Goal: Information Seeking & Learning: Find specific fact

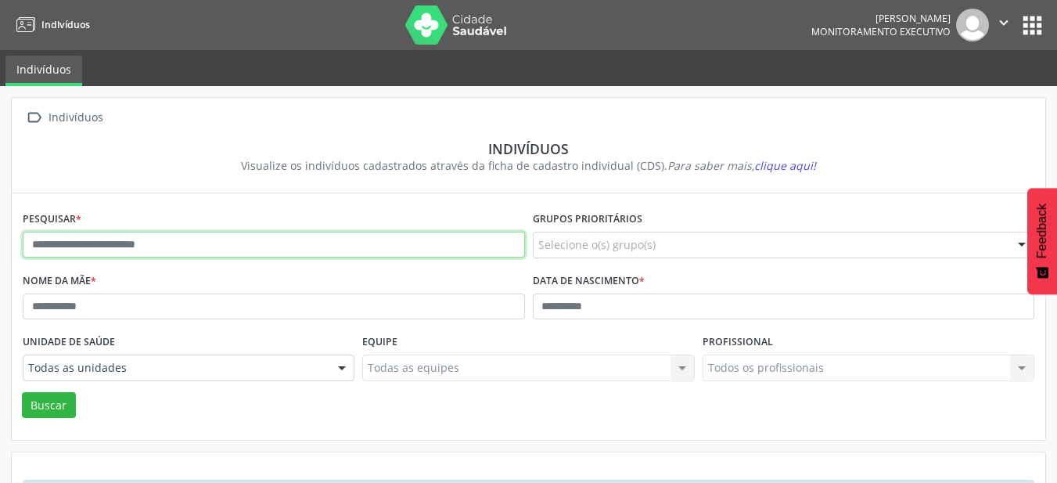
click at [309, 244] on input "text" at bounding box center [274, 245] width 502 height 27
click at [22, 392] on button "Buscar" at bounding box center [49, 405] width 54 height 27
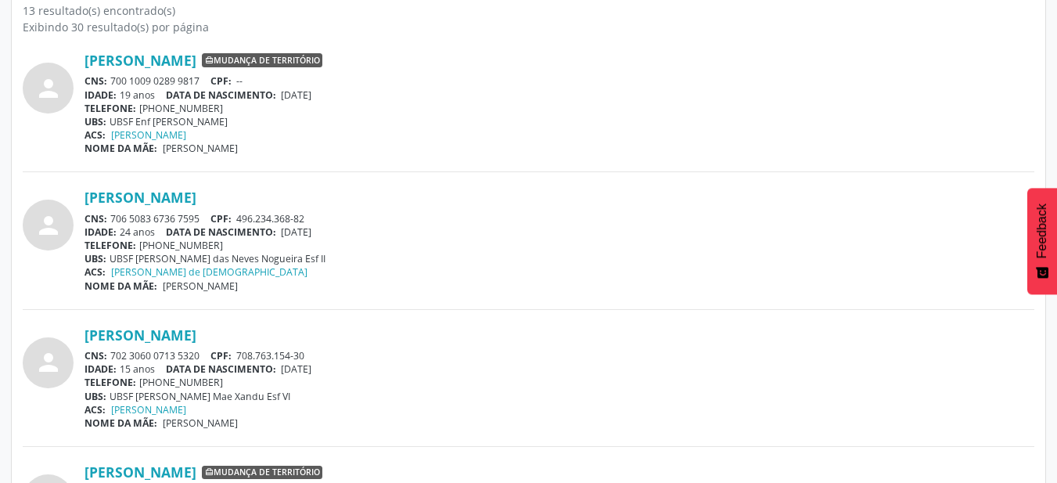
scroll to position [617, 0]
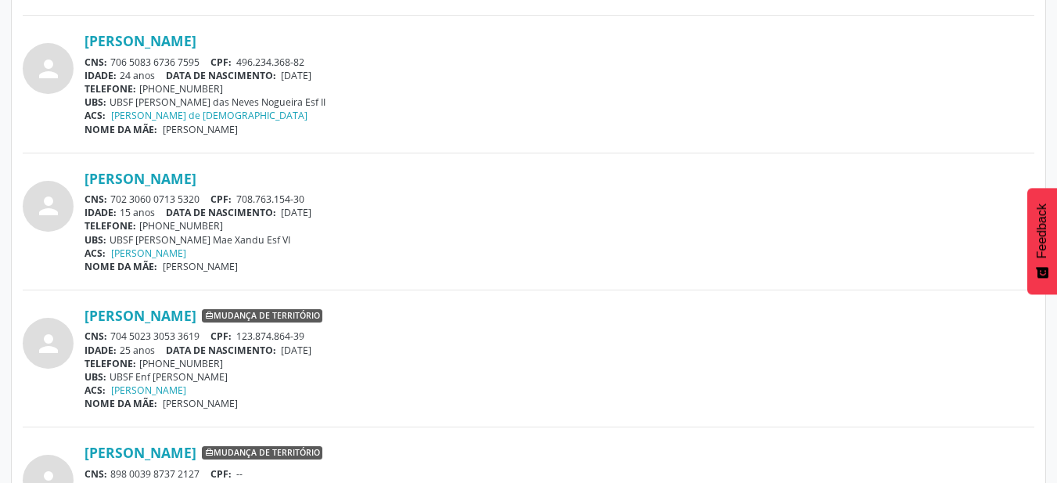
drag, startPoint x: 285, startPoint y: 209, endPoint x: 350, endPoint y: 212, distance: 65.8
click at [350, 212] on div "IDADE: 15 anos DATA DE NASCIMENTO: [DEMOGRAPHIC_DATA]" at bounding box center [559, 212] width 950 height 13
copy span "[DATE]"
drag, startPoint x: 239, startPoint y: 196, endPoint x: 338, endPoint y: 189, distance: 98.8
click at [340, 193] on div "CNS: 702 3060 0713 5320 CPF: 708.763.154-30" at bounding box center [559, 198] width 950 height 13
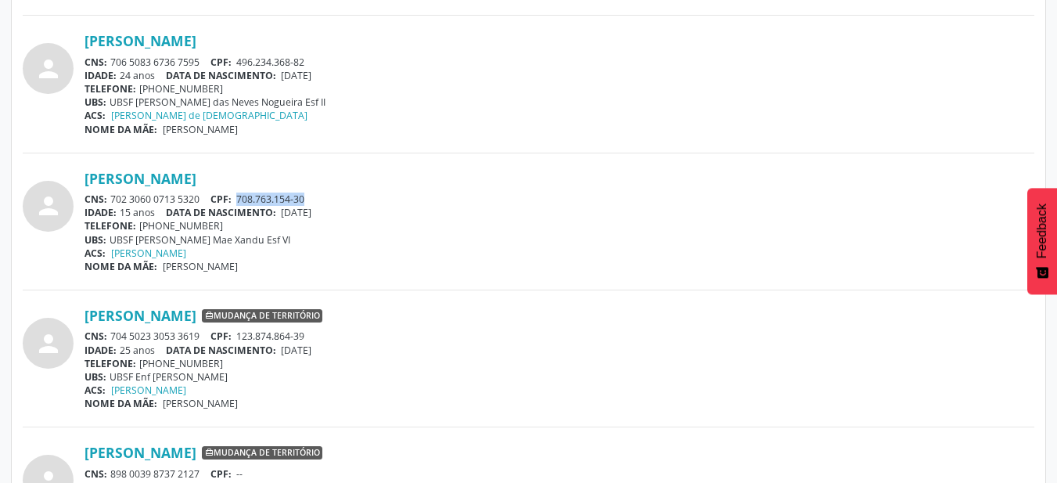
copy span "708.763.154-30"
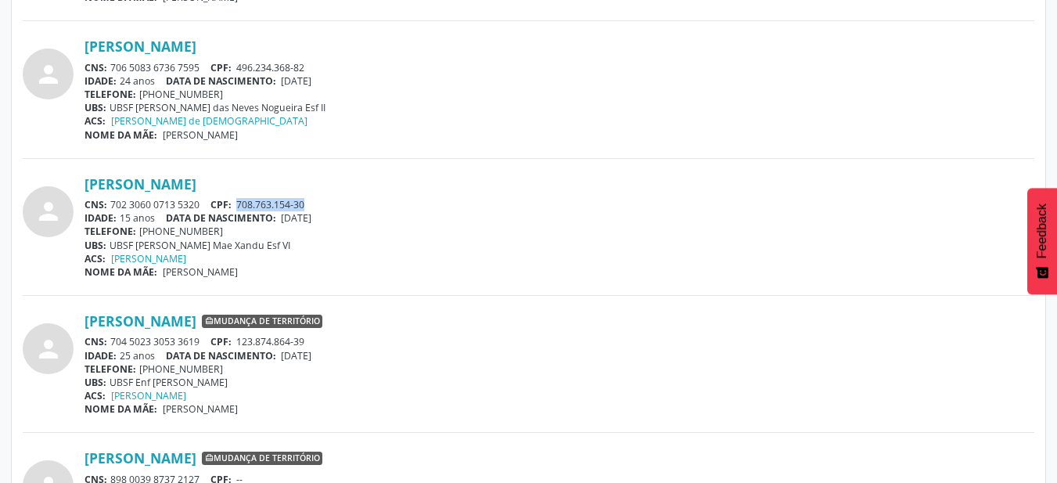
scroll to position [0, 0]
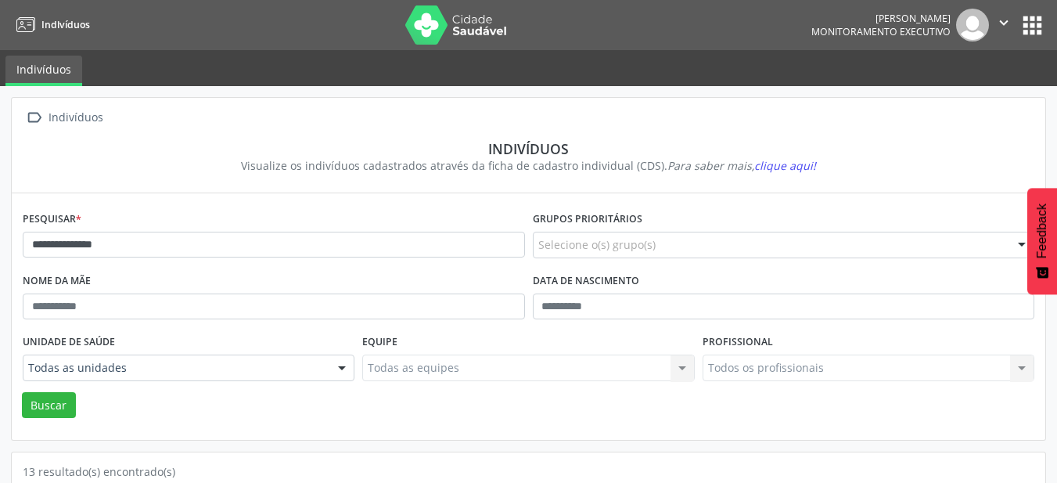
click at [322, 266] on div "**********" at bounding box center [274, 238] width 510 height 62
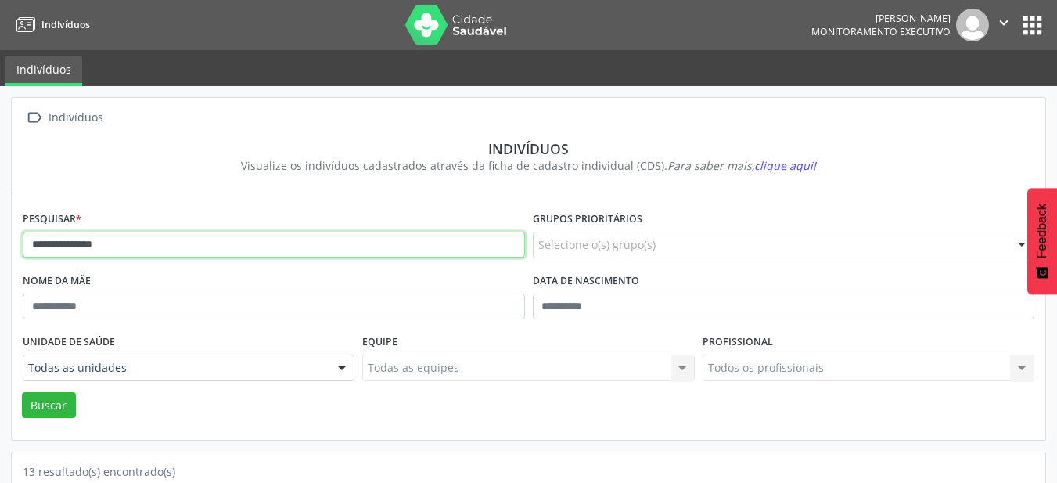
click at [334, 247] on input "**********" at bounding box center [274, 245] width 502 height 27
click at [22, 392] on button "Buscar" at bounding box center [49, 405] width 54 height 27
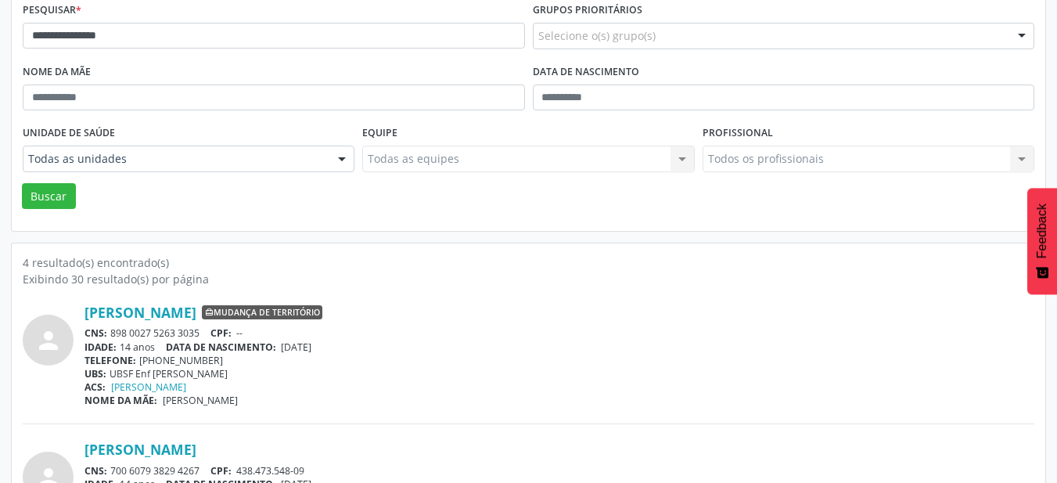
scroll to position [391, 0]
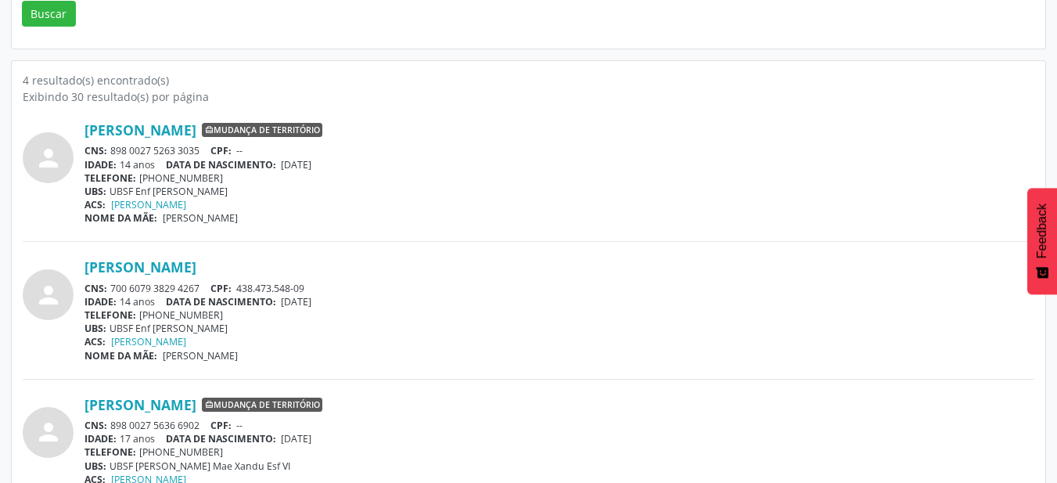
drag, startPoint x: 357, startPoint y: 163, endPoint x: 285, endPoint y: 164, distance: 72.0
click at [285, 164] on div "IDADE: 14 anos DATA DE NASCIMENTO: [DEMOGRAPHIC_DATA]" at bounding box center [559, 164] width 950 height 13
copy span "[DATE]"
drag, startPoint x: 199, startPoint y: 149, endPoint x: 113, endPoint y: 152, distance: 86.1
click at [113, 152] on div "CNS: 898 0027 5263 3035 CPF: --" at bounding box center [559, 150] width 950 height 13
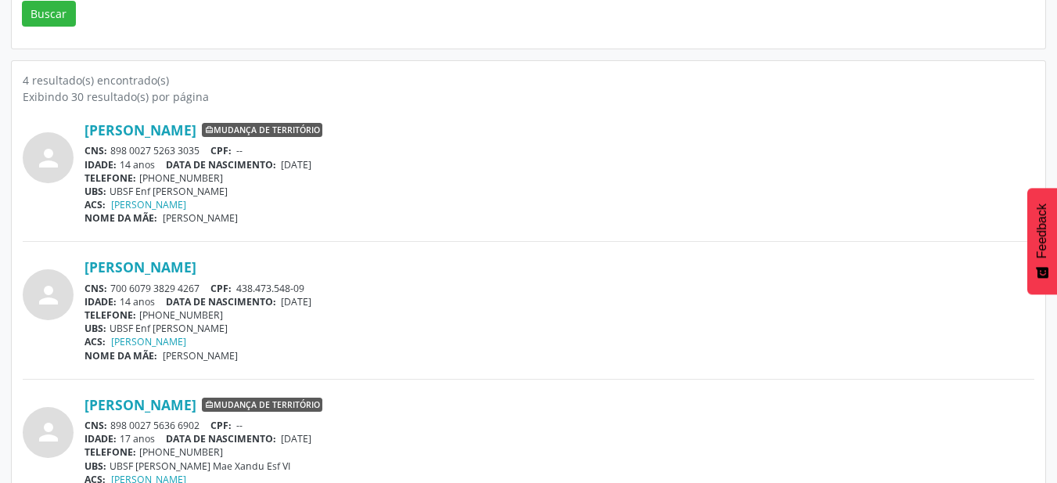
copy div "898 0027 5263 3035"
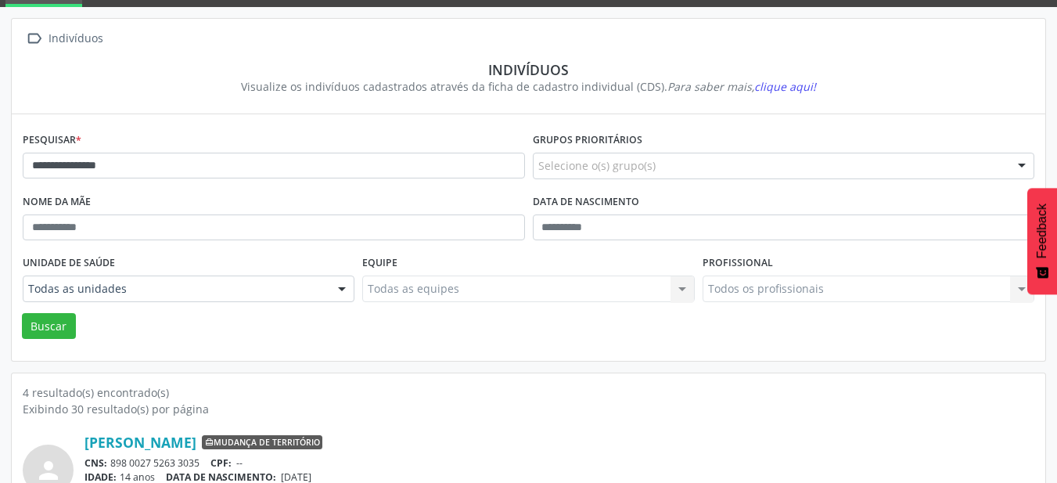
scroll to position [78, 0]
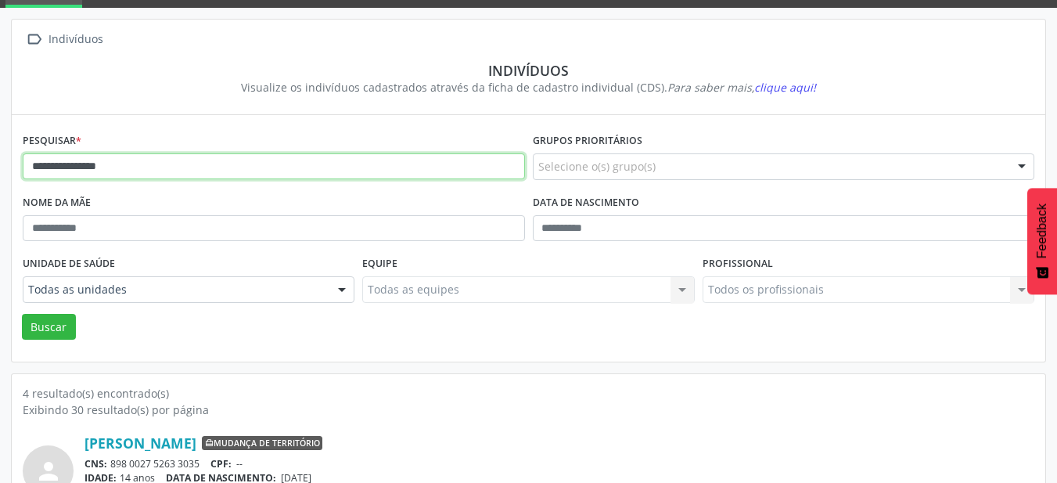
click at [203, 159] on input "**********" at bounding box center [274, 166] width 502 height 27
click at [22, 314] on button "Buscar" at bounding box center [49, 327] width 54 height 27
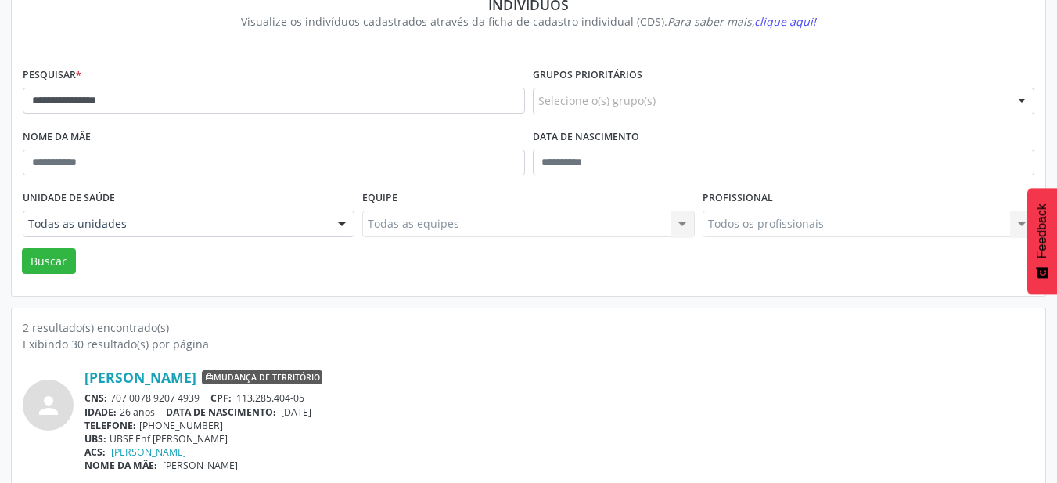
scroll to position [137, 0]
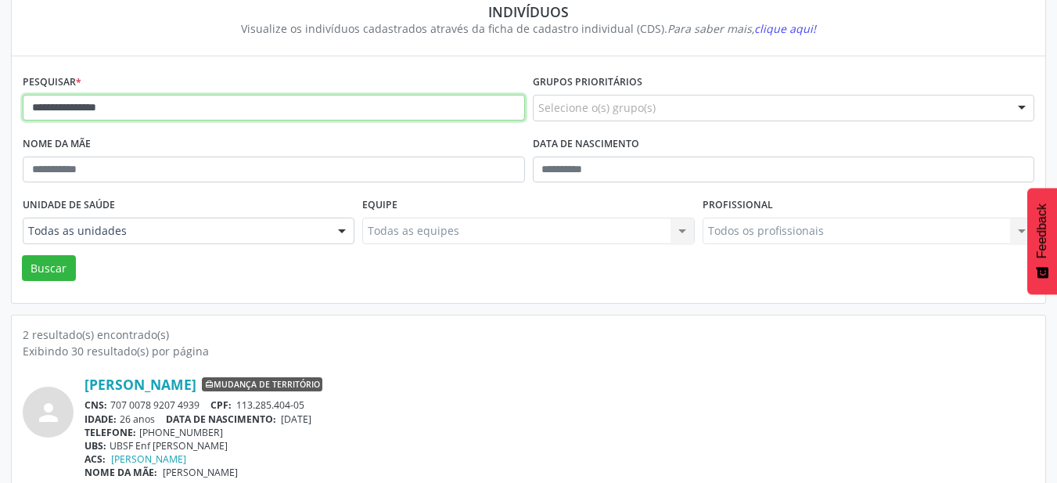
click at [143, 102] on input "**********" at bounding box center [274, 108] width 502 height 27
click at [22, 255] on button "Buscar" at bounding box center [49, 268] width 54 height 27
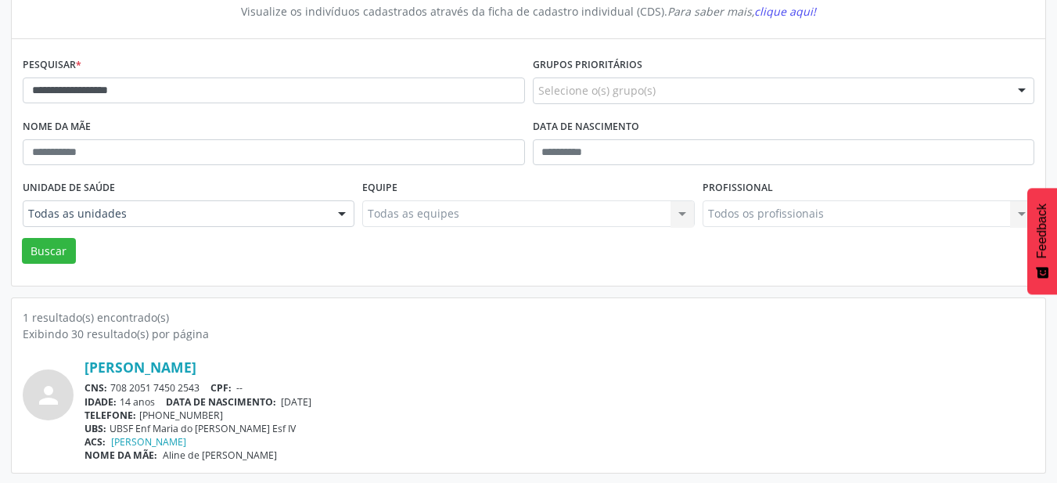
scroll to position [156, 0]
drag, startPoint x: 286, startPoint y: 401, endPoint x: 379, endPoint y: 393, distance: 94.3
click at [379, 393] on div "IDADE: 14 anos DATA DE NASCIMENTO: [DEMOGRAPHIC_DATA]" at bounding box center [559, 399] width 950 height 13
copy span "[DATE]"
drag, startPoint x: 204, startPoint y: 386, endPoint x: 112, endPoint y: 385, distance: 92.3
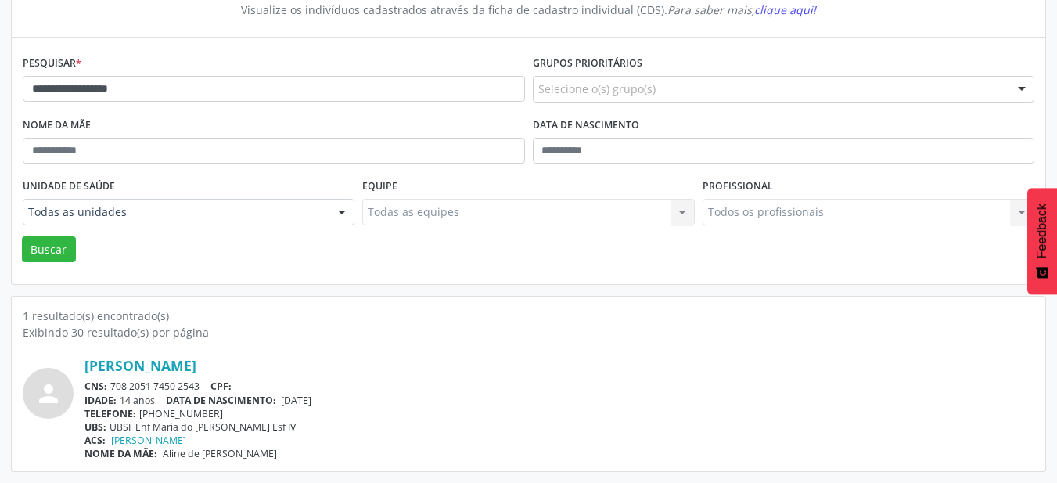
click at [112, 385] on div "CNS: 708 2051 7450 2543 CPF: --" at bounding box center [559, 385] width 950 height 13
copy div "708 2051 7450 2543"
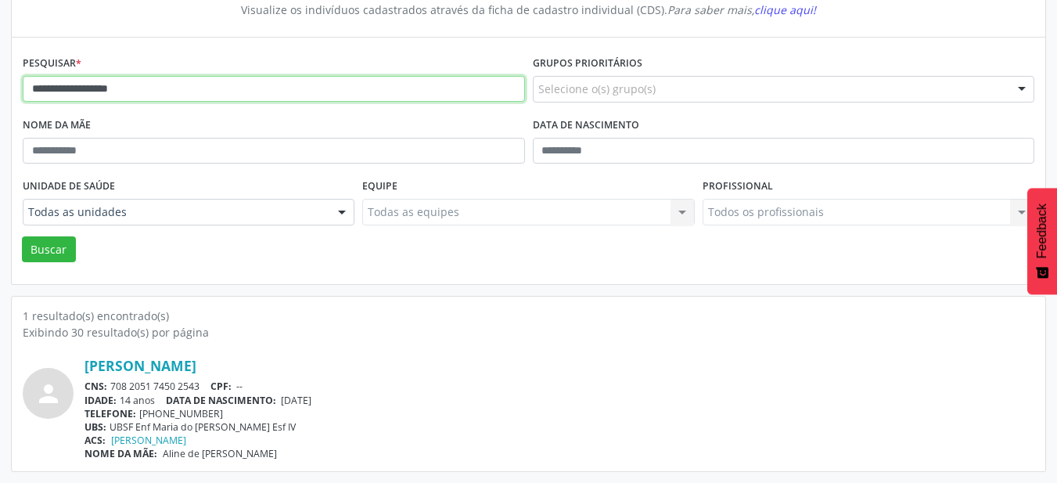
click at [279, 93] on input "**********" at bounding box center [274, 89] width 502 height 27
click at [22, 236] on button "Buscar" at bounding box center [49, 249] width 54 height 27
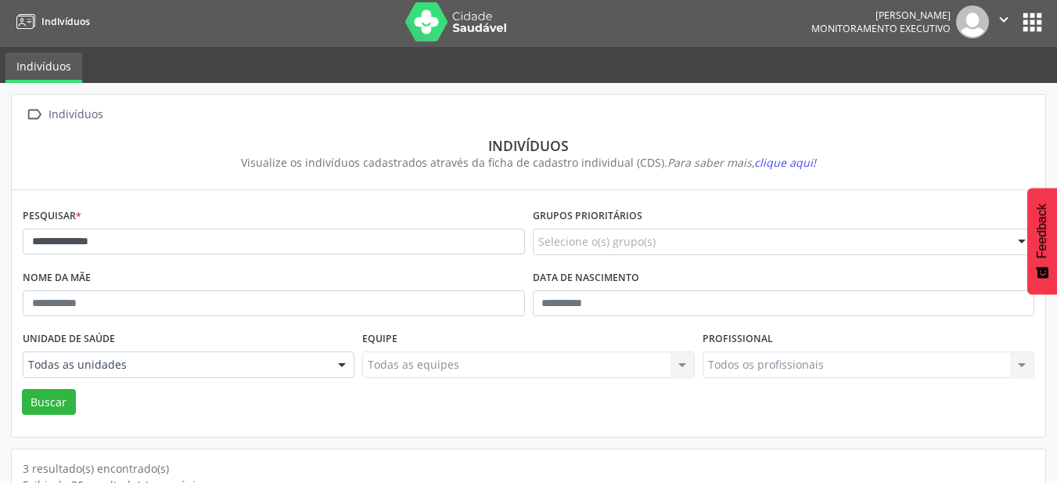
scroll to position [0, 0]
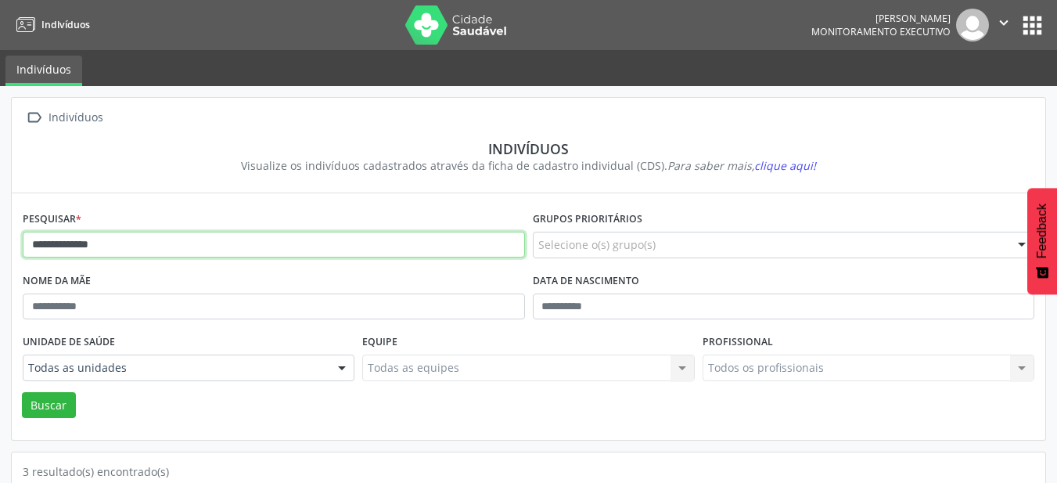
click at [350, 240] on input "**********" at bounding box center [274, 245] width 502 height 27
click at [180, 236] on input "**********" at bounding box center [274, 245] width 502 height 27
click at [22, 392] on button "Buscar" at bounding box center [49, 405] width 54 height 27
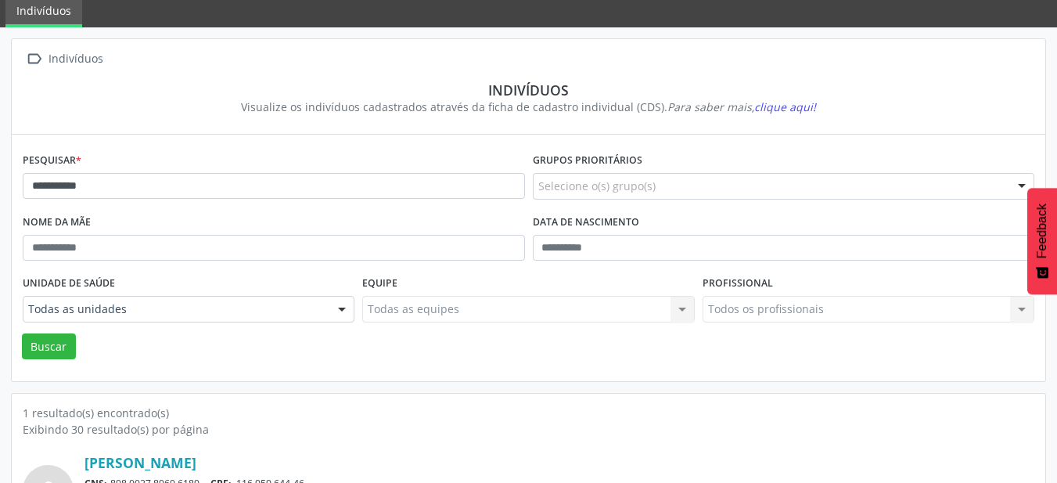
scroll to position [156, 0]
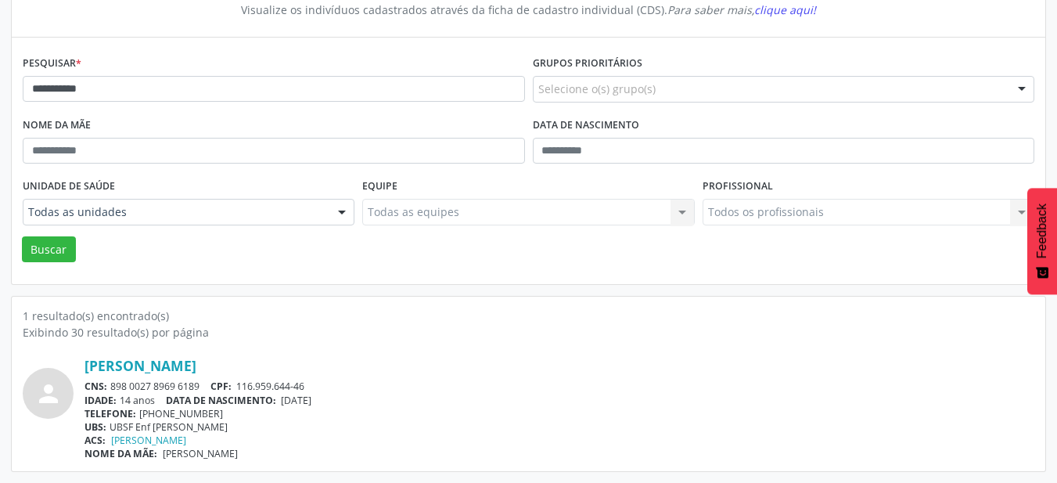
drag, startPoint x: 286, startPoint y: 403, endPoint x: 345, endPoint y: 402, distance: 58.7
click at [345, 402] on div "IDADE: 14 anos DATA DE NASCIMENTO: [DEMOGRAPHIC_DATA]" at bounding box center [559, 399] width 950 height 13
copy span "[DATE]"
drag, startPoint x: 240, startPoint y: 387, endPoint x: 373, endPoint y: 389, distance: 133.0
click at [373, 389] on div "CNS: 898 0027 8969 6189 CPF: 116.959.644-46" at bounding box center [559, 385] width 950 height 13
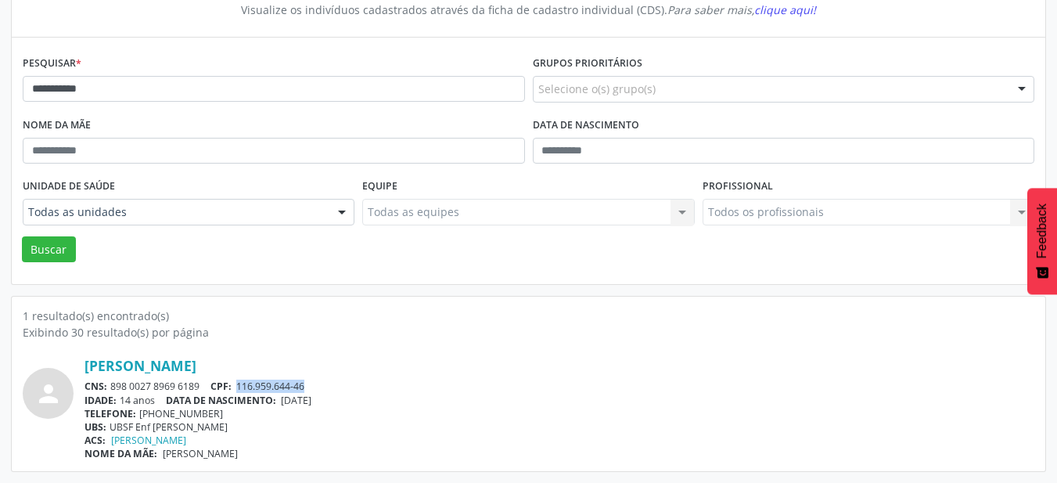
copy span "116.959.644-46"
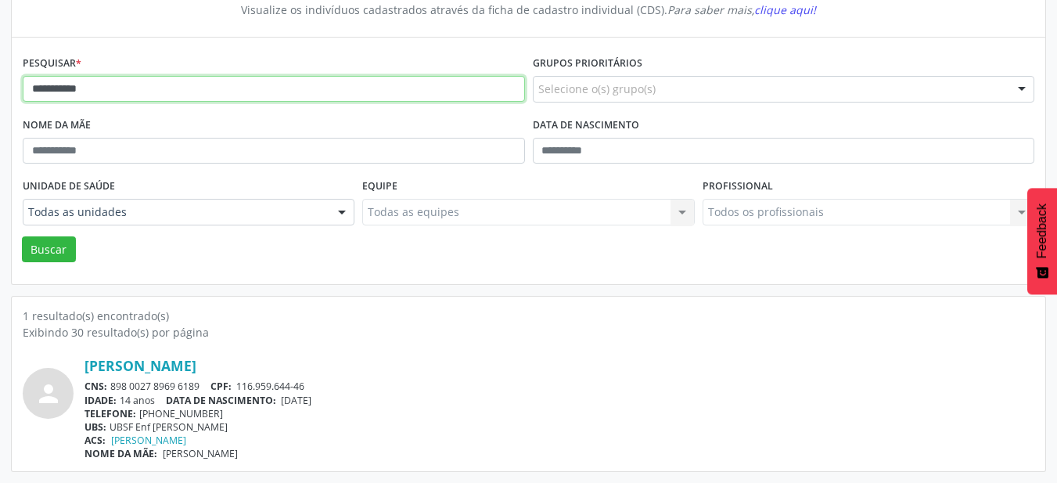
click at [213, 96] on input "**********" at bounding box center [274, 89] width 502 height 27
type input "*"
click at [22, 236] on button "Buscar" at bounding box center [49, 249] width 54 height 27
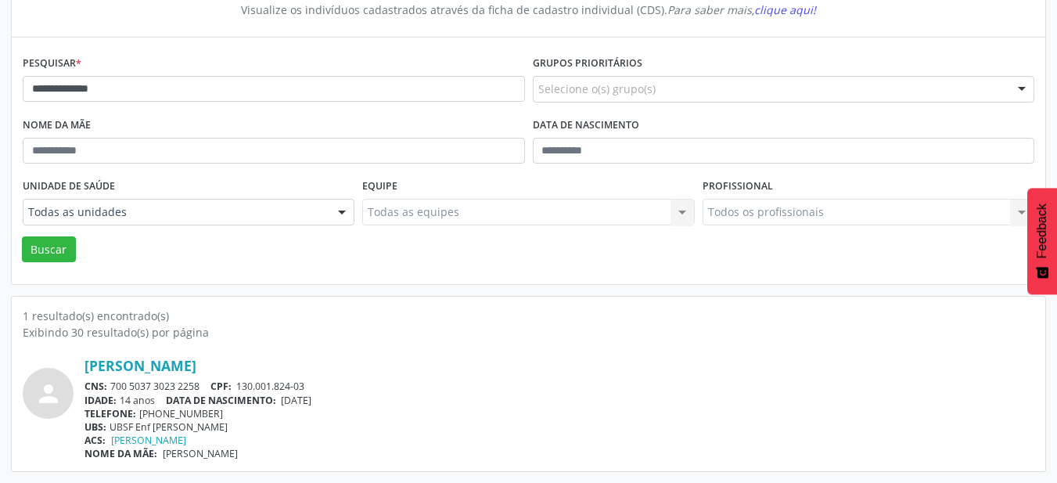
drag, startPoint x: 286, startPoint y: 399, endPoint x: 365, endPoint y: 399, distance: 78.2
click at [365, 399] on div "IDADE: 14 anos DATA DE NASCIMENTO: [DEMOGRAPHIC_DATA]" at bounding box center [559, 399] width 950 height 13
copy span "[DATE]"
drag, startPoint x: 243, startPoint y: 384, endPoint x: 372, endPoint y: 389, distance: 129.2
click at [372, 389] on div "CNS: 700 5037 3023 2258 CPF: 130.001.824-03" at bounding box center [559, 385] width 950 height 13
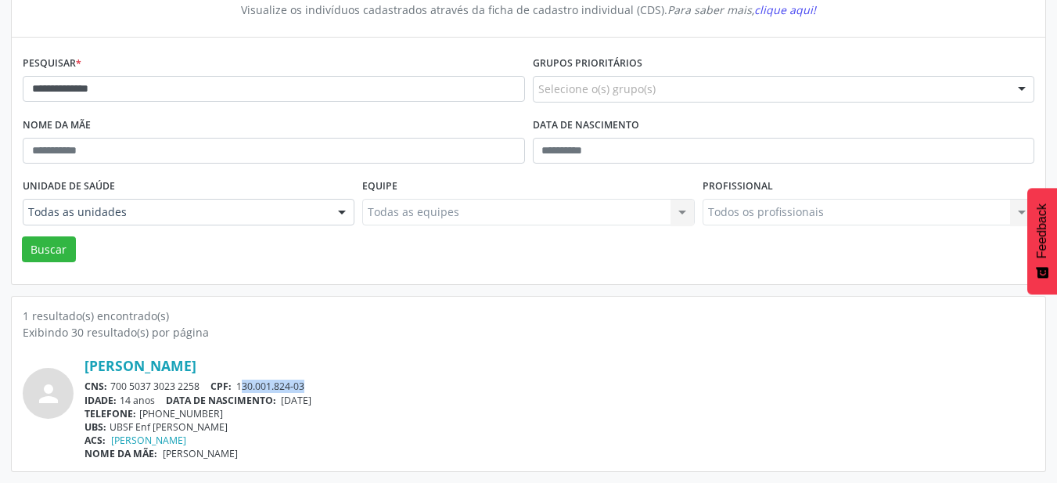
click at [372, 387] on div "CNS: 700 5037 3023 2258 CPF: 130.001.824-03" at bounding box center [559, 385] width 950 height 13
drag, startPoint x: 371, startPoint y: 386, endPoint x: 240, endPoint y: 385, distance: 130.6
click at [240, 385] on div "CNS: 700 5037 3023 2258 CPF: 130.001.824-03" at bounding box center [559, 385] width 950 height 13
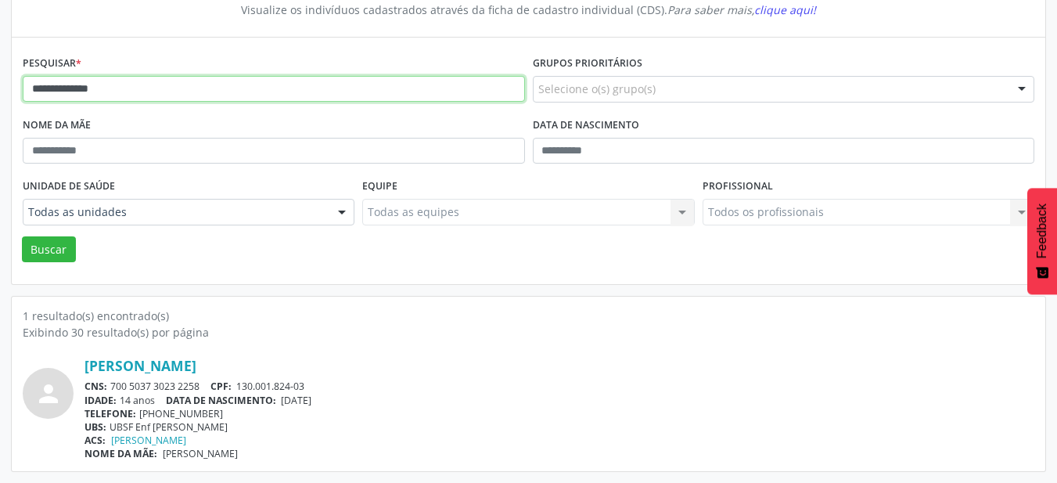
click at [139, 88] on input "**********" at bounding box center [274, 89] width 502 height 27
click at [22, 236] on button "Buscar" at bounding box center [49, 249] width 54 height 27
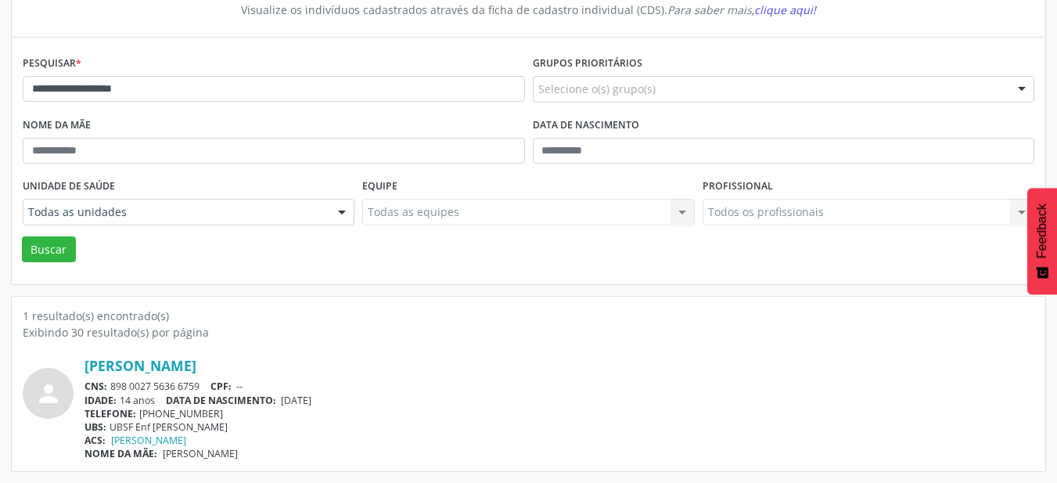
drag, startPoint x: 288, startPoint y: 400, endPoint x: 369, endPoint y: 406, distance: 81.6
click at [369, 406] on div "[PERSON_NAME] CNS: 898 0027 5636 6759 CPF: -- IDADE: 14 anos DATA DE NASCIMENTO…" at bounding box center [559, 408] width 950 height 103
copy div "[DATE] TELEFONE: [PHONE_NUMBER]"
click at [376, 418] on div "TELEFONE: [PHONE_NUMBER]" at bounding box center [559, 413] width 950 height 13
click at [276, 402] on span "DATA DE NASCIMENTO:" at bounding box center [221, 399] width 110 height 13
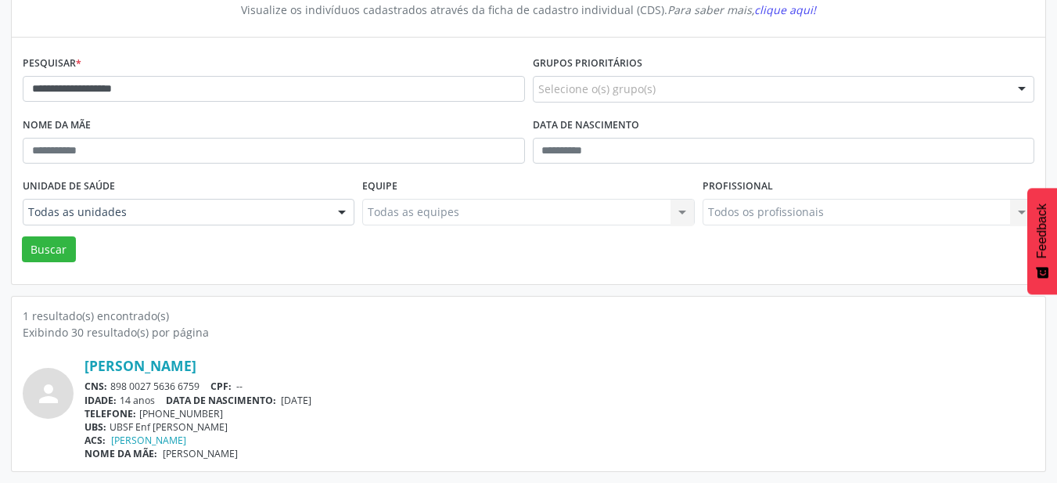
drag, startPoint x: 286, startPoint y: 400, endPoint x: 360, endPoint y: 400, distance: 73.5
click at [360, 401] on div "IDADE: 14 anos DATA DE NASCIMENTO: [DEMOGRAPHIC_DATA]" at bounding box center [559, 399] width 950 height 13
drag, startPoint x: 111, startPoint y: 386, endPoint x: 207, endPoint y: 388, distance: 95.4
click at [207, 388] on div "CNS: 898 0027 5636 6759 CPF: --" at bounding box center [559, 385] width 950 height 13
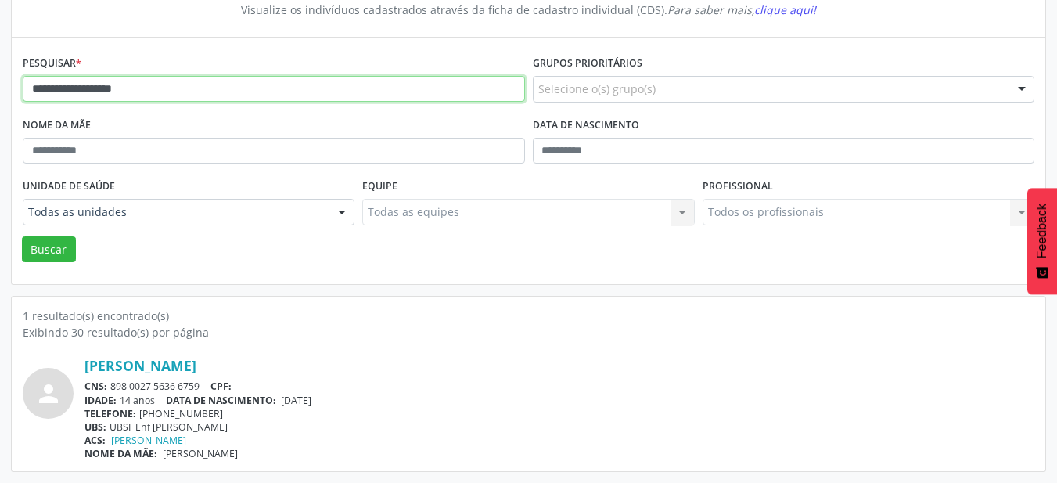
click at [232, 95] on input "**********" at bounding box center [274, 89] width 502 height 27
click at [22, 236] on button "Buscar" at bounding box center [49, 249] width 54 height 27
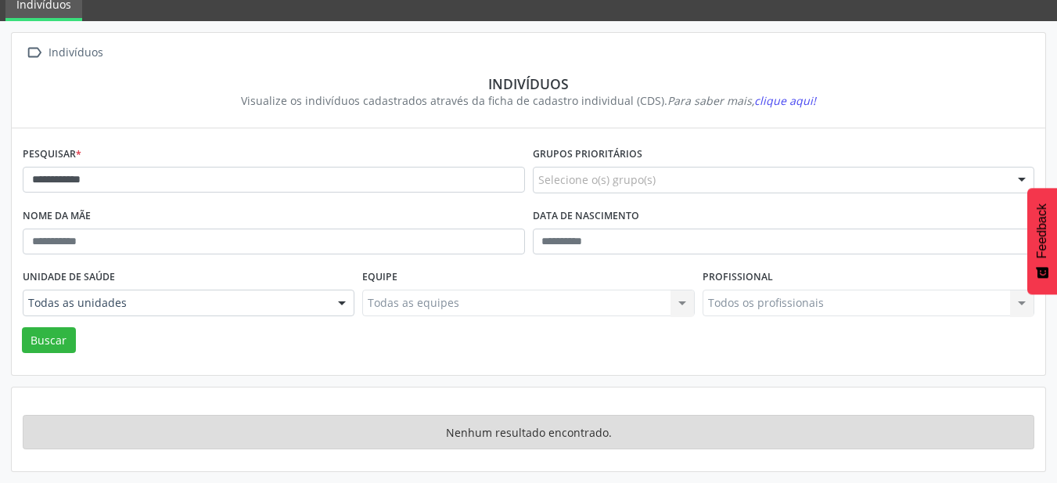
scroll to position [65, 0]
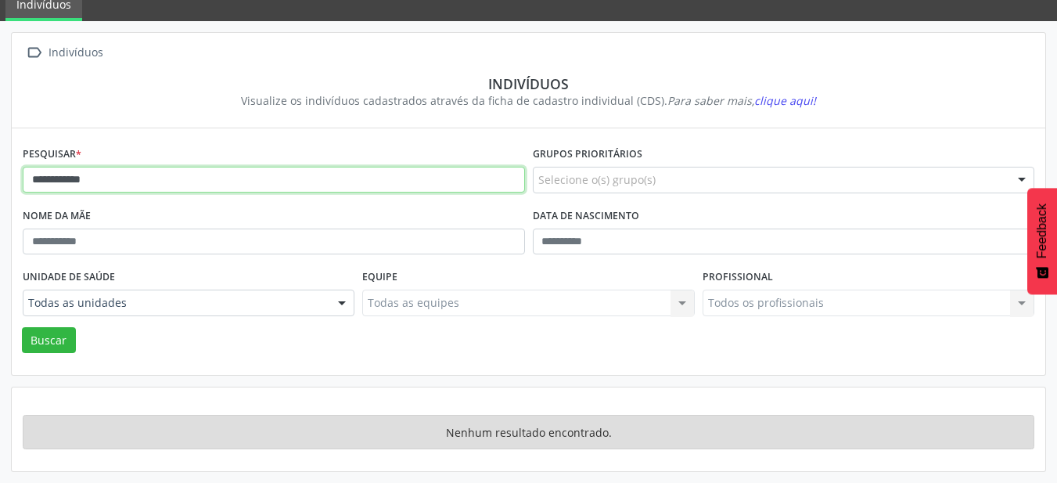
click at [264, 177] on input "**********" at bounding box center [274, 180] width 502 height 27
click at [22, 327] on button "Buscar" at bounding box center [49, 340] width 54 height 27
click at [264, 177] on input "**********" at bounding box center [274, 180] width 502 height 27
click at [22, 327] on button "Buscar" at bounding box center [49, 340] width 54 height 27
click at [59, 181] on input "********" at bounding box center [274, 180] width 502 height 27
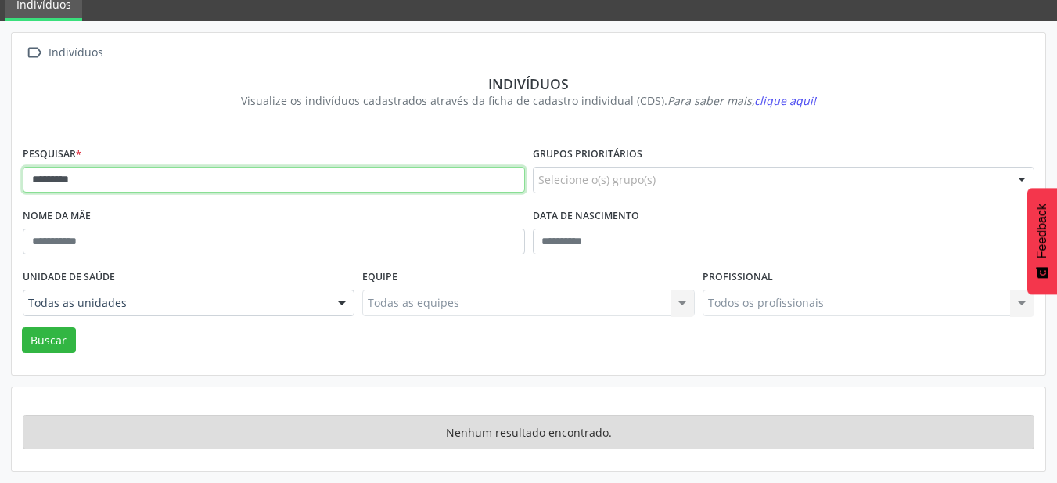
click at [22, 327] on button "Buscar" at bounding box center [49, 340] width 54 height 27
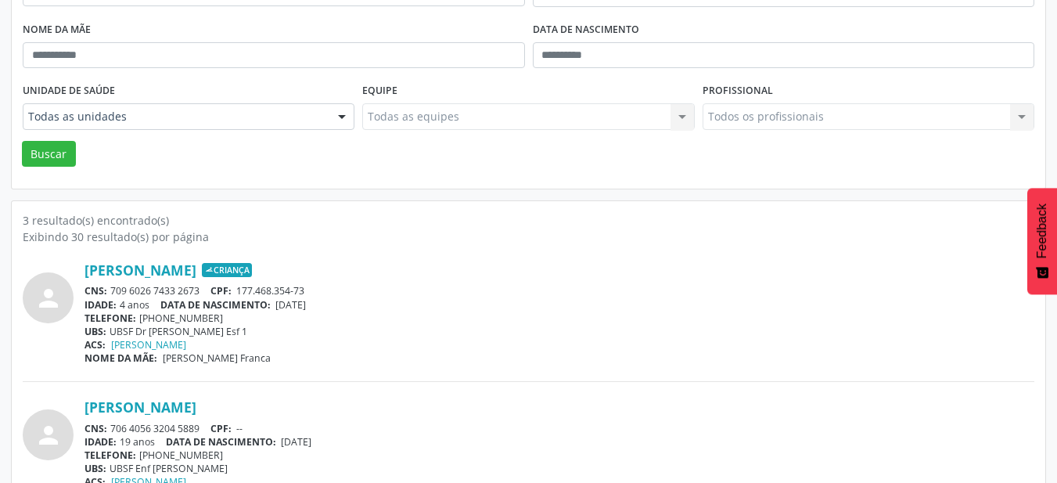
scroll to position [0, 0]
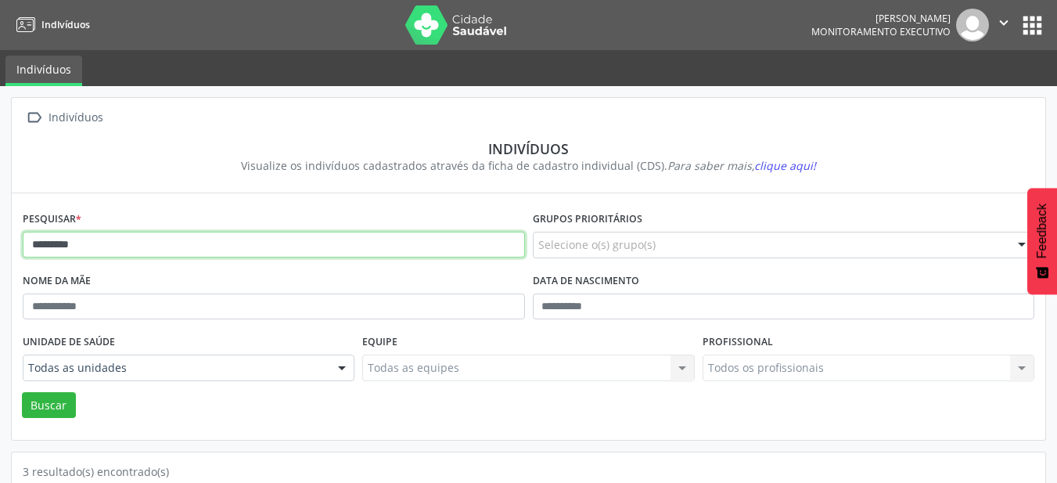
click at [228, 250] on input "********" at bounding box center [274, 245] width 502 height 27
click at [22, 392] on button "Buscar" at bounding box center [49, 405] width 54 height 27
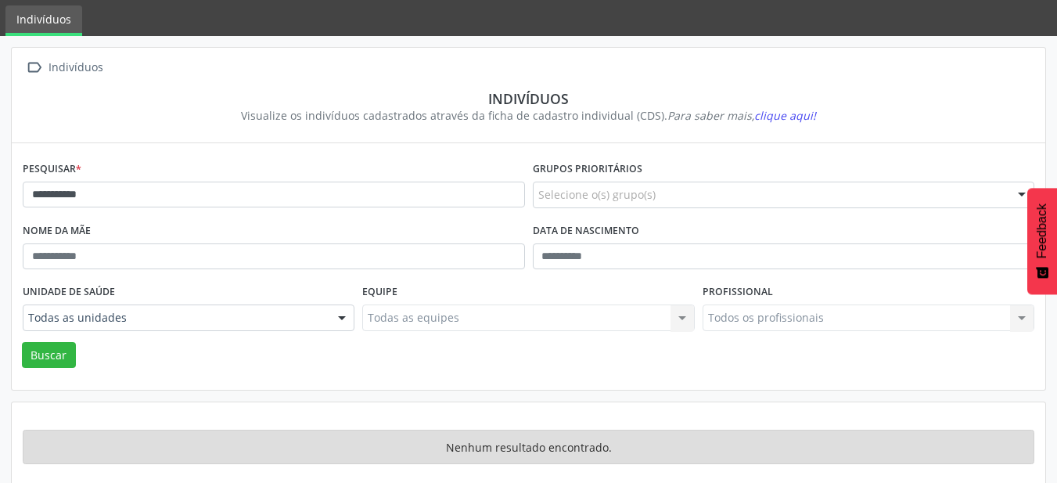
scroll to position [65, 0]
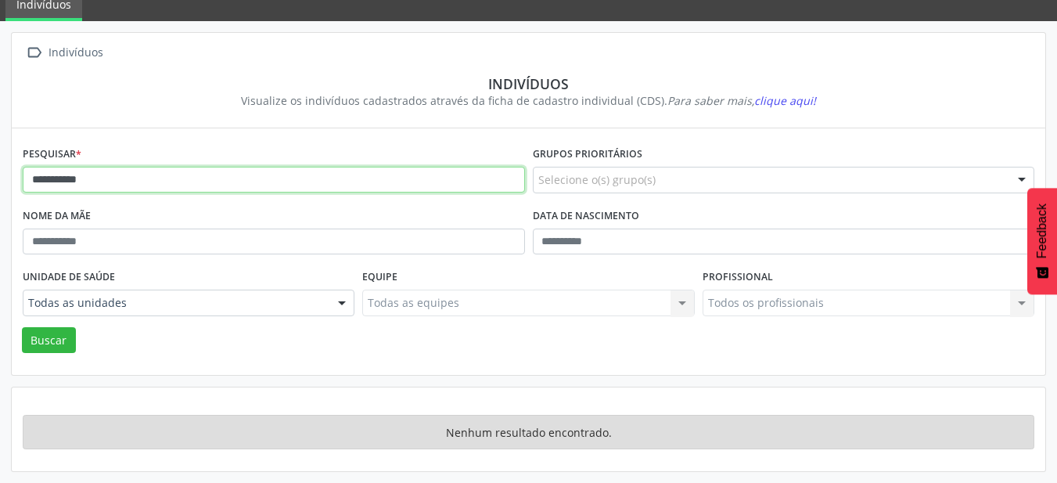
click at [221, 184] on input "**********" at bounding box center [274, 180] width 502 height 27
click at [22, 327] on button "Buscar" at bounding box center [49, 340] width 54 height 27
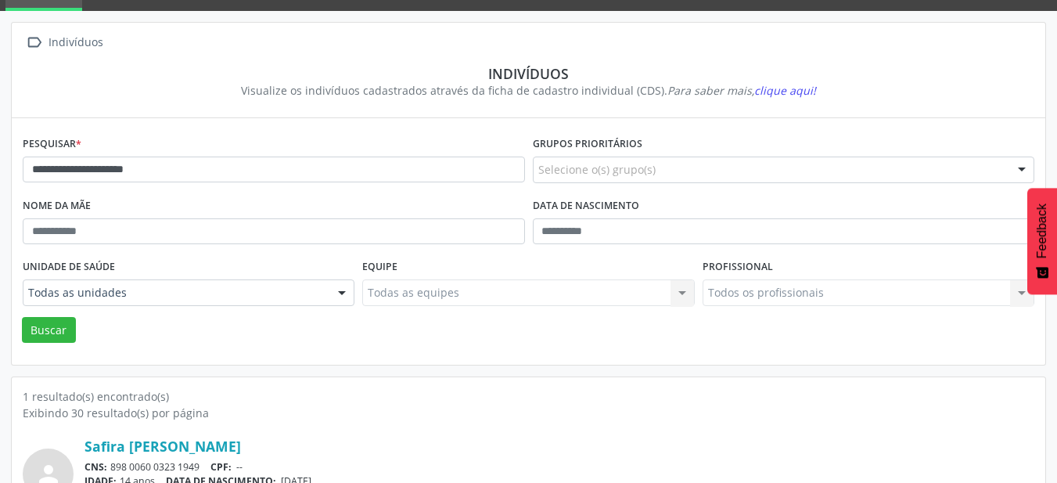
scroll to position [156, 0]
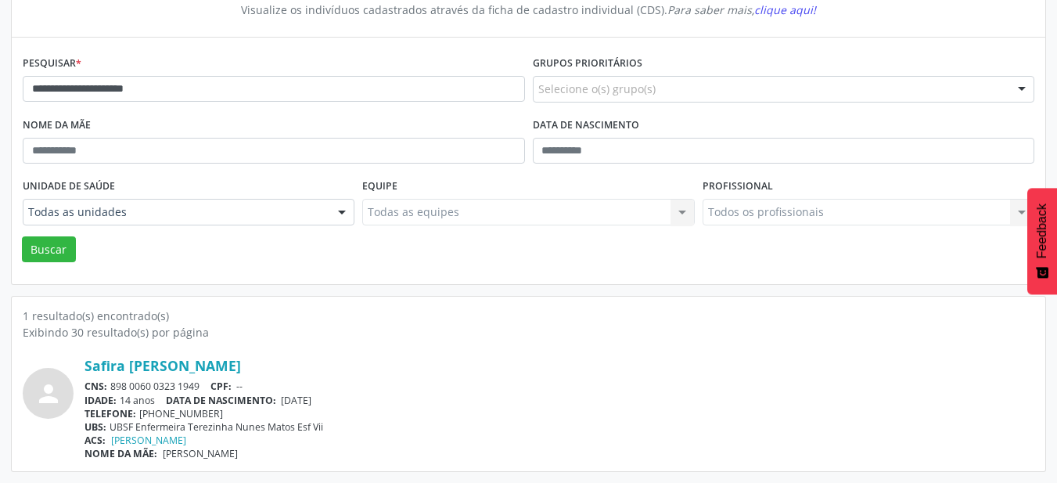
drag, startPoint x: 286, startPoint y: 400, endPoint x: 369, endPoint y: 400, distance: 82.9
click at [369, 400] on div "IDADE: 14 anos DATA DE NASCIMENTO: [DEMOGRAPHIC_DATA]" at bounding box center [559, 399] width 950 height 13
drag, startPoint x: 113, startPoint y: 386, endPoint x: 204, endPoint y: 389, distance: 91.6
click at [204, 389] on div "CNS: 898 0060 0323 1949 CPF: --" at bounding box center [559, 385] width 950 height 13
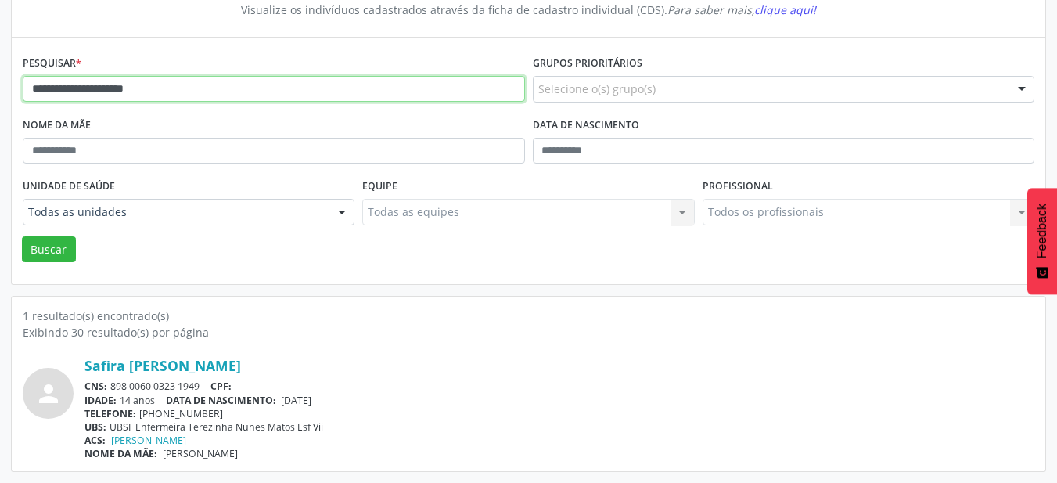
click at [246, 94] on input "**********" at bounding box center [274, 89] width 502 height 27
click at [22, 236] on button "Buscar" at bounding box center [49, 249] width 54 height 27
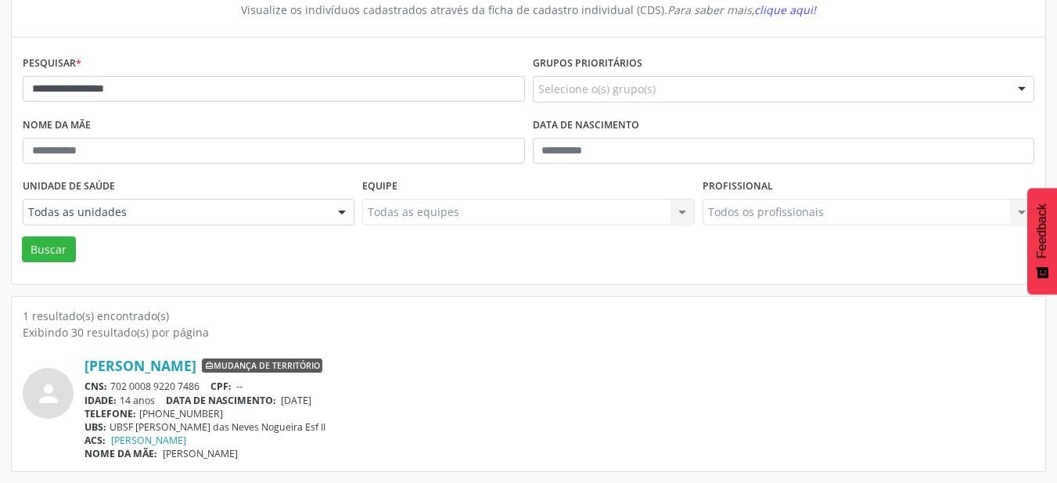
drag, startPoint x: 288, startPoint y: 401, endPoint x: 347, endPoint y: 401, distance: 58.7
click at [347, 401] on div "IDADE: 14 anos DATA DE NASCIMENTO: [DEMOGRAPHIC_DATA]" at bounding box center [559, 399] width 950 height 13
drag, startPoint x: 112, startPoint y: 384, endPoint x: 200, endPoint y: 386, distance: 88.4
click at [200, 386] on div "CNS: 702 0008 9220 7486 CPF: --" at bounding box center [559, 385] width 950 height 13
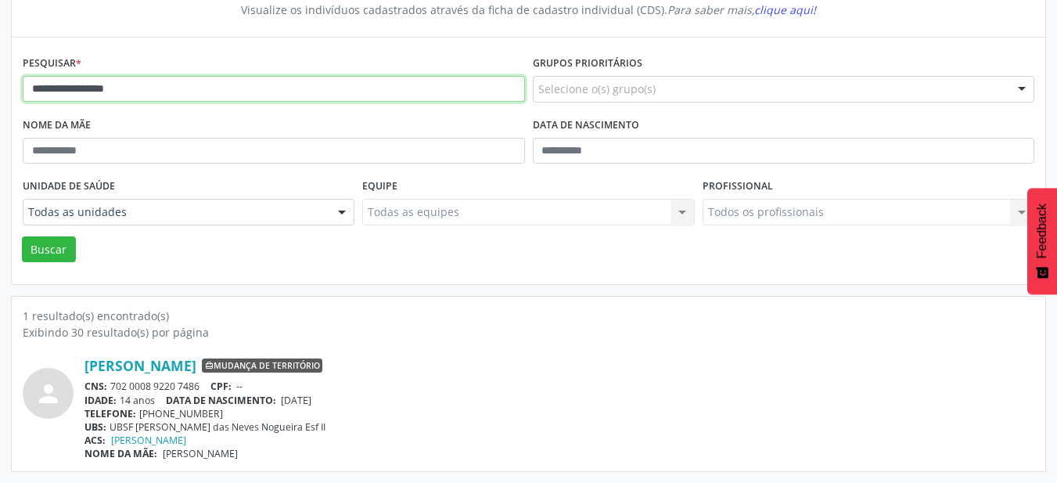
click at [277, 92] on input "**********" at bounding box center [274, 89] width 502 height 27
click at [22, 236] on button "Buscar" at bounding box center [49, 249] width 54 height 27
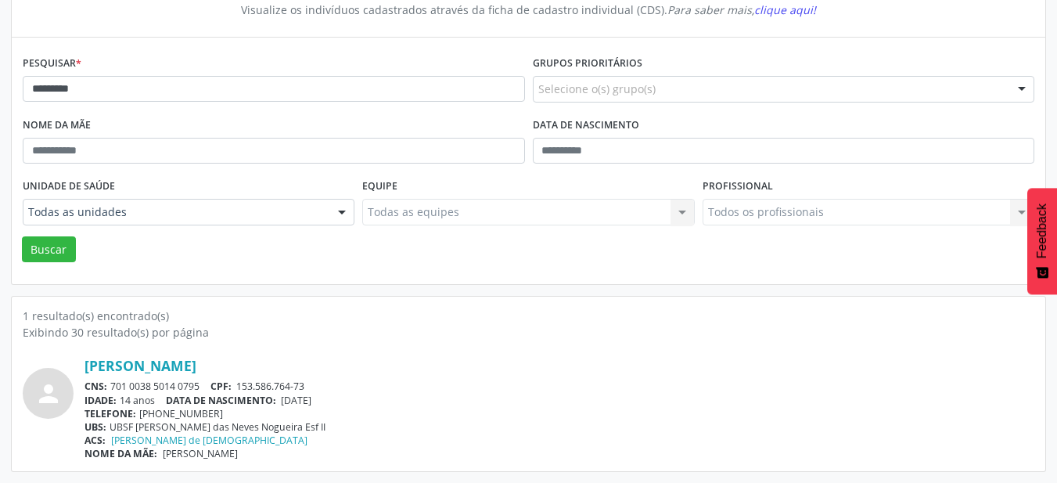
drag, startPoint x: 286, startPoint y: 397, endPoint x: 366, endPoint y: 397, distance: 79.8
click at [366, 397] on div "IDADE: 14 anos DATA DE NASCIMENTO: [DEMOGRAPHIC_DATA]" at bounding box center [559, 399] width 950 height 13
drag, startPoint x: 241, startPoint y: 385, endPoint x: 343, endPoint y: 389, distance: 102.5
click at [343, 389] on div "CNS: 701 0038 5014 0795 CPF: 153.586.764-73" at bounding box center [559, 385] width 950 height 13
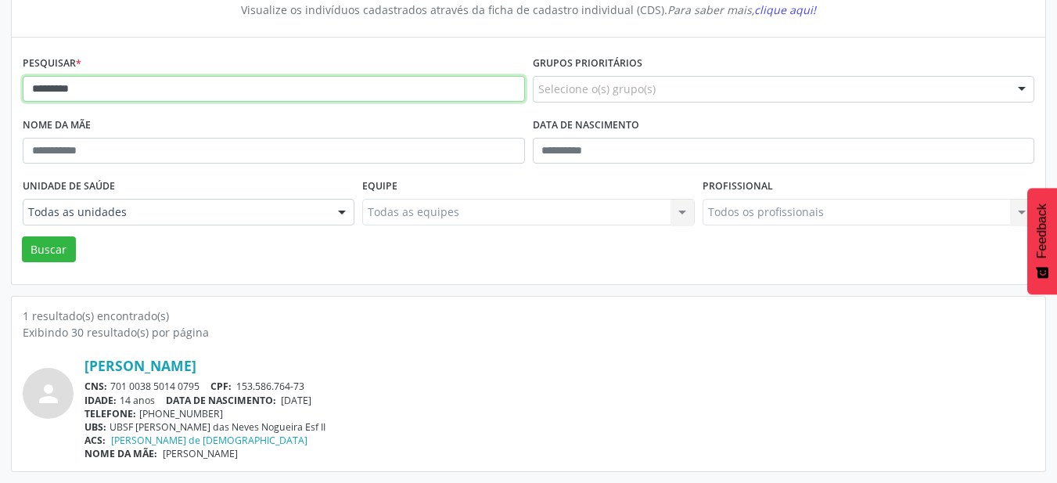
click at [210, 88] on input "*********" at bounding box center [274, 89] width 502 height 27
click at [22, 236] on button "Buscar" at bounding box center [49, 249] width 54 height 27
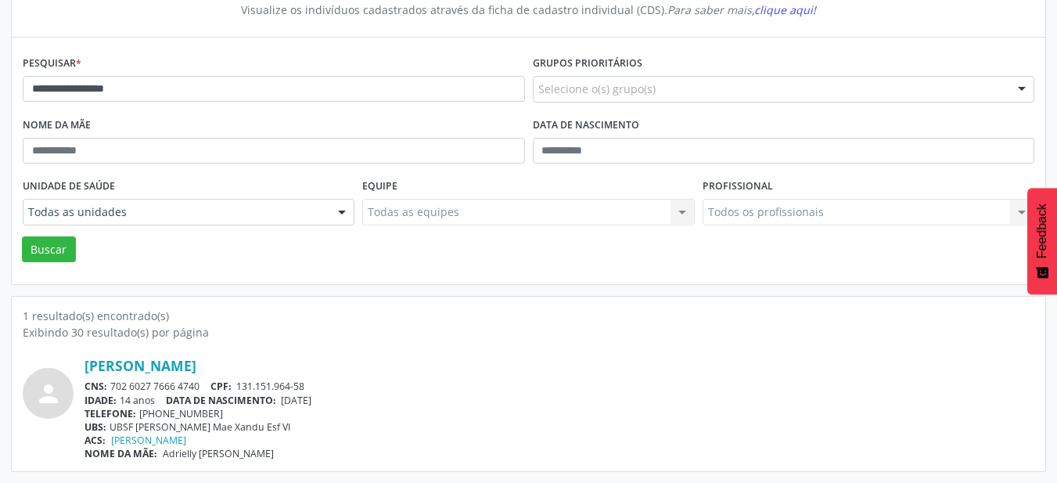
drag, startPoint x: 285, startPoint y: 401, endPoint x: 396, endPoint y: 397, distance: 111.1
click at [396, 397] on div "IDADE: 14 anos DATA DE NASCIMENTO: [DEMOGRAPHIC_DATA]" at bounding box center [559, 399] width 950 height 13
drag, startPoint x: 239, startPoint y: 383, endPoint x: 404, endPoint y: 403, distance: 165.4
click at [404, 403] on div "[PERSON_NAME] CNS: 702 6027 7666 4740 CPF: 131.151.964-58 IDADE: 14 anos DATA D…" at bounding box center [559, 408] width 950 height 103
click at [403, 393] on div "IDADE: 14 anos DATA DE NASCIMENTO: [DEMOGRAPHIC_DATA]" at bounding box center [559, 399] width 950 height 13
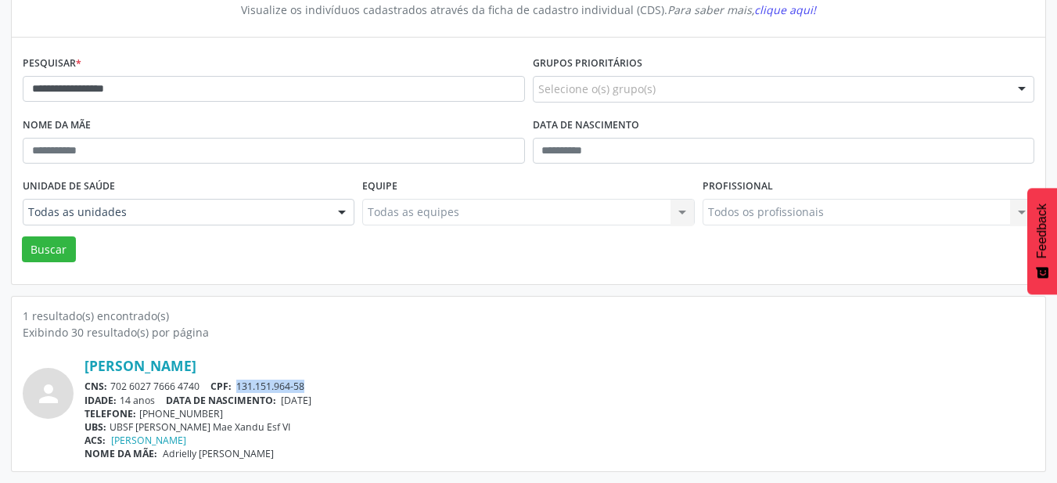
drag, startPoint x: 397, startPoint y: 383, endPoint x: 237, endPoint y: 385, distance: 159.6
click at [237, 385] on div "CNS: 702 6027 7666 4740 CPF: 131.151.964-58" at bounding box center [559, 385] width 950 height 13
click at [237, 384] on div "CNS: 702 6027 7666 4740 CPF: 131.151.964-58" at bounding box center [559, 385] width 950 height 13
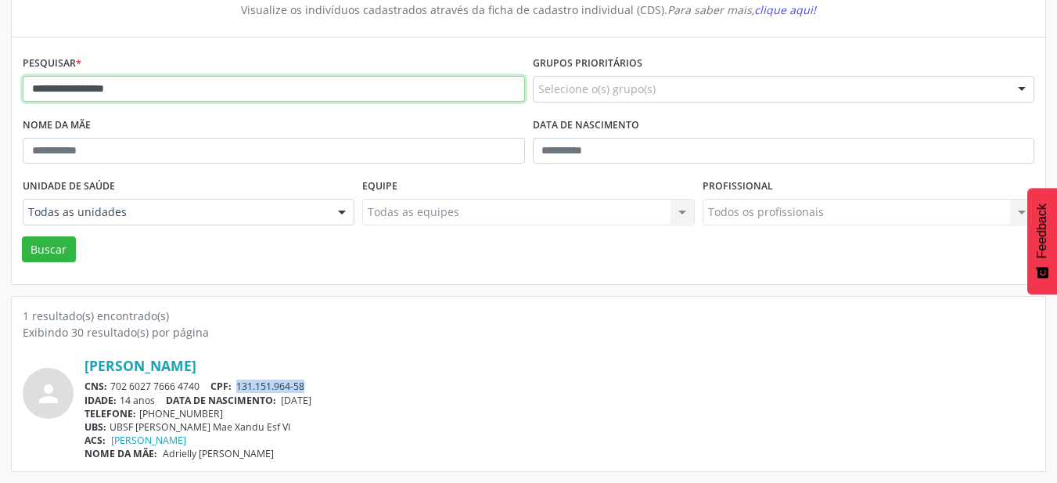
click at [231, 89] on input "**********" at bounding box center [274, 89] width 502 height 27
click at [22, 236] on button "Buscar" at bounding box center [49, 249] width 54 height 27
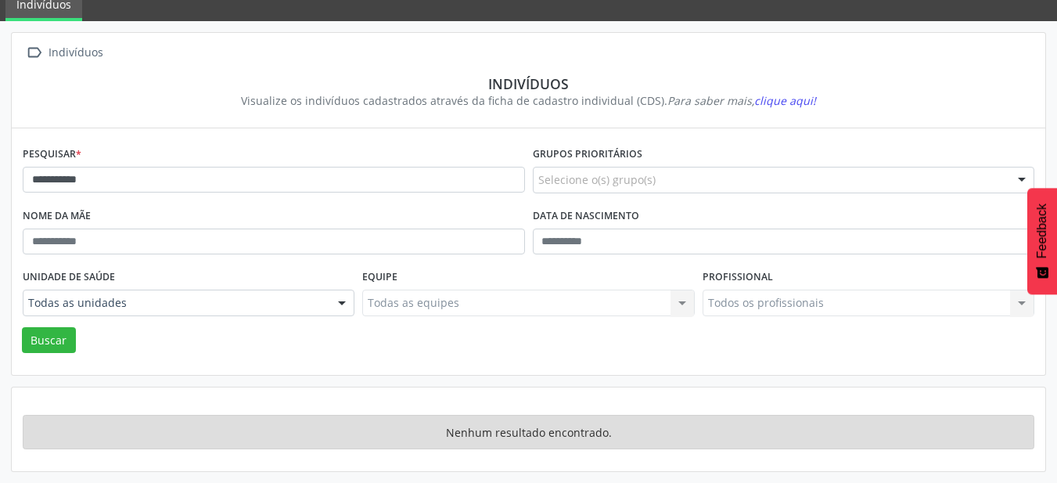
scroll to position [65, 0]
click at [211, 161] on div "**********" at bounding box center [274, 173] width 510 height 62
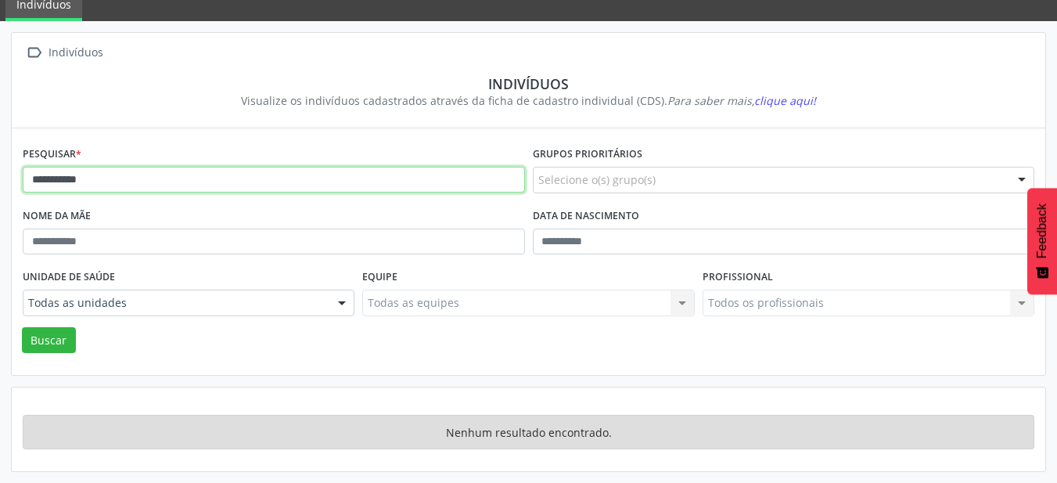
click at [206, 180] on input "**********" at bounding box center [274, 180] width 502 height 27
click at [245, 185] on input "**********" at bounding box center [274, 180] width 502 height 27
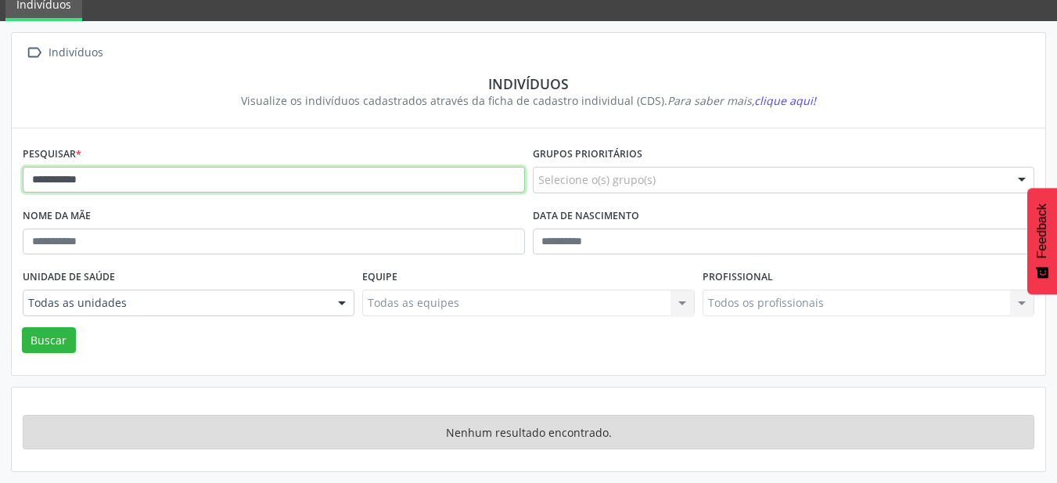
click at [245, 185] on input "**********" at bounding box center [274, 180] width 502 height 27
click at [22, 327] on button "Buscar" at bounding box center [49, 340] width 54 height 27
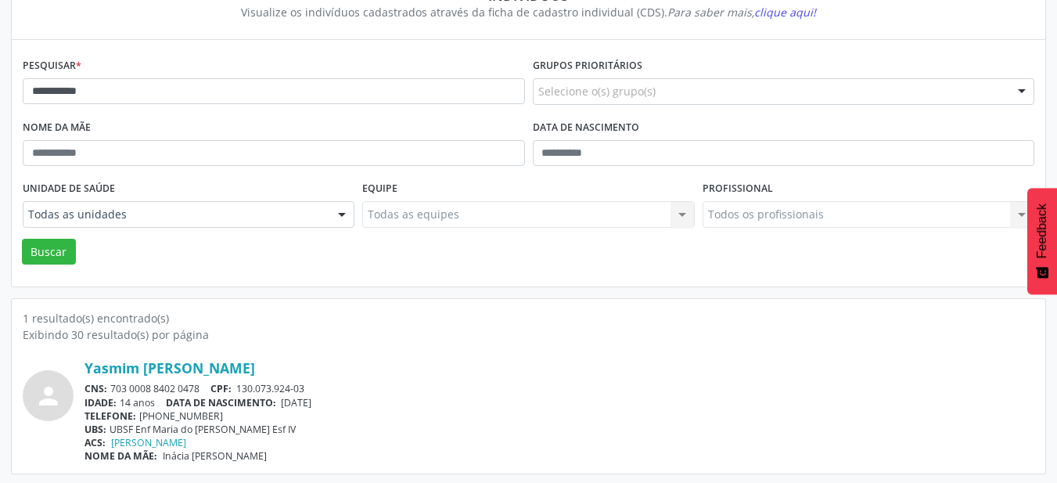
scroll to position [156, 0]
drag, startPoint x: 286, startPoint y: 398, endPoint x: 370, endPoint y: 398, distance: 84.5
click at [370, 398] on div "IDADE: 14 anos DATA DE NASCIMENTO: [DEMOGRAPHIC_DATA]" at bounding box center [559, 399] width 950 height 13
drag, startPoint x: 240, startPoint y: 383, endPoint x: 370, endPoint y: 362, distance: 131.4
click at [370, 362] on div "Yasmim [PERSON_NAME] CNS: 703 0008 8402 0478 CPF: 130.073.924-03 IDADE: 14 anos…" at bounding box center [559, 408] width 950 height 103
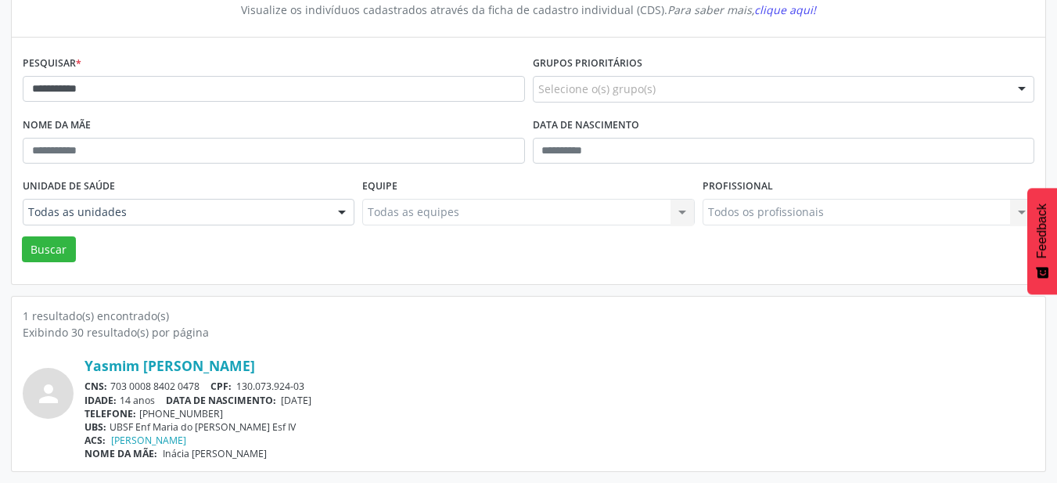
click at [367, 375] on div "Yasmim [PERSON_NAME] CNS: 703 0008 8402 0478 CPF: 130.073.924-03 IDADE: 14 anos…" at bounding box center [559, 408] width 950 height 103
drag, startPoint x: 349, startPoint y: 386, endPoint x: 240, endPoint y: 386, distance: 108.7
click at [240, 386] on div "CNS: 703 0008 8402 0478 CPF: 130.073.924-03" at bounding box center [559, 385] width 950 height 13
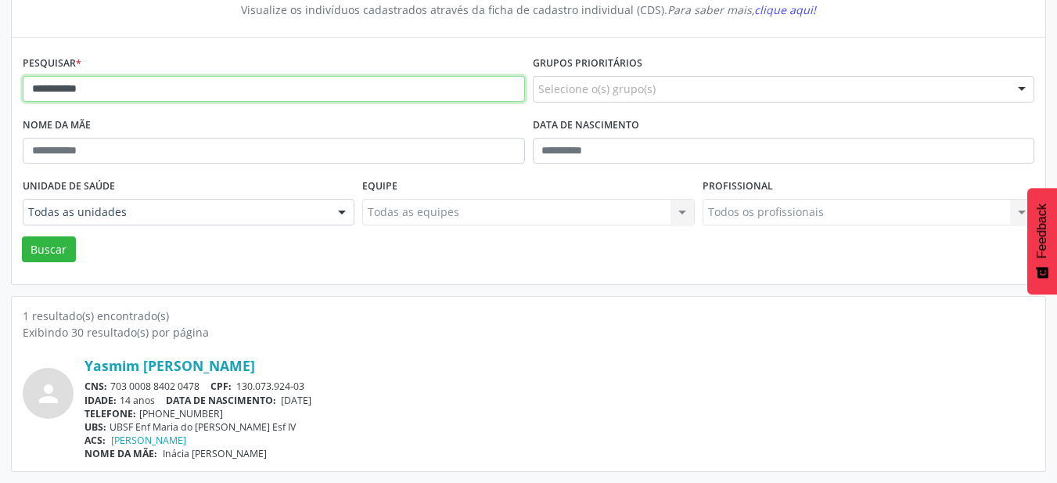
click at [123, 95] on input "**********" at bounding box center [274, 89] width 502 height 27
click at [22, 236] on button "Buscar" at bounding box center [49, 249] width 54 height 27
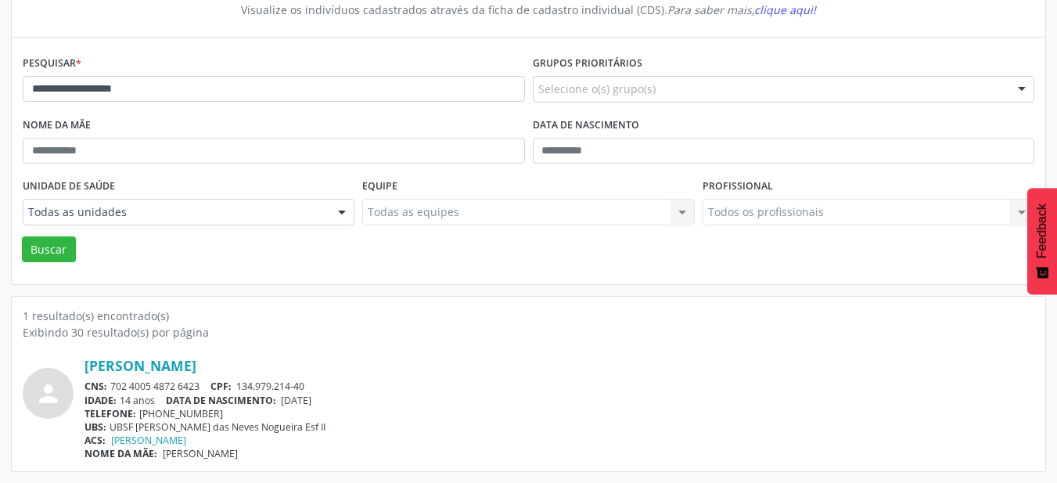
drag, startPoint x: 284, startPoint y: 400, endPoint x: 441, endPoint y: 406, distance: 157.4
click at [441, 406] on div "[PERSON_NAME] CNS: 702 4005 4872 6423 CPF: 134.979.214-40 IDADE: 14 anos DATA D…" at bounding box center [559, 408] width 950 height 103
click at [438, 401] on div "IDADE: 14 anos DATA DE NASCIMENTO: [DEMOGRAPHIC_DATA]" at bounding box center [559, 399] width 950 height 13
drag, startPoint x: 438, startPoint y: 401, endPoint x: 283, endPoint y: 401, distance: 154.9
click at [283, 401] on div "IDADE: 14 anos DATA DE NASCIMENTO: [DEMOGRAPHIC_DATA]" at bounding box center [559, 399] width 950 height 13
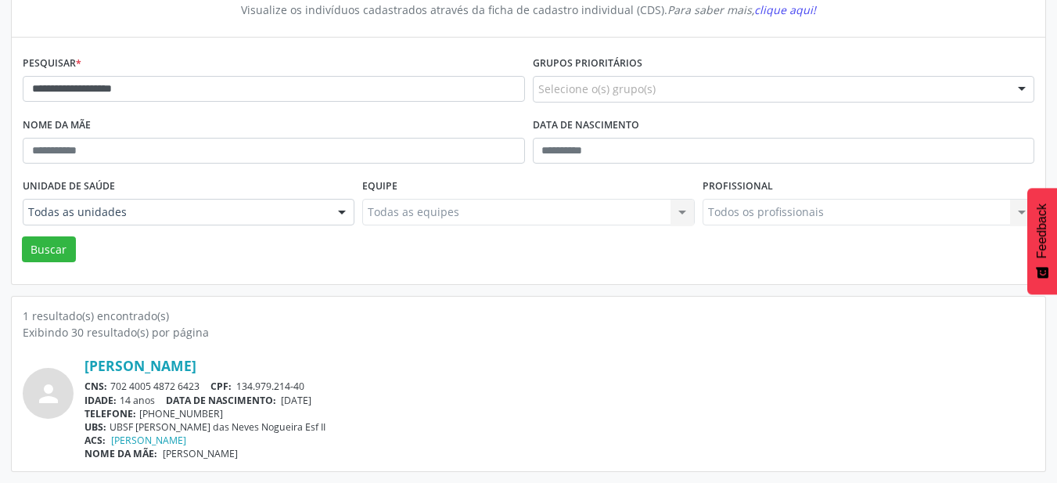
click at [237, 376] on div "[PERSON_NAME] CNS: 702 4005 4872 6423 CPF: 134.979.214-40 IDADE: 14 anos DATA D…" at bounding box center [559, 408] width 950 height 103
drag, startPoint x: 241, startPoint y: 381, endPoint x: 345, endPoint y: 384, distance: 104.1
click at [345, 384] on div "CNS: 702 4005 4872 6423 CPF: 134.979.214-40" at bounding box center [559, 385] width 950 height 13
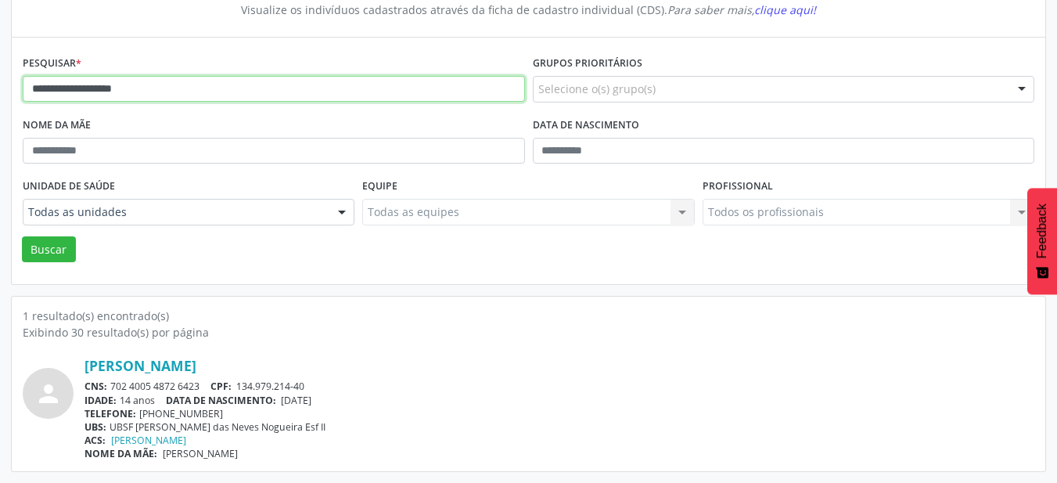
click at [282, 94] on input "**********" at bounding box center [274, 89] width 502 height 27
click at [228, 94] on input "**********" at bounding box center [274, 89] width 502 height 27
click at [22, 236] on button "Buscar" at bounding box center [49, 249] width 54 height 27
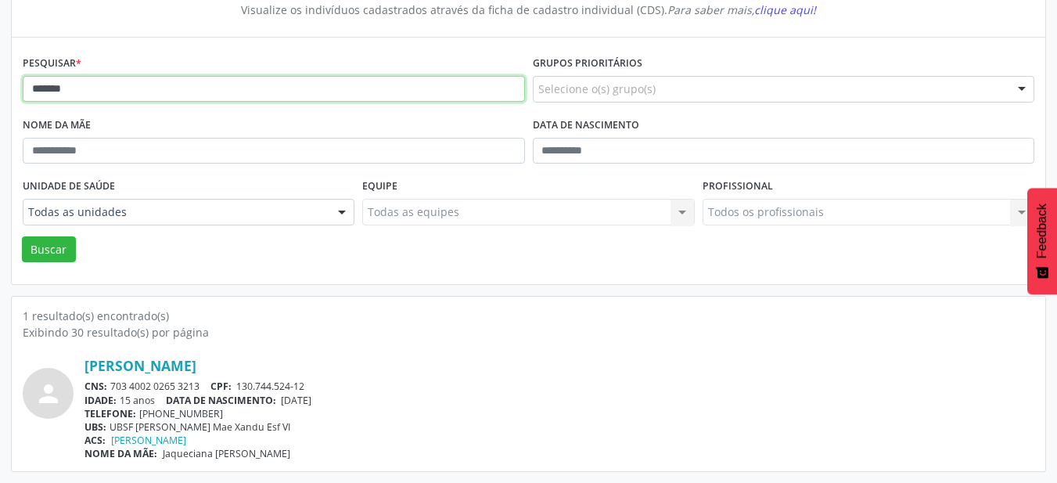
click at [205, 83] on input "*******" at bounding box center [274, 89] width 502 height 27
click at [22, 236] on button "Buscar" at bounding box center [49, 249] width 54 height 27
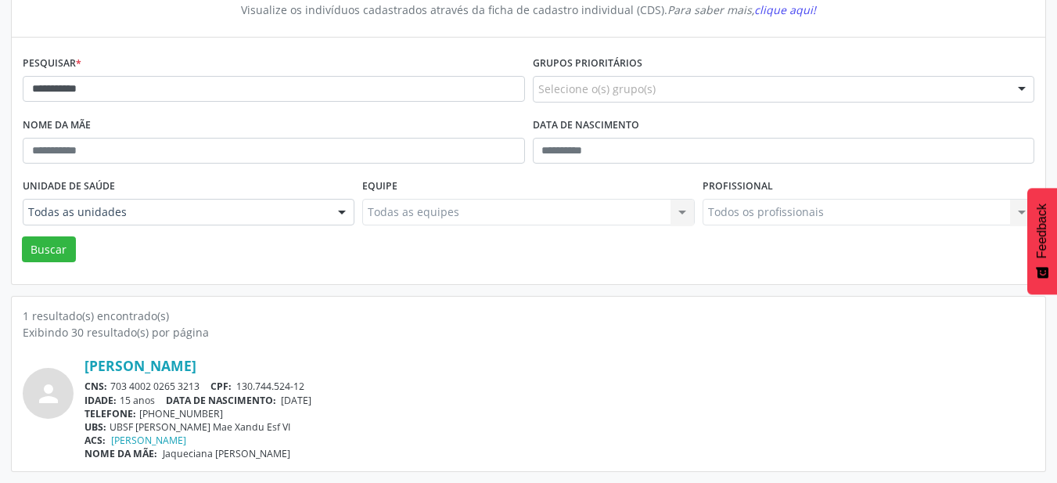
drag, startPoint x: 289, startPoint y: 401, endPoint x: 370, endPoint y: 404, distance: 81.4
click at [370, 404] on div "IDADE: 15 anos DATA DE NASCIMENTO: [DEMOGRAPHIC_DATA]" at bounding box center [559, 399] width 950 height 13
drag, startPoint x: 238, startPoint y: 385, endPoint x: 365, endPoint y: 387, distance: 126.7
click at [365, 387] on div "CNS: 703 4002 0265 3213 CPF: 130.744.524-12" at bounding box center [559, 385] width 950 height 13
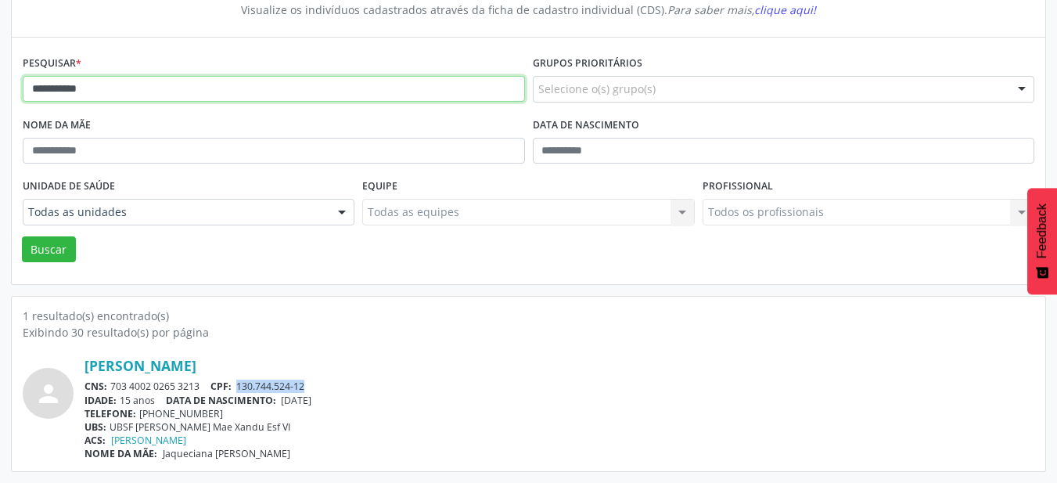
click at [281, 94] on input "**********" at bounding box center [274, 89] width 502 height 27
click at [22, 236] on button "Buscar" at bounding box center [49, 249] width 54 height 27
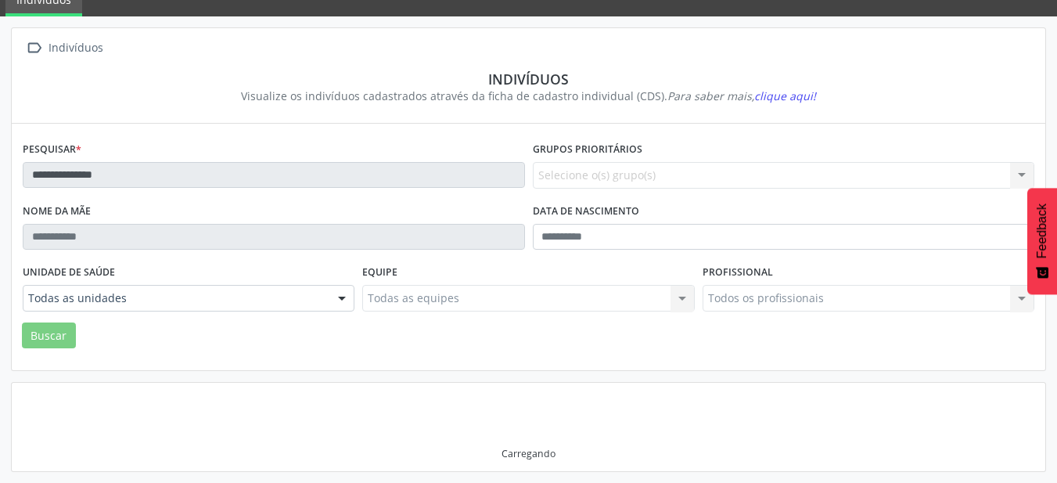
scroll to position [65, 0]
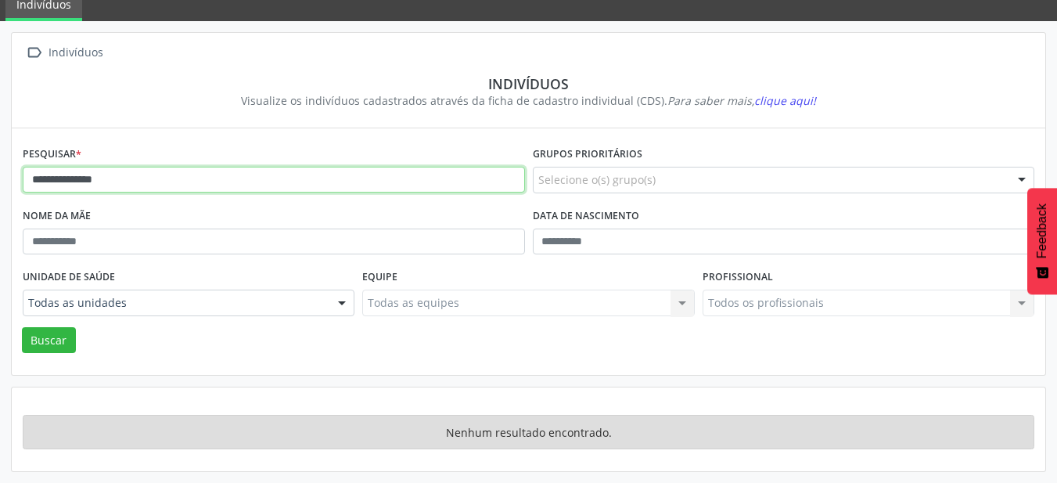
click at [273, 185] on input "**********" at bounding box center [274, 180] width 502 height 27
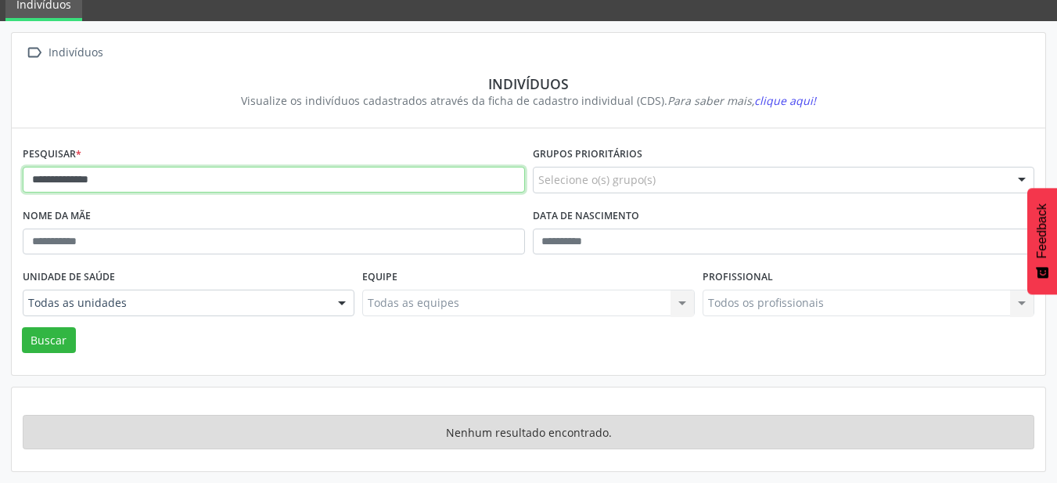
click at [22, 327] on button "Buscar" at bounding box center [49, 340] width 54 height 27
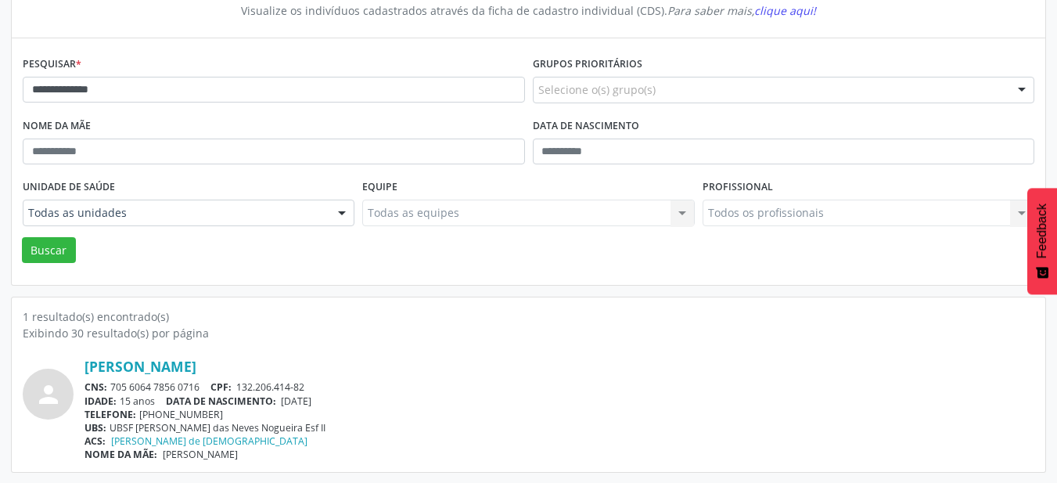
scroll to position [156, 0]
click at [321, 310] on div "1 resultado(s) encontrado(s)" at bounding box center [528, 315] width 1011 height 16
drag, startPoint x: 294, startPoint y: 404, endPoint x: 364, endPoint y: 404, distance: 69.6
click at [364, 404] on div "IDADE: 15 anos DATA DE NASCIMENTO: [DEMOGRAPHIC_DATA]" at bounding box center [559, 399] width 950 height 13
drag, startPoint x: 241, startPoint y: 387, endPoint x: 327, endPoint y: 384, distance: 86.1
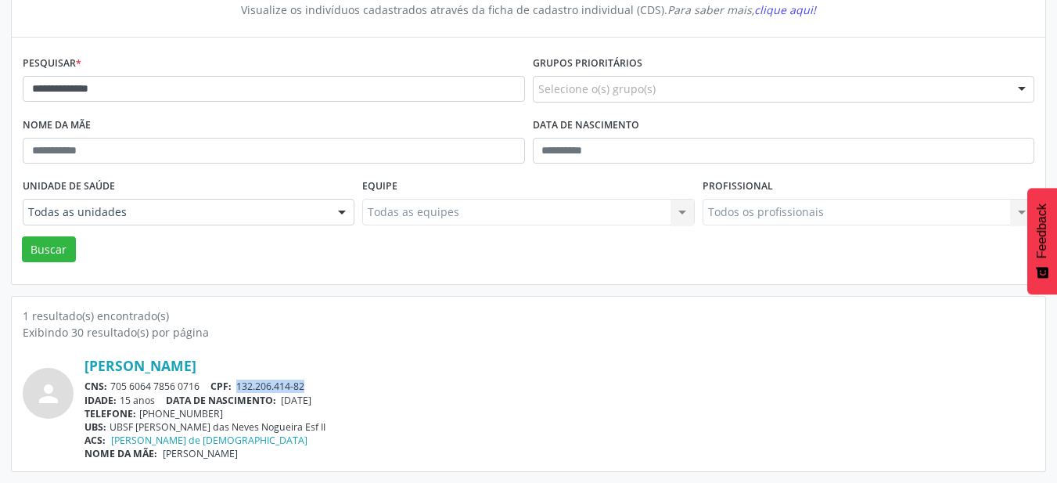
click at [327, 384] on div "CNS: 705 6064 7856 0716 CPF: 132.206.414-82" at bounding box center [559, 385] width 950 height 13
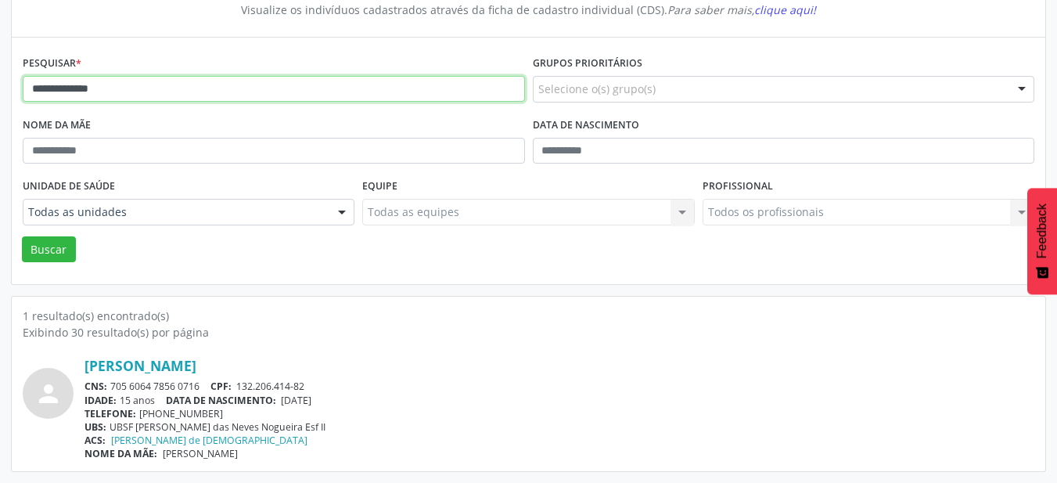
click at [196, 95] on input "**********" at bounding box center [274, 89] width 502 height 27
click at [22, 236] on button "Buscar" at bounding box center [49, 249] width 54 height 27
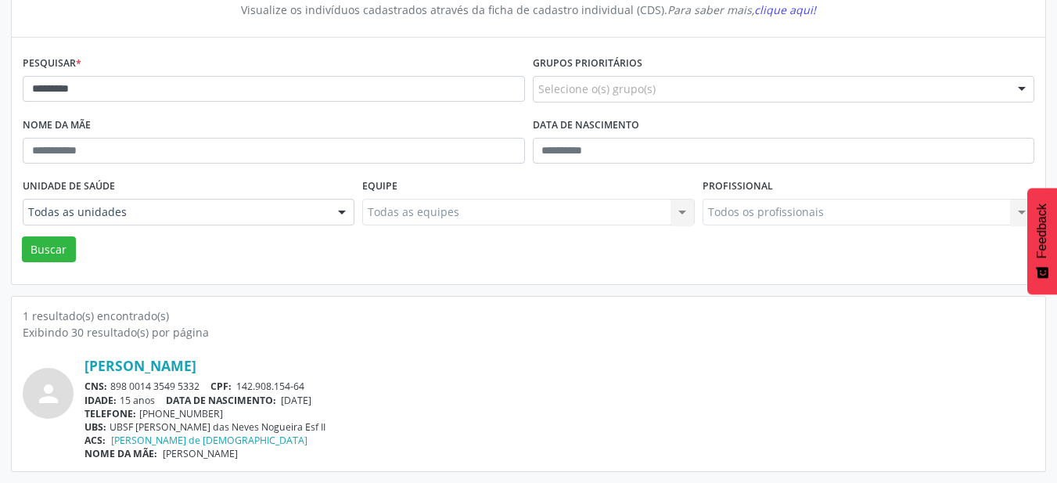
drag, startPoint x: 285, startPoint y: 402, endPoint x: 379, endPoint y: 402, distance: 94.7
click at [379, 402] on div "IDADE: 15 anos DATA DE NASCIMENTO: [DEMOGRAPHIC_DATA]" at bounding box center [559, 399] width 950 height 13
drag, startPoint x: 241, startPoint y: 386, endPoint x: 343, endPoint y: 386, distance: 102.5
click at [343, 386] on div "CNS: 898 0014 3549 5332 CPF: 142.908.154-64" at bounding box center [559, 385] width 950 height 13
click at [220, 69] on div "Pesquisar * *********" at bounding box center [274, 83] width 510 height 62
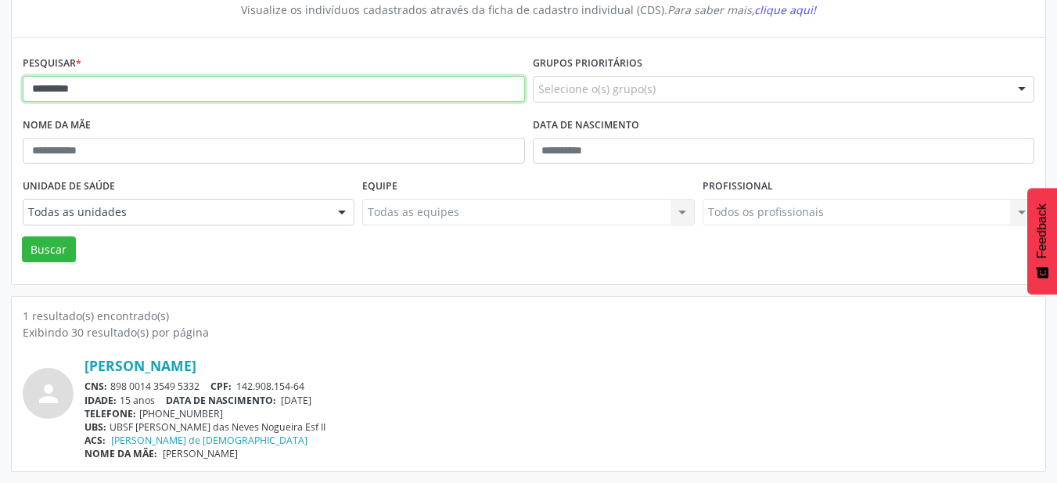
click at [220, 77] on input "*********" at bounding box center [274, 89] width 502 height 27
click at [22, 236] on button "Buscar" at bounding box center [49, 249] width 54 height 27
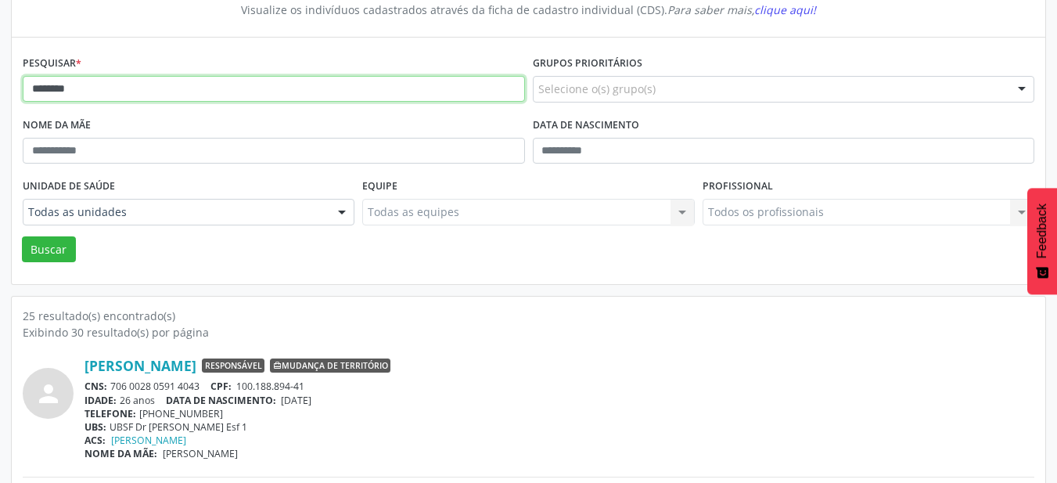
click at [253, 91] on input "********" at bounding box center [274, 89] width 502 height 27
click at [22, 236] on button "Buscar" at bounding box center [49, 249] width 54 height 27
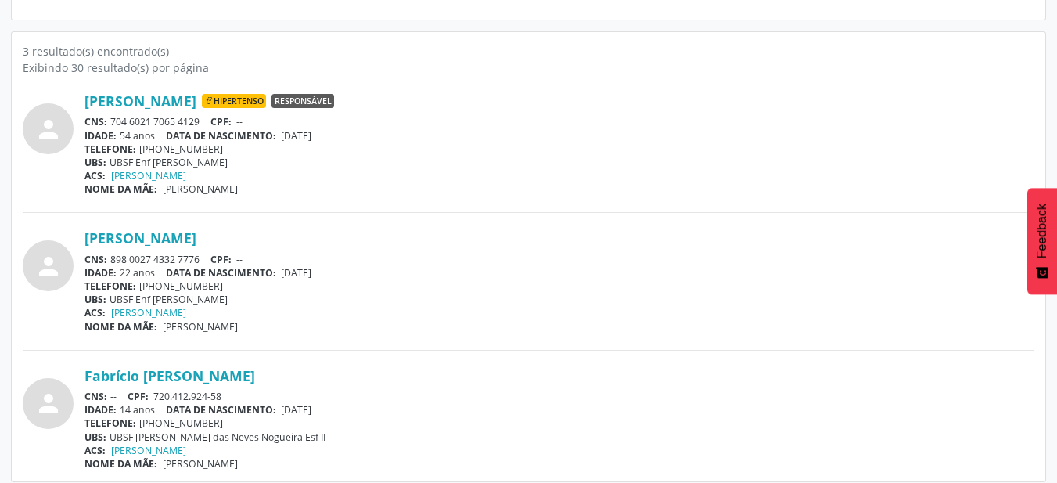
scroll to position [430, 0]
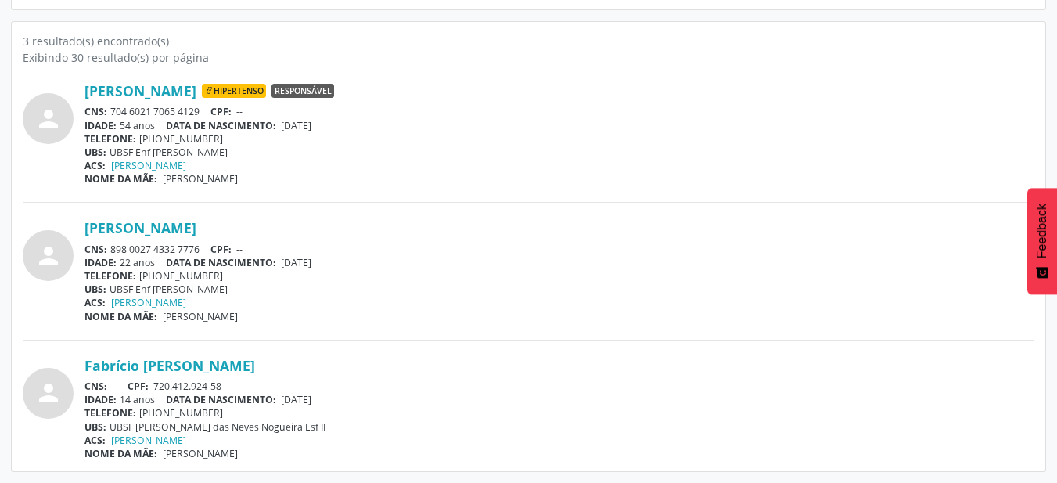
drag, startPoint x: 288, startPoint y: 400, endPoint x: 365, endPoint y: 401, distance: 76.7
click at [365, 401] on div "IDADE: 14 anos DATA DE NASCIMENTO: [DEMOGRAPHIC_DATA]" at bounding box center [559, 399] width 950 height 13
drag, startPoint x: 157, startPoint y: 385, endPoint x: 271, endPoint y: 385, distance: 114.2
click at [271, 385] on div "CNS: -- CPF: 720.412.924-58" at bounding box center [559, 385] width 950 height 13
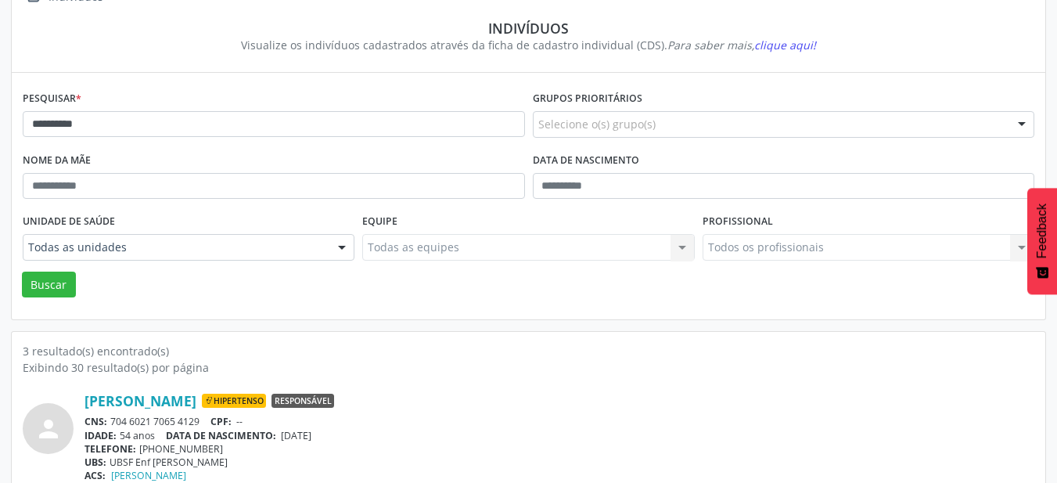
scroll to position [117, 0]
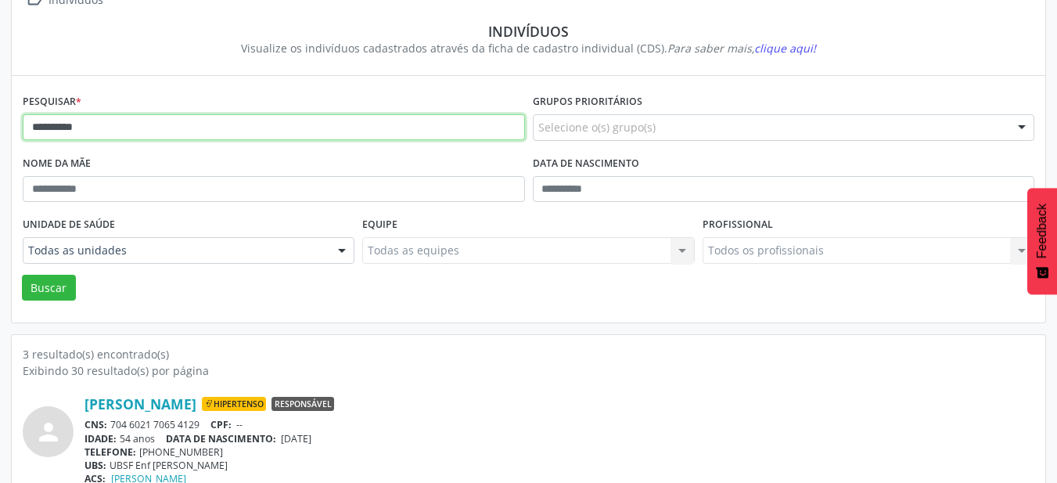
click at [235, 121] on input "**********" at bounding box center [274, 127] width 502 height 27
type input "*"
click at [22, 275] on button "Buscar" at bounding box center [49, 288] width 54 height 27
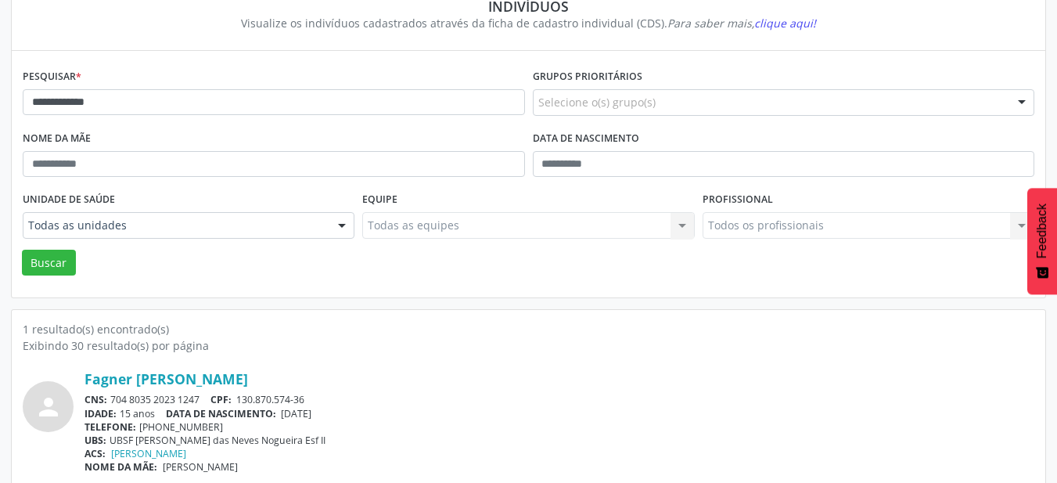
scroll to position [156, 0]
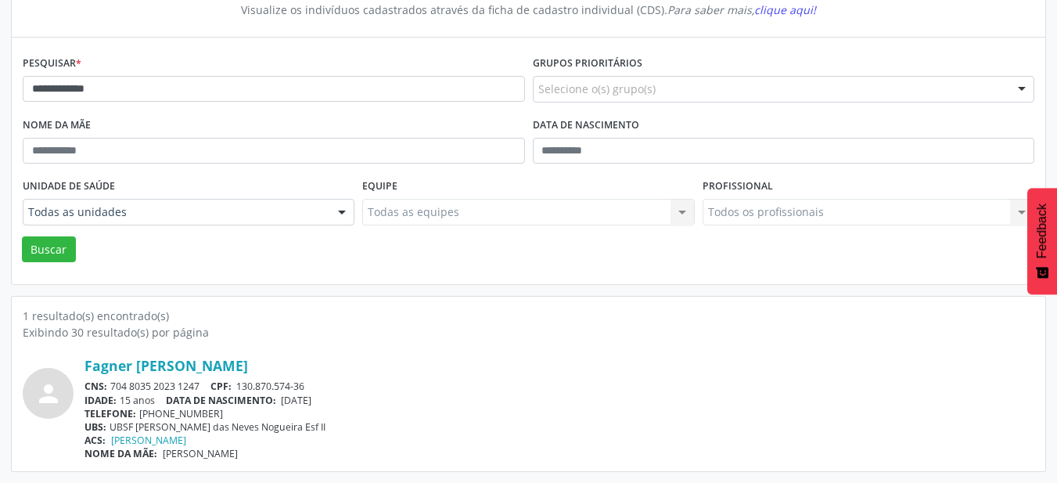
drag, startPoint x: 283, startPoint y: 400, endPoint x: 369, endPoint y: 404, distance: 86.2
click at [369, 404] on div "IDADE: 15 anos DATA DE NASCIMENTO: [DEMOGRAPHIC_DATA]" at bounding box center [559, 399] width 950 height 13
drag, startPoint x: 239, startPoint y: 381, endPoint x: 384, endPoint y: 389, distance: 144.9
click at [384, 389] on div "CNS: 704 8035 2023 1247 CPF: 130.870.574-36" at bounding box center [559, 385] width 950 height 13
click at [246, 123] on div "Nome da mãe" at bounding box center [274, 143] width 510 height 61
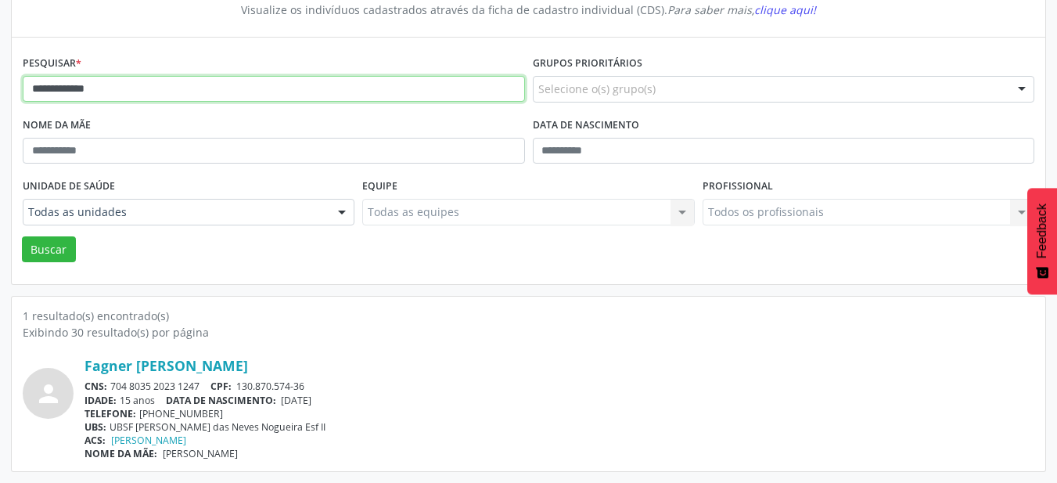
click at [240, 101] on input "**********" at bounding box center [274, 89] width 502 height 27
click at [22, 236] on button "Buscar" at bounding box center [49, 249] width 54 height 27
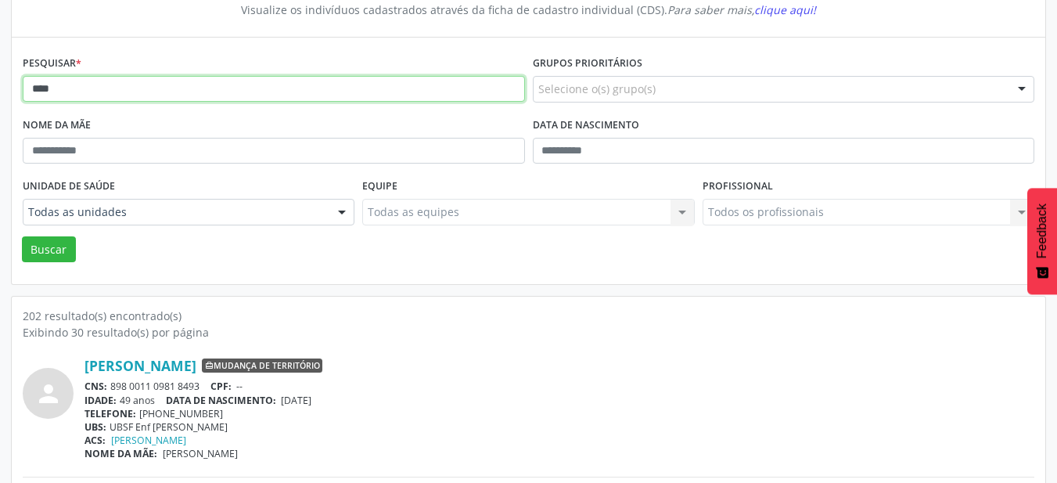
click at [203, 77] on input "****" at bounding box center [274, 89] width 502 height 27
click at [22, 236] on button "Buscar" at bounding box center [49, 249] width 54 height 27
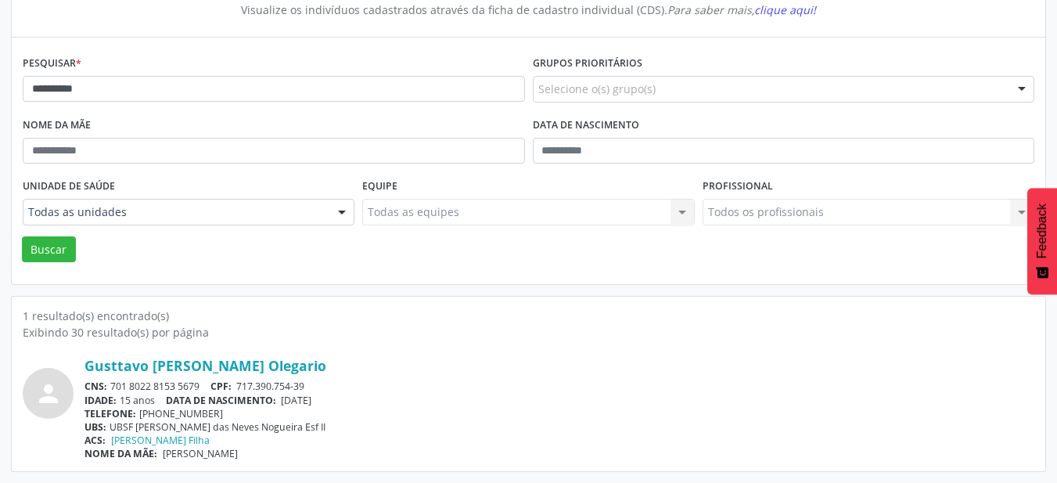
drag, startPoint x: 289, startPoint y: 400, endPoint x: 372, endPoint y: 398, distance: 82.9
click at [372, 398] on div "IDADE: 15 anos DATA DE NASCIMENTO: [DEMOGRAPHIC_DATA]" at bounding box center [559, 399] width 950 height 13
drag, startPoint x: 239, startPoint y: 383, endPoint x: 352, endPoint y: 381, distance: 112.7
click at [352, 381] on div "CNS: 701 8022 8153 5679 CPF: 717.390.754-39" at bounding box center [559, 385] width 950 height 13
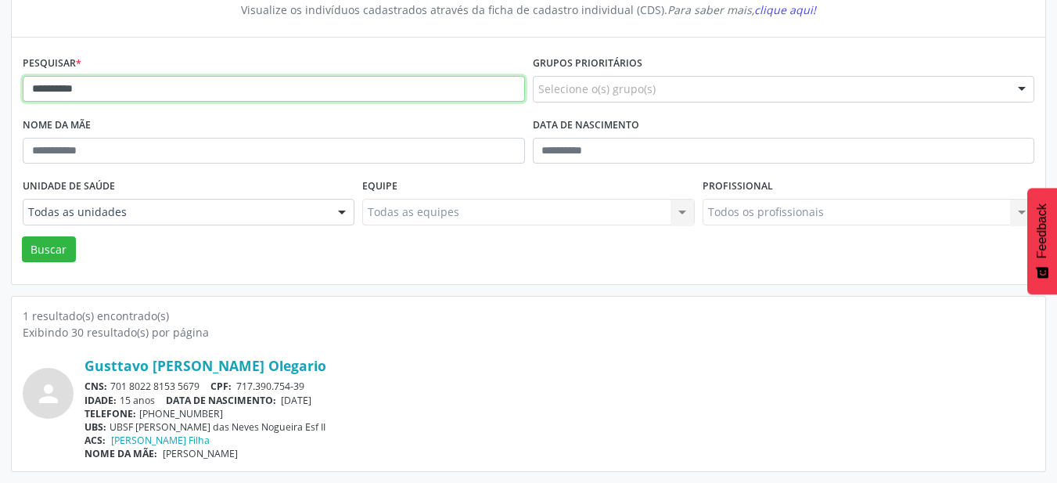
click at [137, 91] on input "**********" at bounding box center [274, 89] width 502 height 27
click at [22, 236] on button "Buscar" at bounding box center [49, 249] width 54 height 27
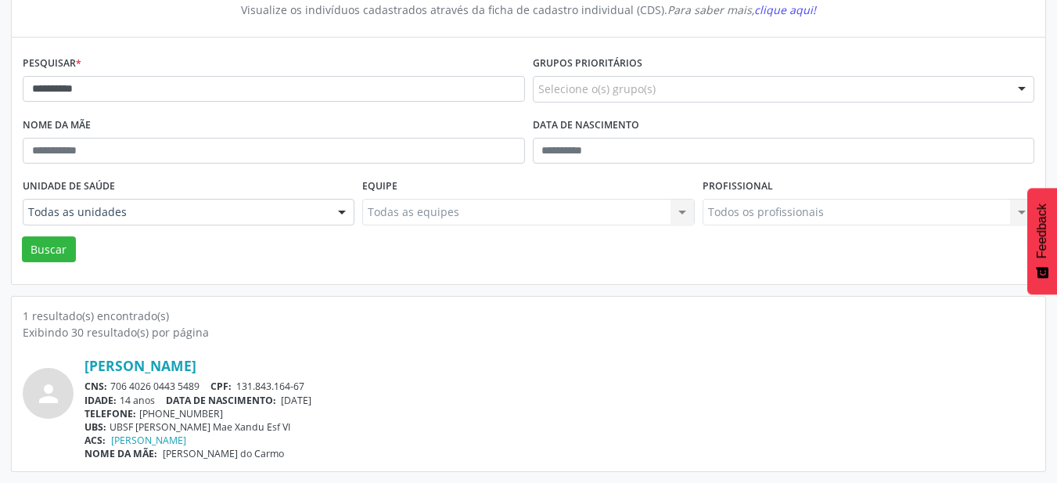
drag, startPoint x: 285, startPoint y: 401, endPoint x: 379, endPoint y: 403, distance: 93.9
click at [379, 403] on div "IDADE: 14 anos DATA DE NASCIMENTO: [DEMOGRAPHIC_DATA]" at bounding box center [559, 399] width 950 height 13
drag, startPoint x: 239, startPoint y: 386, endPoint x: 401, endPoint y: 384, distance: 161.9
click at [401, 384] on div "CNS: 706 4026 0443 5489 CPF: 131.843.164-67" at bounding box center [559, 385] width 950 height 13
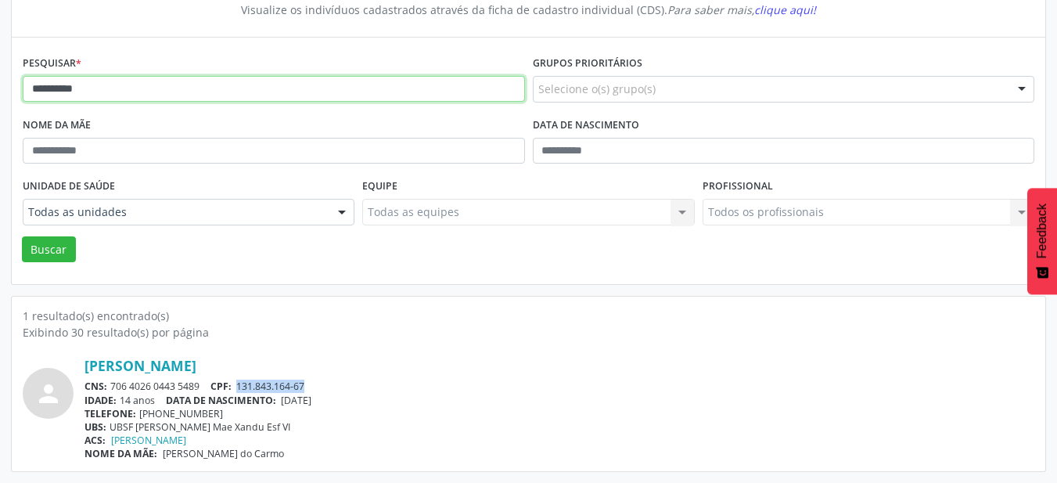
click at [273, 85] on input "**********" at bounding box center [274, 89] width 502 height 27
click at [274, 85] on input "**********" at bounding box center [274, 89] width 502 height 27
type input "*"
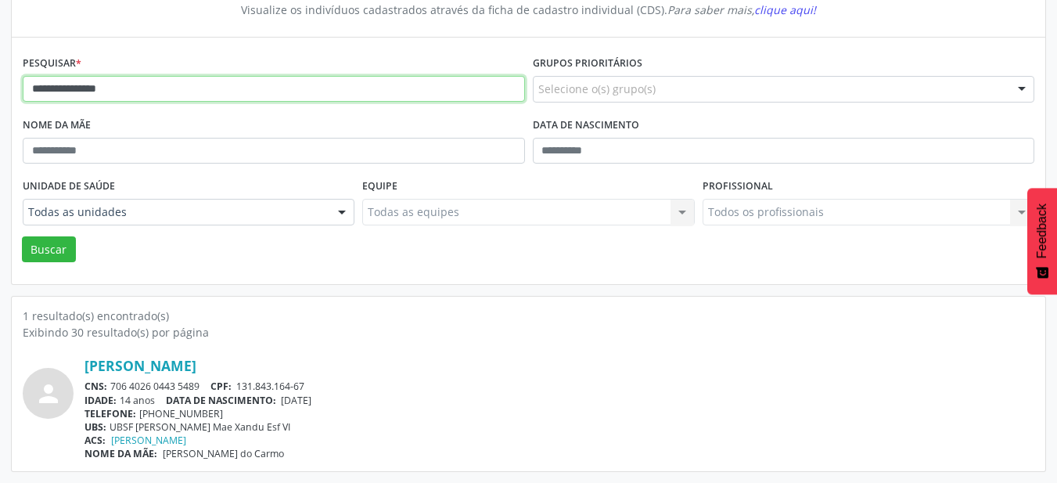
click at [22, 236] on button "Buscar" at bounding box center [49, 249] width 54 height 27
click at [232, 83] on input "**********" at bounding box center [274, 89] width 502 height 27
click at [22, 236] on button "Buscar" at bounding box center [49, 249] width 54 height 27
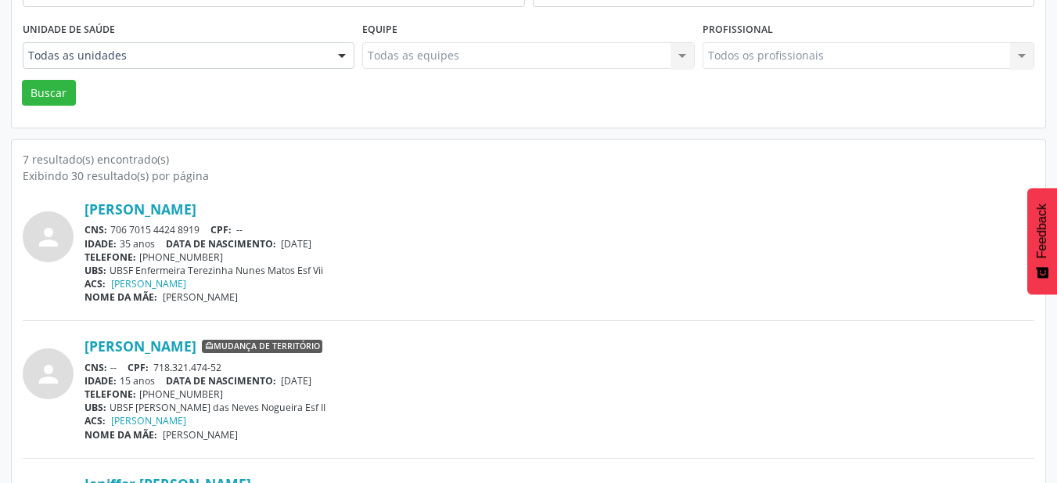
scroll to position [625, 0]
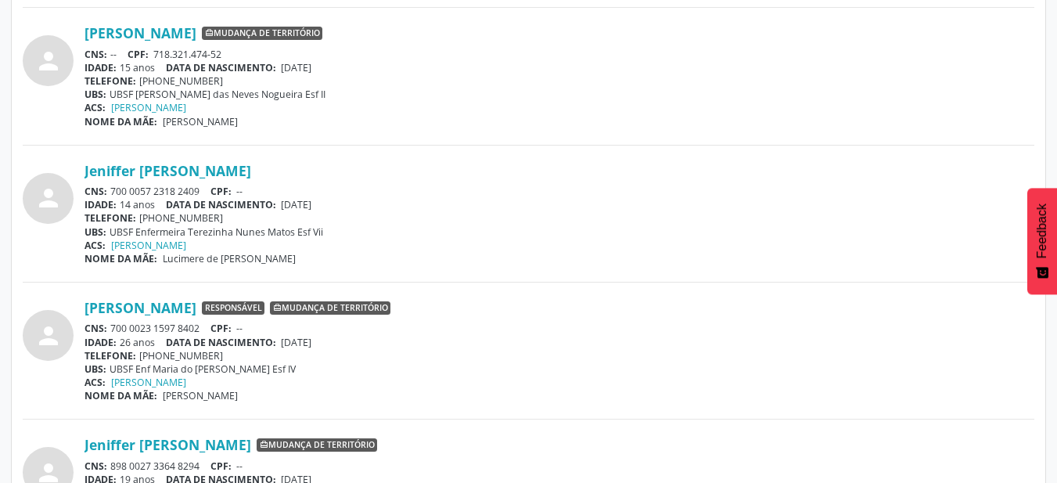
drag, startPoint x: 287, startPoint y: 208, endPoint x: 365, endPoint y: 207, distance: 78.2
click at [365, 207] on div "IDADE: 14 anos DATA DE NASCIMENTO: [DEMOGRAPHIC_DATA]" at bounding box center [559, 204] width 950 height 13
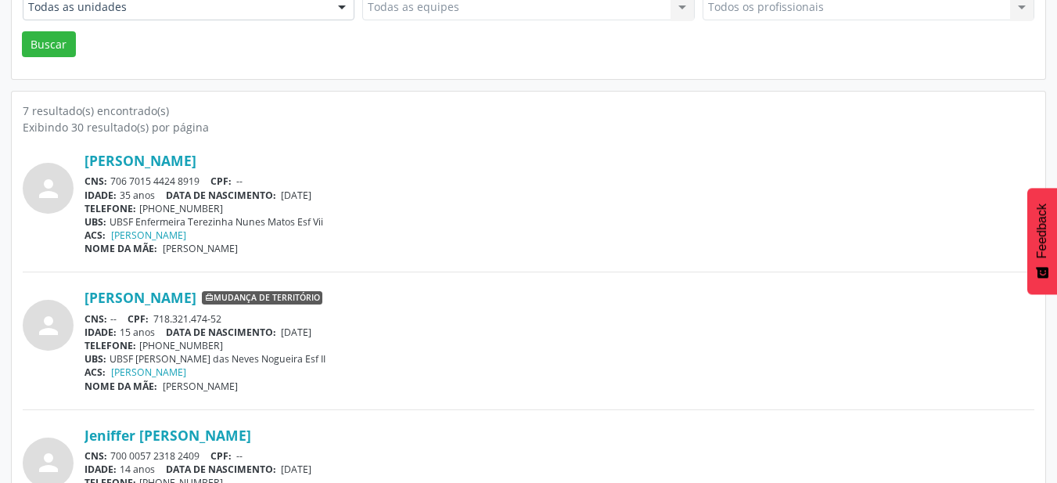
scroll to position [469, 0]
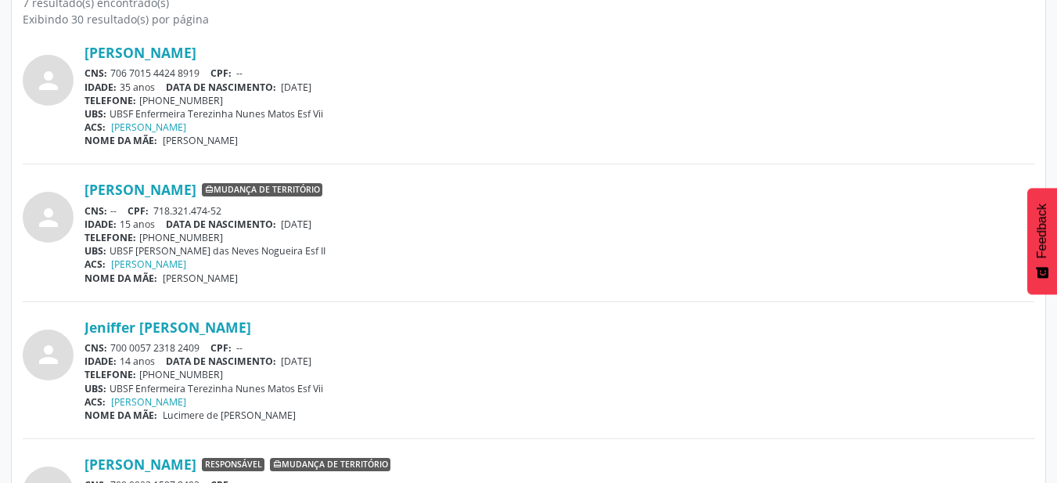
drag, startPoint x: 113, startPoint y: 348, endPoint x: 203, endPoint y: 348, distance: 90.0
click at [203, 348] on div "CNS: 700 0057 2318 2409 CPF: --" at bounding box center [559, 347] width 950 height 13
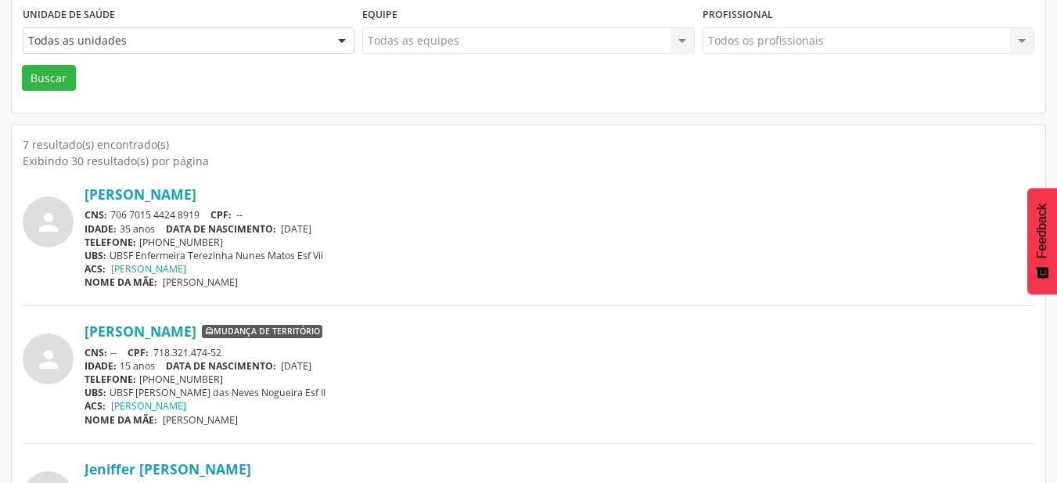
scroll to position [0, 0]
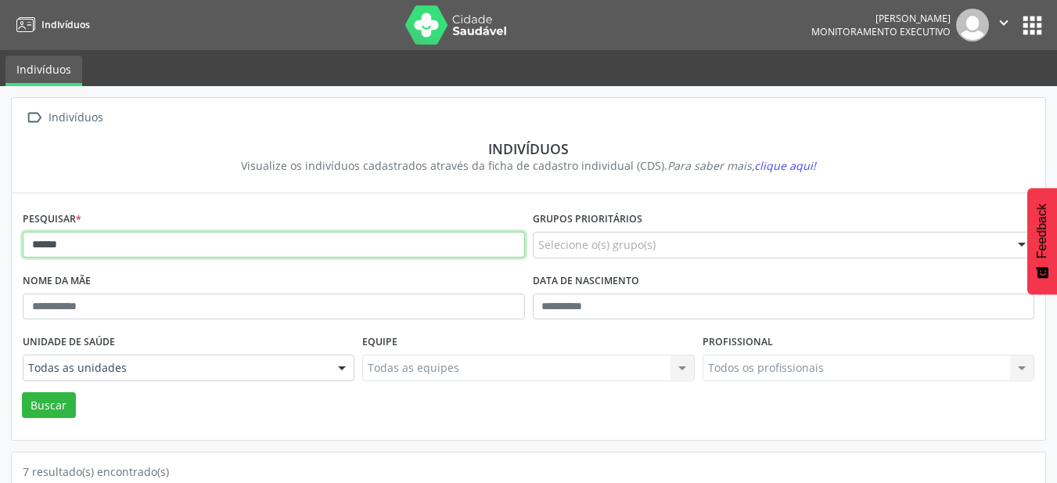
click at [208, 251] on input "******" at bounding box center [274, 245] width 502 height 27
click at [207, 251] on input "******" at bounding box center [274, 245] width 502 height 27
click at [22, 392] on button "Buscar" at bounding box center [49, 405] width 54 height 27
click at [239, 242] on input "*********" at bounding box center [274, 245] width 502 height 27
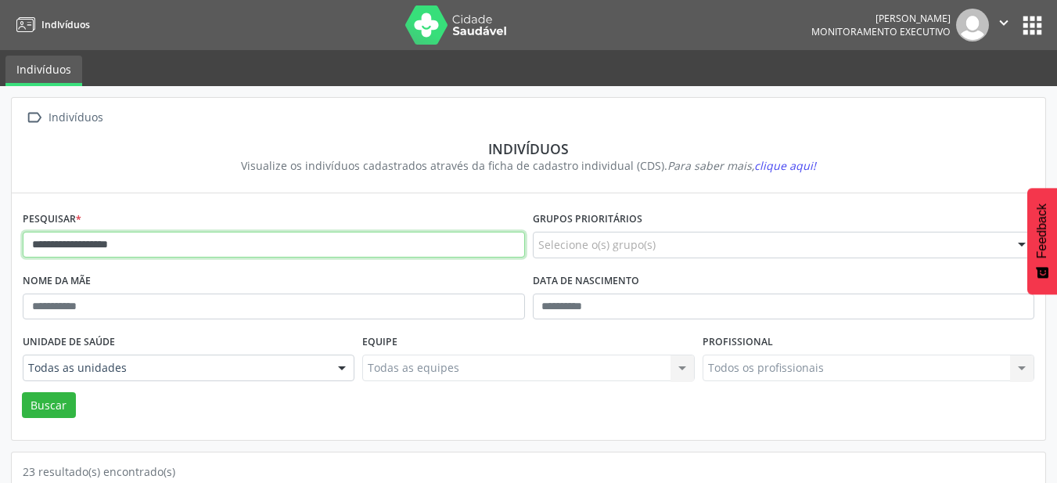
click at [22, 392] on button "Buscar" at bounding box center [49, 405] width 54 height 27
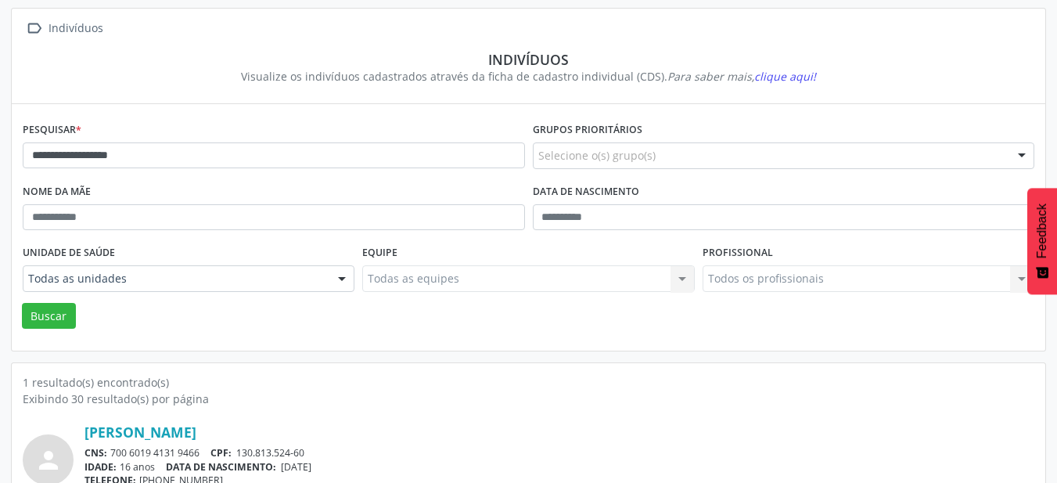
scroll to position [156, 0]
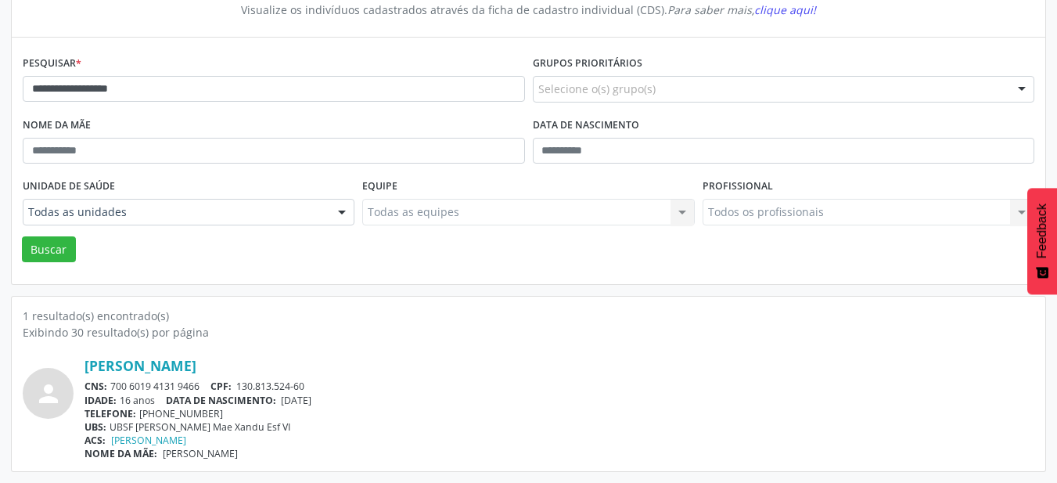
drag, startPoint x: 286, startPoint y: 404, endPoint x: 365, endPoint y: 404, distance: 79.0
click at [365, 404] on div "IDADE: 16 anos DATA DE NASCIMENTO: [DEMOGRAPHIC_DATA]" at bounding box center [559, 399] width 950 height 13
drag, startPoint x: 240, startPoint y: 386, endPoint x: 328, endPoint y: 389, distance: 87.6
click at [328, 389] on div "CNS: 700 6019 4131 9466 CPF: 130.813.524-60" at bounding box center [559, 385] width 950 height 13
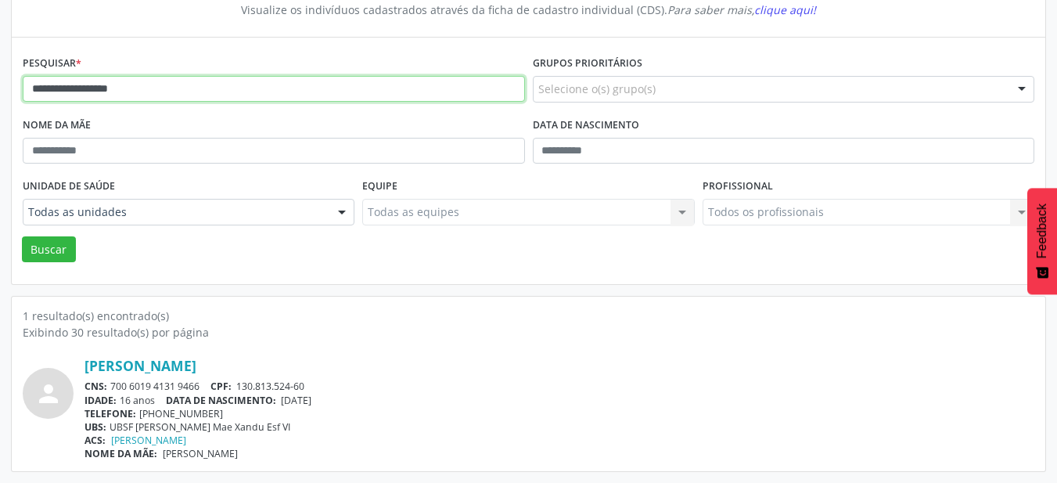
click at [225, 84] on input "**********" at bounding box center [274, 89] width 502 height 27
click at [22, 236] on button "Buscar" at bounding box center [49, 249] width 54 height 27
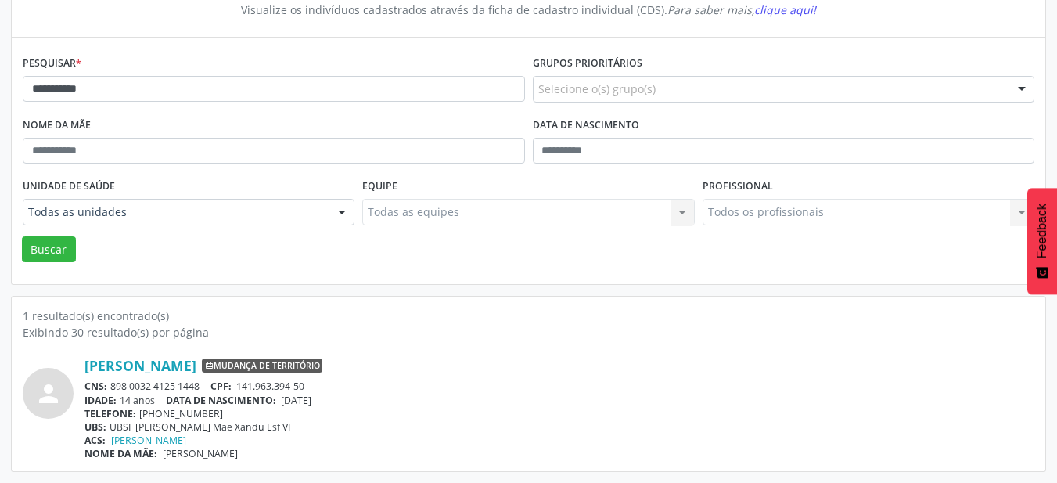
drag, startPoint x: 282, startPoint y: 402, endPoint x: 346, endPoint y: 402, distance: 63.4
click at [346, 402] on div "IDADE: 14 anos DATA DE NASCIMENTO: [DEMOGRAPHIC_DATA]" at bounding box center [559, 399] width 950 height 13
drag, startPoint x: 240, startPoint y: 383, endPoint x: 352, endPoint y: 391, distance: 112.2
click at [352, 391] on div "CNS: 898 0032 4125 1448 CPF: 141.963.394-50" at bounding box center [559, 385] width 950 height 13
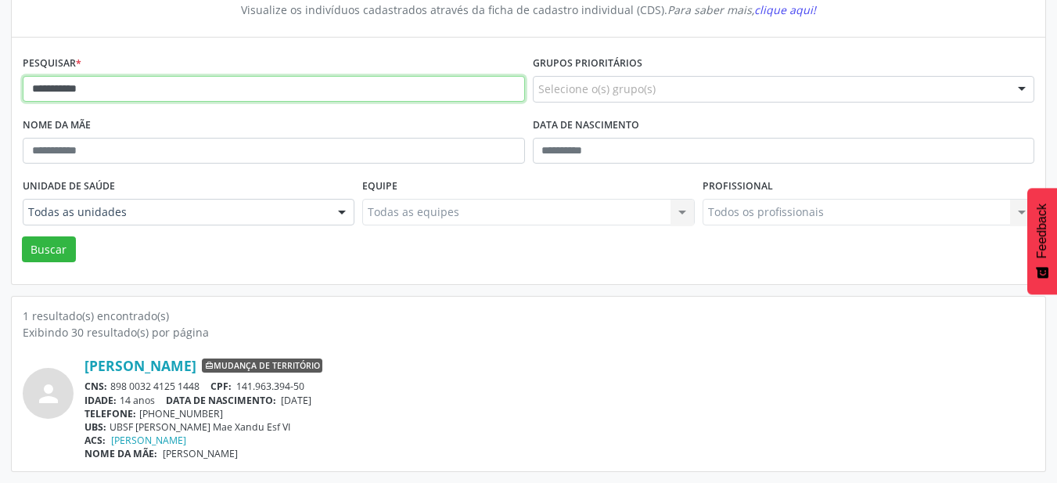
click at [242, 87] on input "**********" at bounding box center [274, 89] width 502 height 27
click at [22, 236] on button "Buscar" at bounding box center [49, 249] width 54 height 27
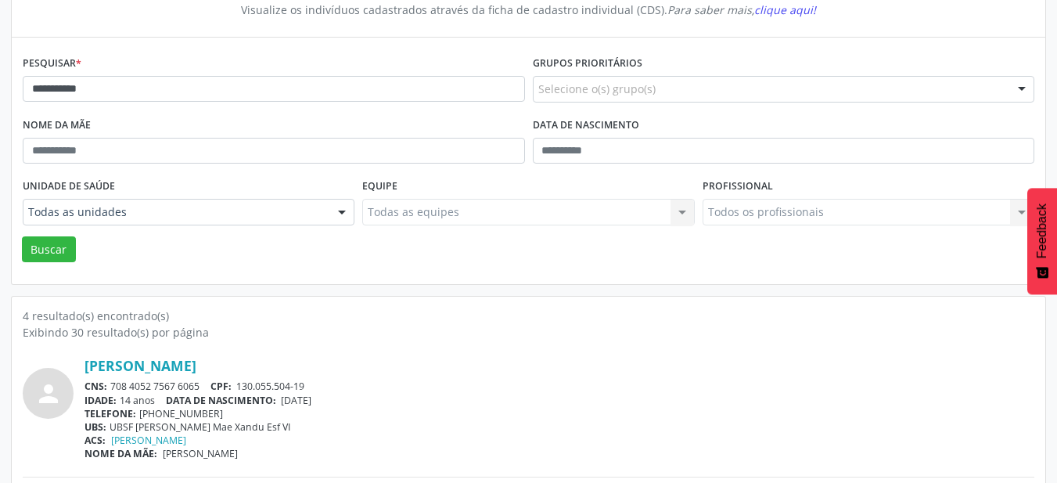
drag, startPoint x: 286, startPoint y: 402, endPoint x: 375, endPoint y: 401, distance: 89.2
click at [375, 401] on div "IDADE: 14 anos DATA DE NASCIMENTO: [DEMOGRAPHIC_DATA]" at bounding box center [559, 399] width 950 height 13
drag, startPoint x: 241, startPoint y: 385, endPoint x: 333, endPoint y: 386, distance: 92.3
click at [333, 386] on div "CNS: 708 4052 7567 6065 CPF: 130.055.504-19" at bounding box center [559, 385] width 950 height 13
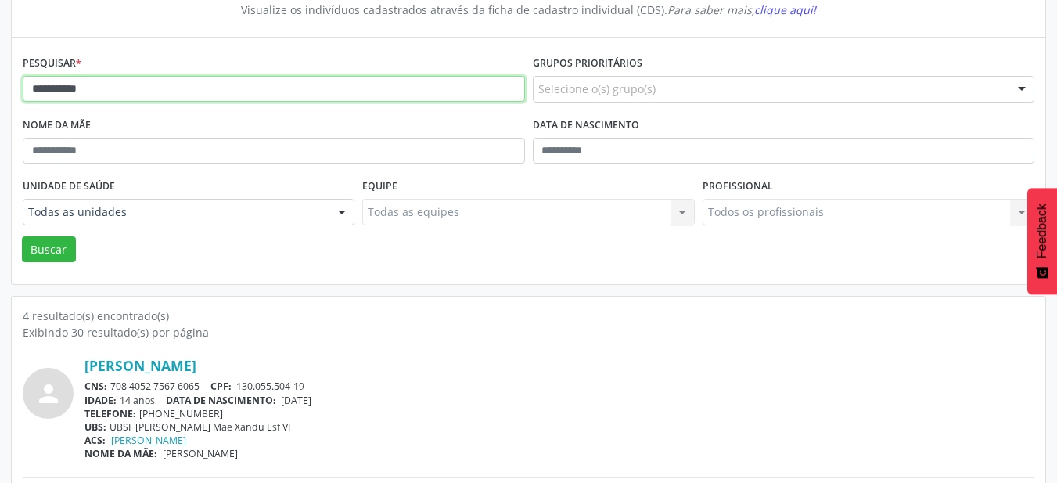
click at [238, 88] on input "**********" at bounding box center [274, 89] width 502 height 27
click at [22, 236] on button "Buscar" at bounding box center [49, 249] width 54 height 27
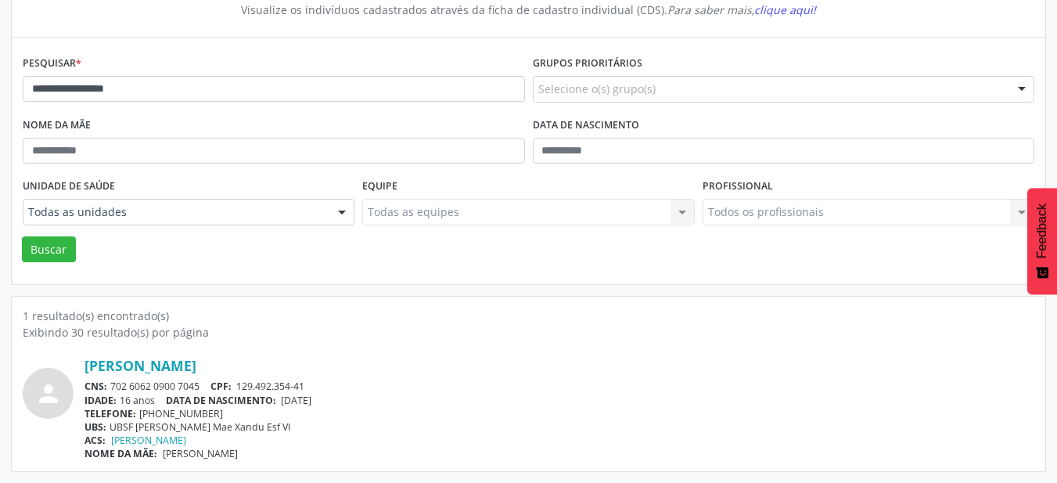
drag, startPoint x: 286, startPoint y: 399, endPoint x: 362, endPoint y: 400, distance: 76.7
click at [362, 400] on div "IDADE: 16 anos DATA DE NASCIMENTO: [DEMOGRAPHIC_DATA]" at bounding box center [559, 399] width 950 height 13
drag, startPoint x: 239, startPoint y: 383, endPoint x: 350, endPoint y: 386, distance: 110.3
click at [350, 386] on div "CNS: 702 6062 0900 7045 CPF: 129.492.354-41" at bounding box center [559, 385] width 950 height 13
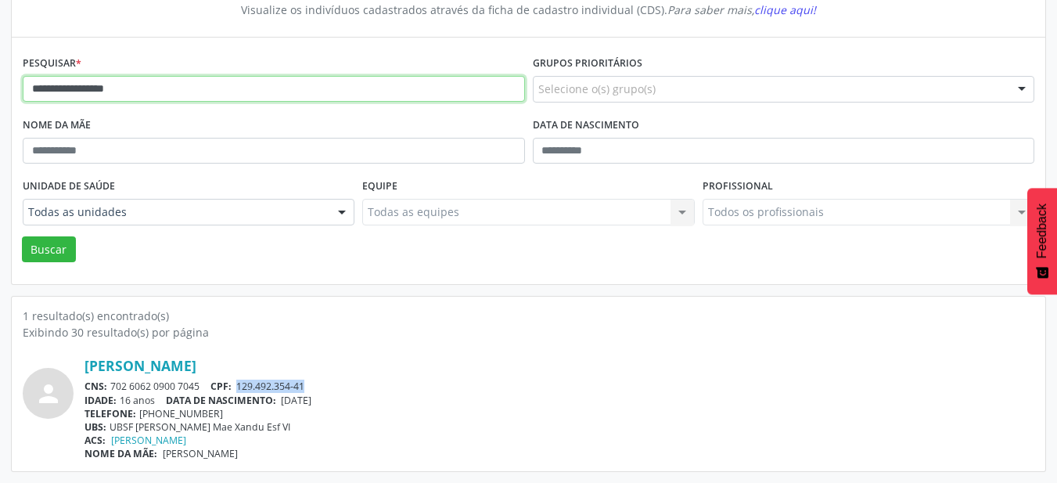
click at [225, 94] on input "**********" at bounding box center [274, 89] width 502 height 27
click at [225, 92] on input "**********" at bounding box center [274, 89] width 502 height 27
click at [22, 236] on button "Buscar" at bounding box center [49, 249] width 54 height 27
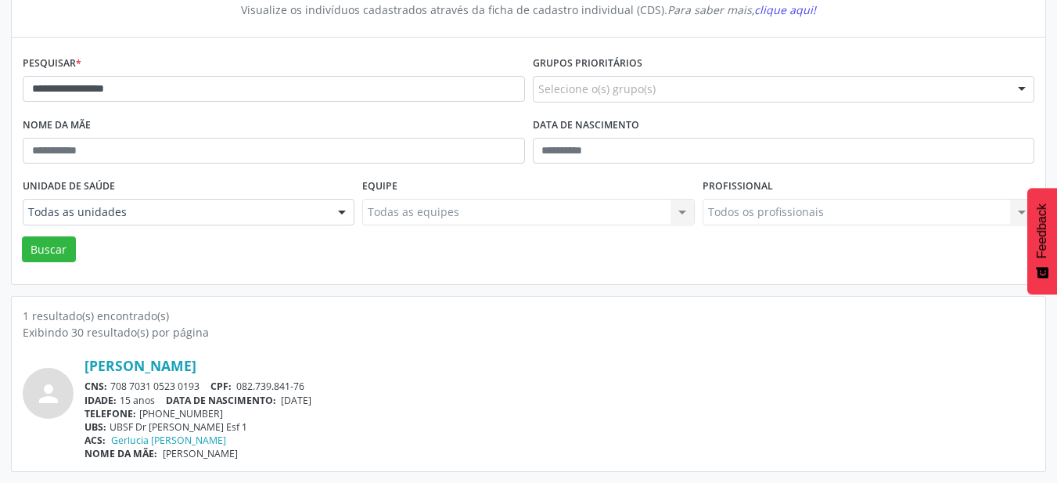
drag, startPoint x: 286, startPoint y: 401, endPoint x: 381, endPoint y: 404, distance: 94.7
click at [381, 404] on div "IDADE: 15 anos DATA DE NASCIMENTO: [DEMOGRAPHIC_DATA]" at bounding box center [559, 399] width 950 height 13
drag, startPoint x: 238, startPoint y: 385, endPoint x: 333, endPoint y: 389, distance: 95.5
click at [333, 389] on div "CNS: 708 7031 0523 0193 CPF: 082.739.841-76" at bounding box center [559, 385] width 950 height 13
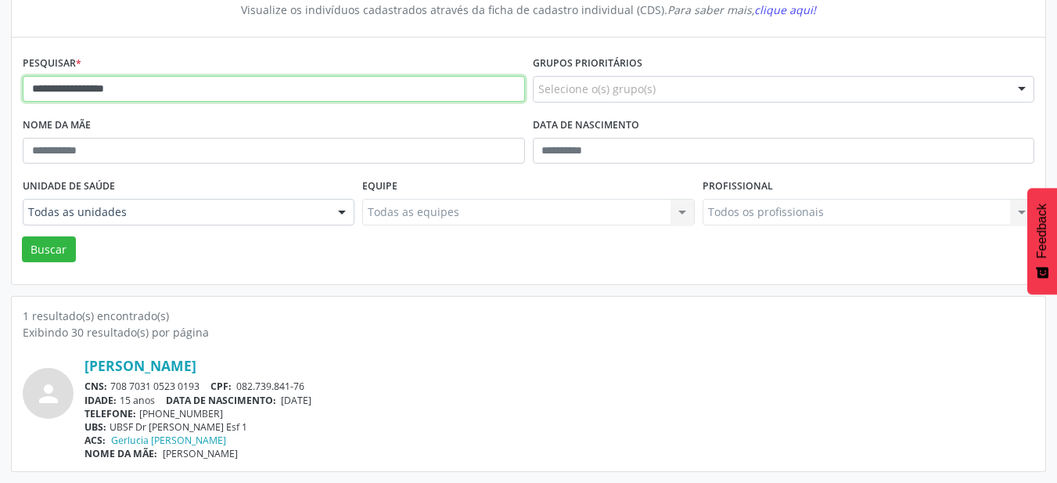
click at [264, 89] on input "**********" at bounding box center [274, 89] width 502 height 27
click at [22, 236] on button "Buscar" at bounding box center [49, 249] width 54 height 27
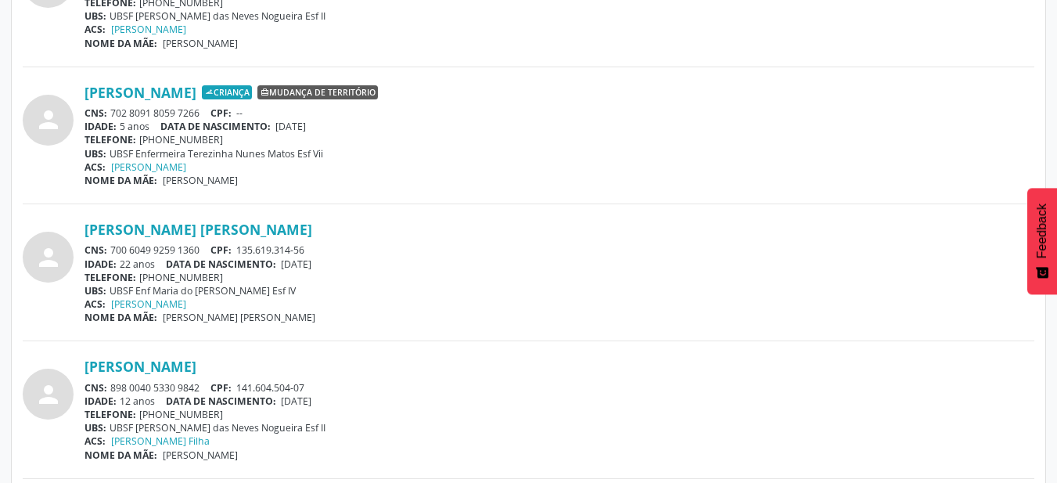
scroll to position [842, 0]
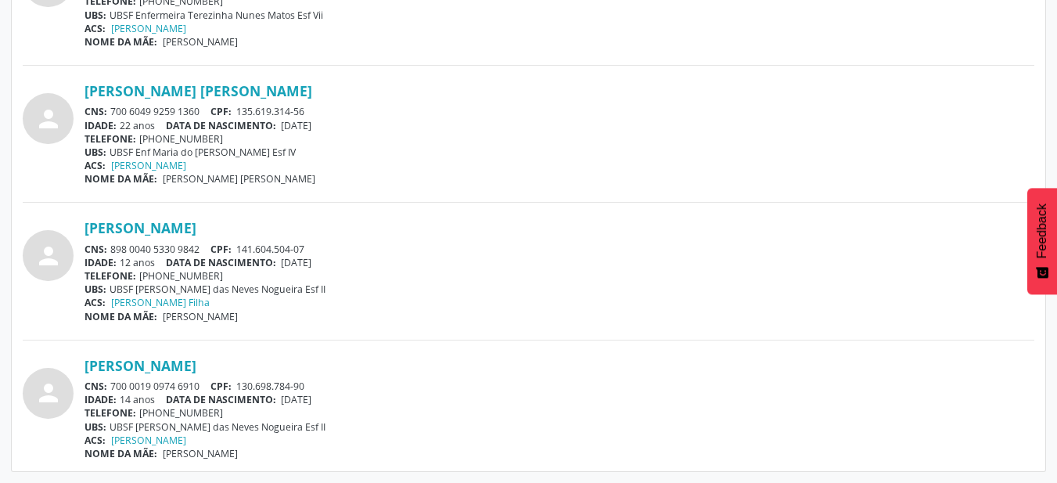
drag, startPoint x: 282, startPoint y: 400, endPoint x: 350, endPoint y: 397, distance: 67.3
click at [350, 398] on div "IDADE: 14 anos DATA DE NASCIMENTO: [DEMOGRAPHIC_DATA]" at bounding box center [559, 399] width 950 height 13
drag, startPoint x: 242, startPoint y: 388, endPoint x: 350, endPoint y: 389, distance: 108.0
click at [350, 389] on div "CNS: 700 0019 0974 6910 CPF: 130.698.784-90" at bounding box center [559, 385] width 950 height 13
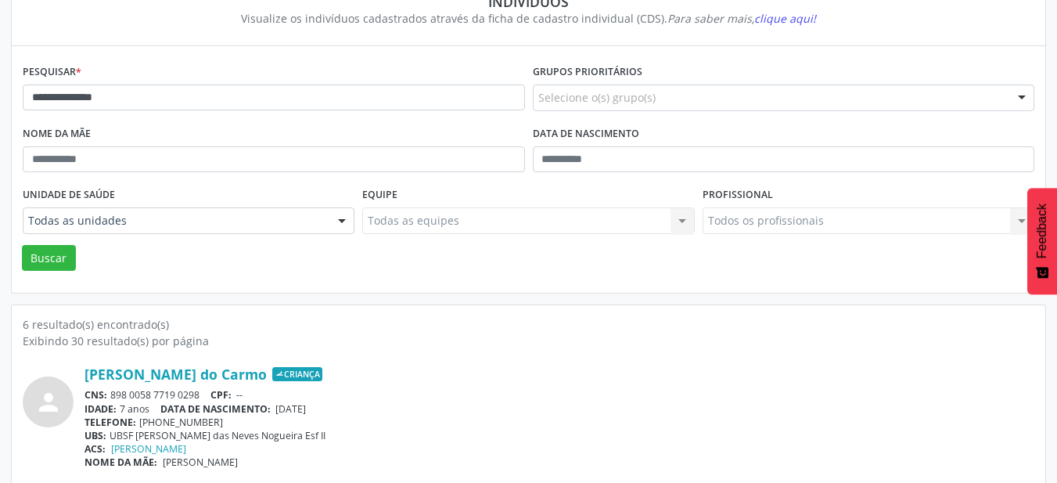
scroll to position [59, 0]
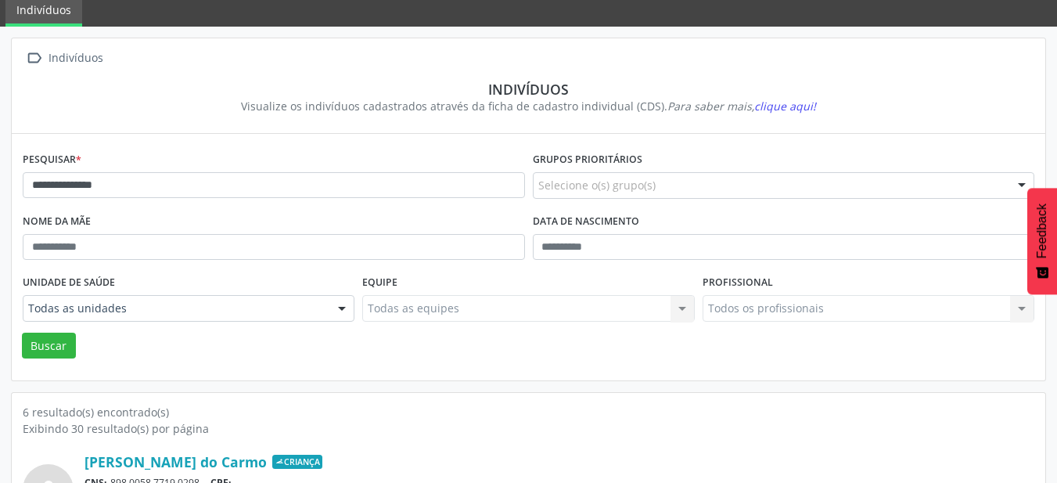
click at [235, 166] on div "**********" at bounding box center [274, 179] width 510 height 62
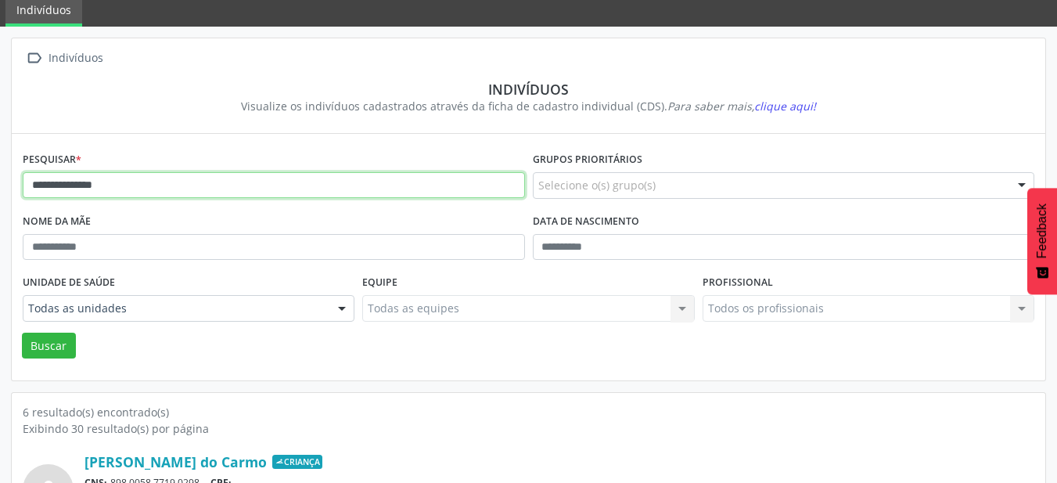
click at [242, 192] on input "**********" at bounding box center [274, 185] width 502 height 27
click at [22, 332] on button "Buscar" at bounding box center [49, 345] width 54 height 27
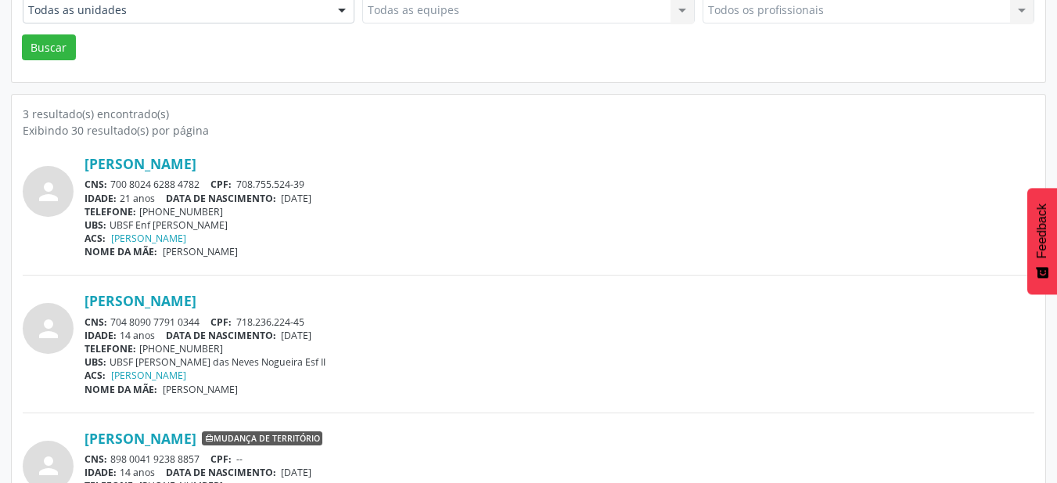
scroll to position [383, 0]
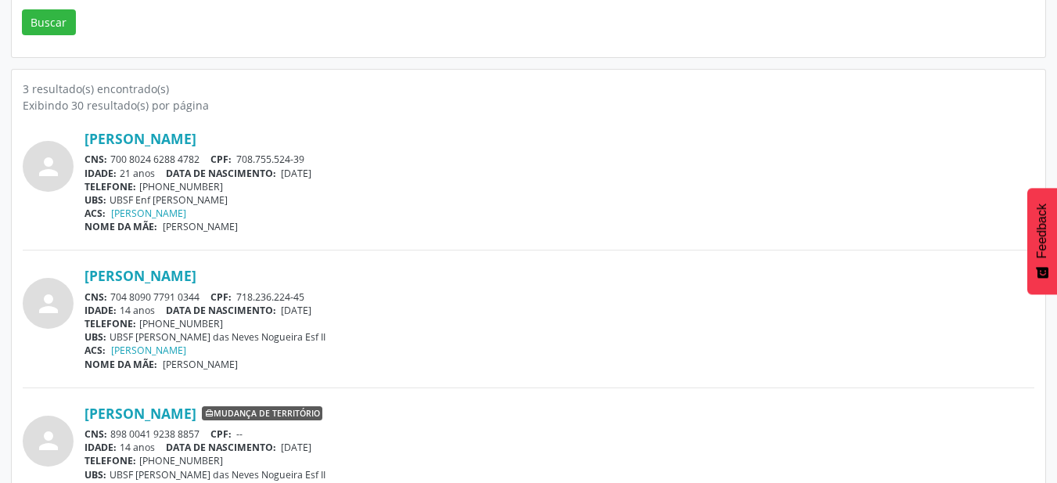
drag, startPoint x: 284, startPoint y: 311, endPoint x: 368, endPoint y: 315, distance: 83.8
click at [368, 315] on div "IDADE: 14 anos DATA DE NASCIMENTO: [DEMOGRAPHIC_DATA]" at bounding box center [559, 310] width 950 height 13
drag, startPoint x: 241, startPoint y: 297, endPoint x: 341, endPoint y: 300, distance: 100.2
click at [341, 300] on div "CNS: 704 8090 7791 0344 CPF: 718.236.224-45" at bounding box center [559, 296] width 950 height 13
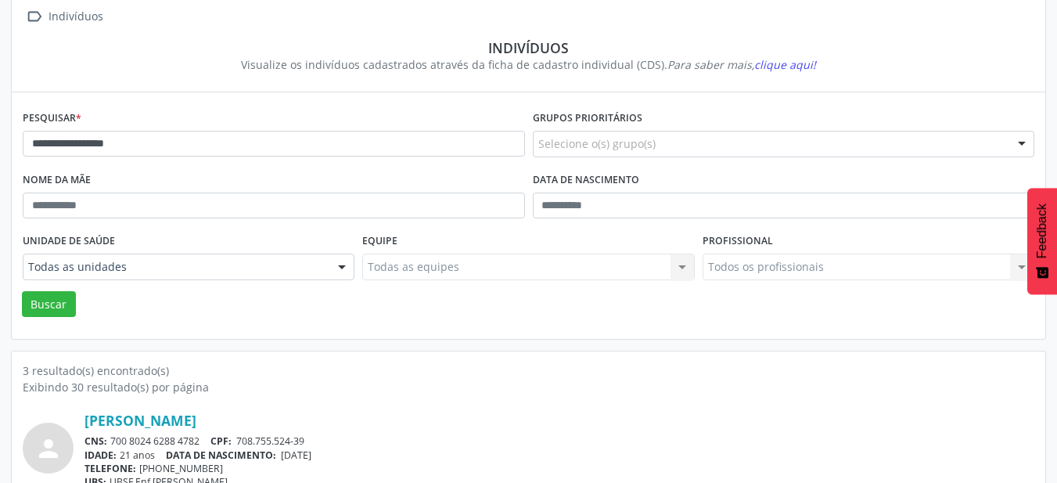
scroll to position [0, 0]
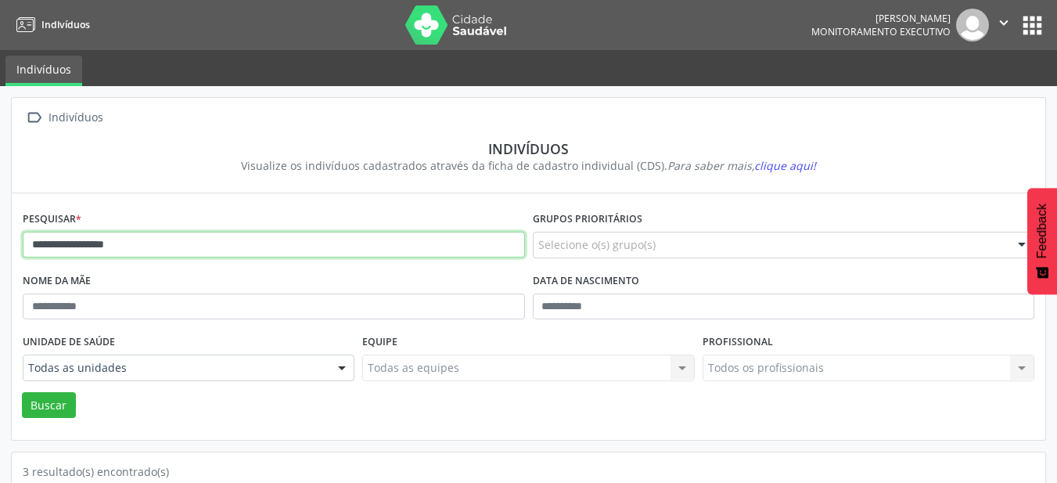
click at [208, 247] on input "**********" at bounding box center [274, 245] width 502 height 27
click at [22, 392] on button "Buscar" at bounding box center [49, 405] width 54 height 27
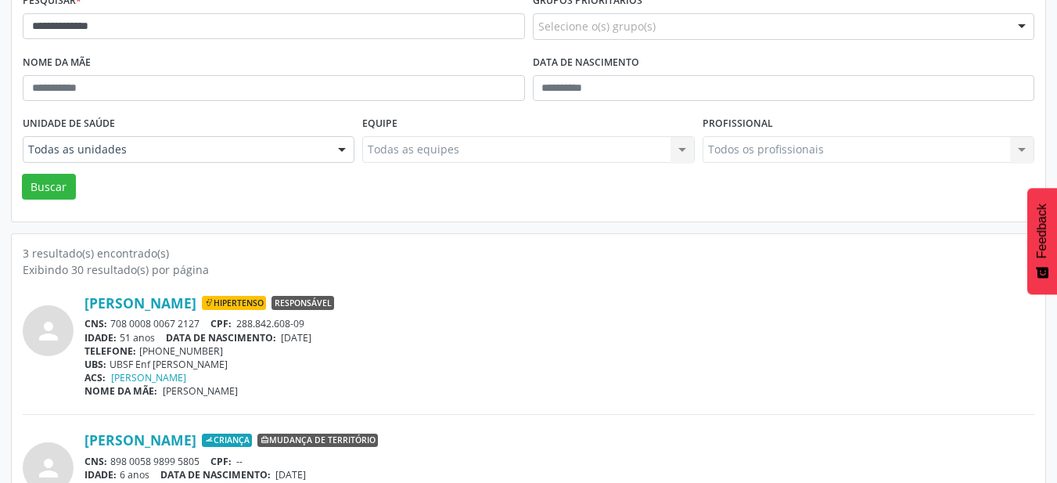
scroll to position [196, 0]
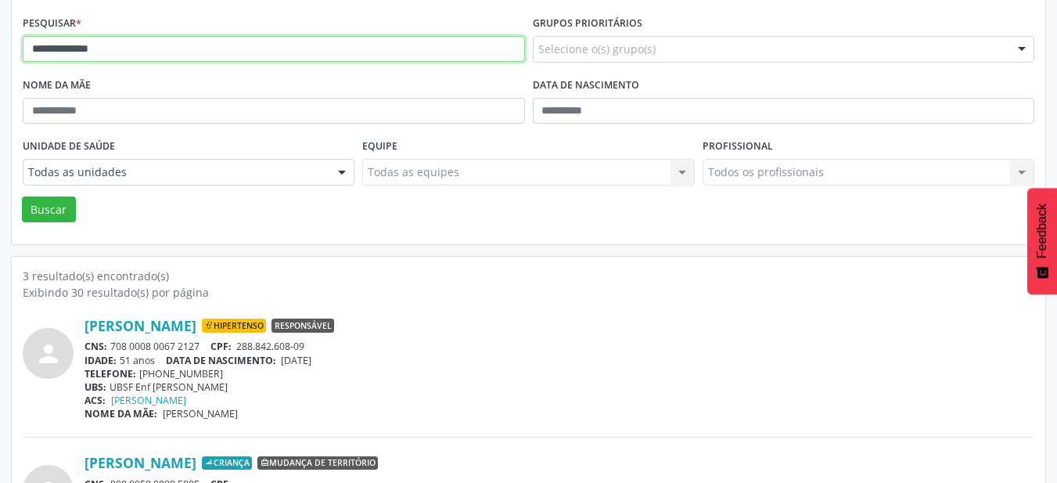
click at [79, 45] on input "**********" at bounding box center [274, 49] width 502 height 27
click at [22, 196] on button "Buscar" at bounding box center [49, 209] width 54 height 27
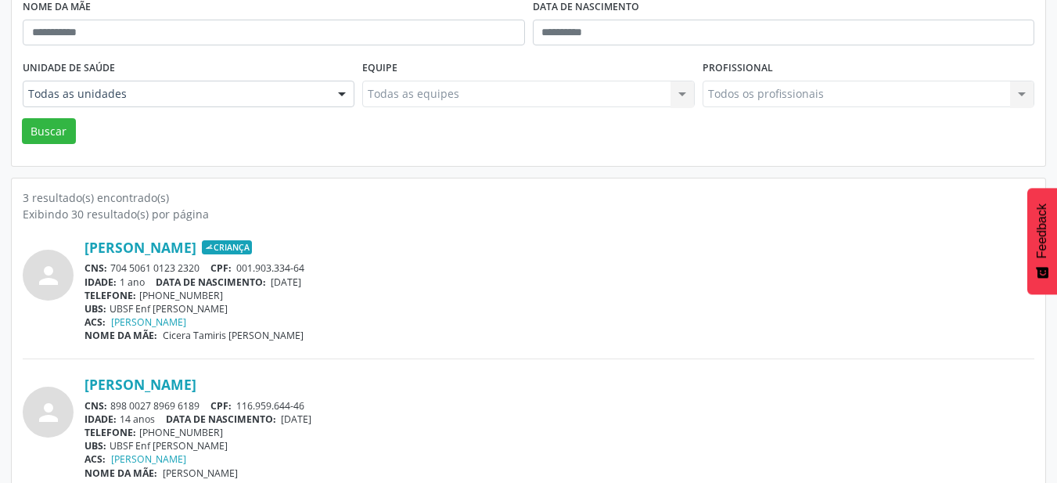
scroll to position [352, 0]
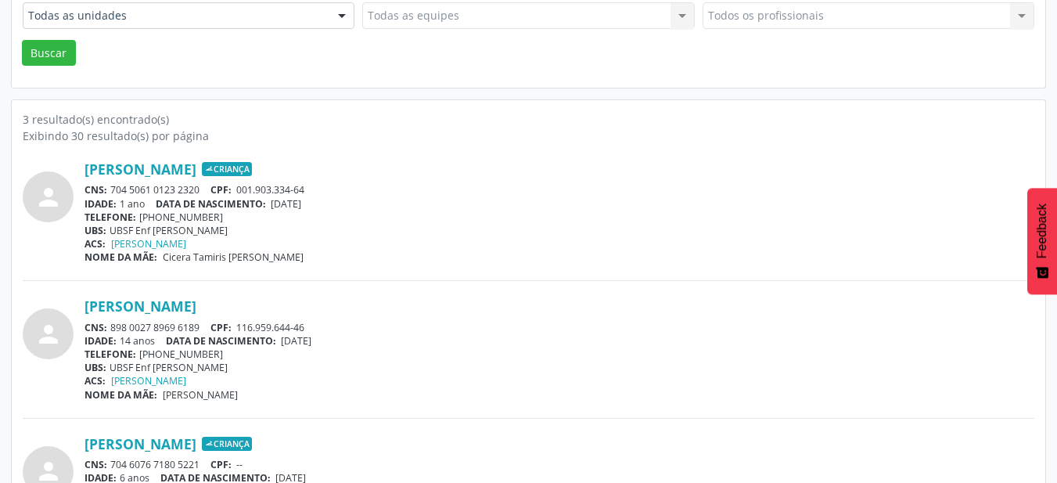
drag, startPoint x: 283, startPoint y: 339, endPoint x: 368, endPoint y: 340, distance: 84.5
click at [368, 340] on div "IDADE: 14 anos DATA DE NASCIMENTO: [DEMOGRAPHIC_DATA]" at bounding box center [559, 340] width 950 height 13
drag, startPoint x: 255, startPoint y: 328, endPoint x: 369, endPoint y: 329, distance: 114.2
click at [369, 329] on div "CNS: 898 0027 8969 6189 CPF: 116.959.644-46" at bounding box center [559, 327] width 950 height 13
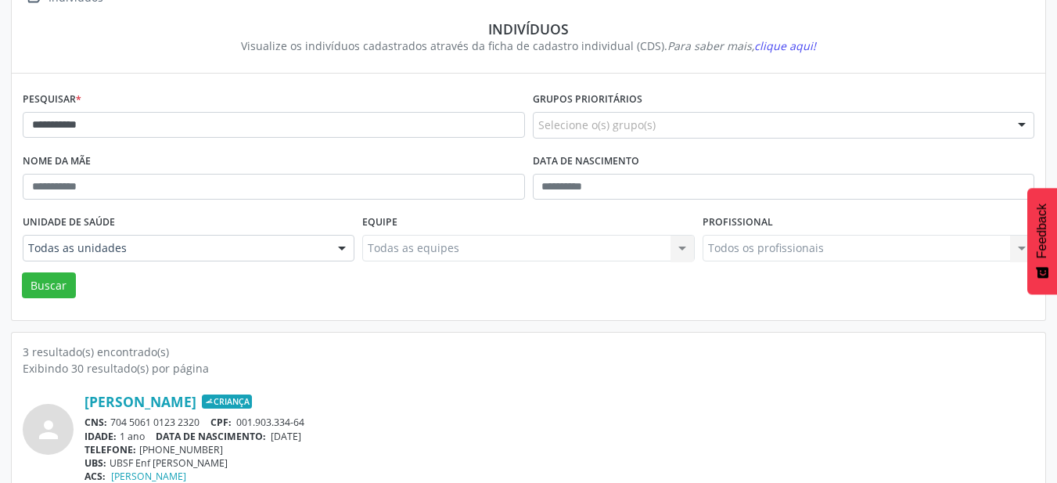
scroll to position [0, 0]
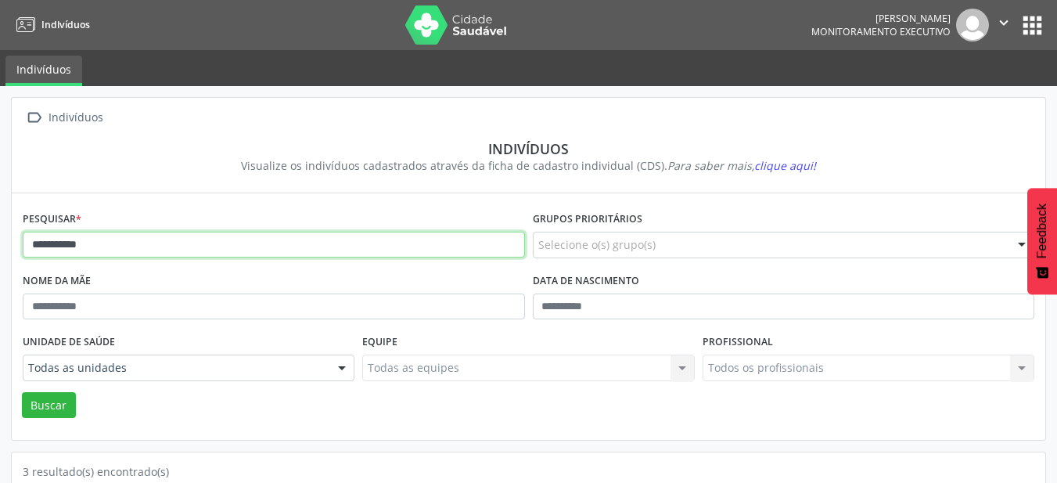
click at [181, 247] on input "**********" at bounding box center [274, 245] width 502 height 27
click at [22, 392] on button "Buscar" at bounding box center [49, 405] width 54 height 27
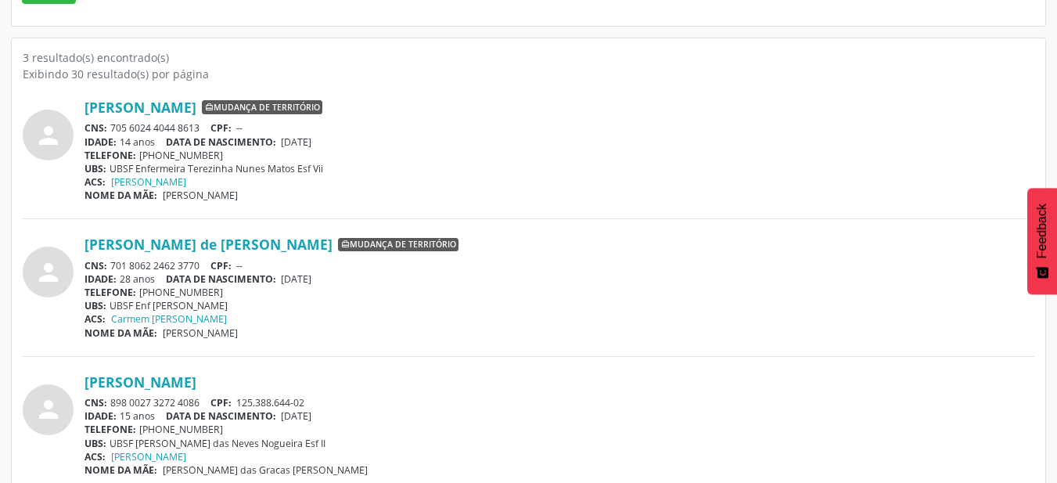
scroll to position [430, 0]
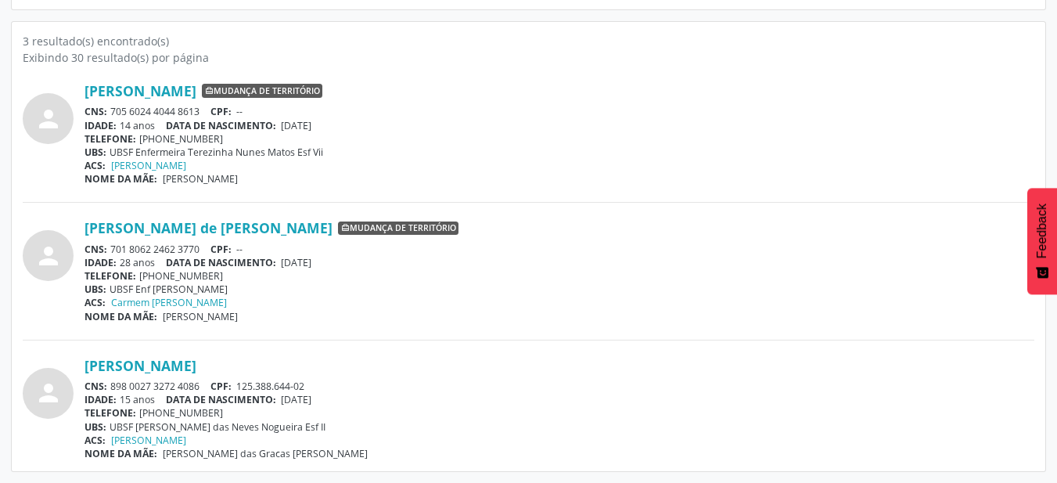
drag, startPoint x: 285, startPoint y: 401, endPoint x: 364, endPoint y: 400, distance: 79.0
click at [364, 400] on div "IDADE: 15 anos DATA DE NASCIMENTO: [DEMOGRAPHIC_DATA]" at bounding box center [559, 399] width 950 height 13
drag, startPoint x: 240, startPoint y: 385, endPoint x: 336, endPoint y: 383, distance: 95.4
click at [336, 383] on div "CNS: 898 0027 3272 4086 CPF: 125.388.644-02" at bounding box center [559, 385] width 950 height 13
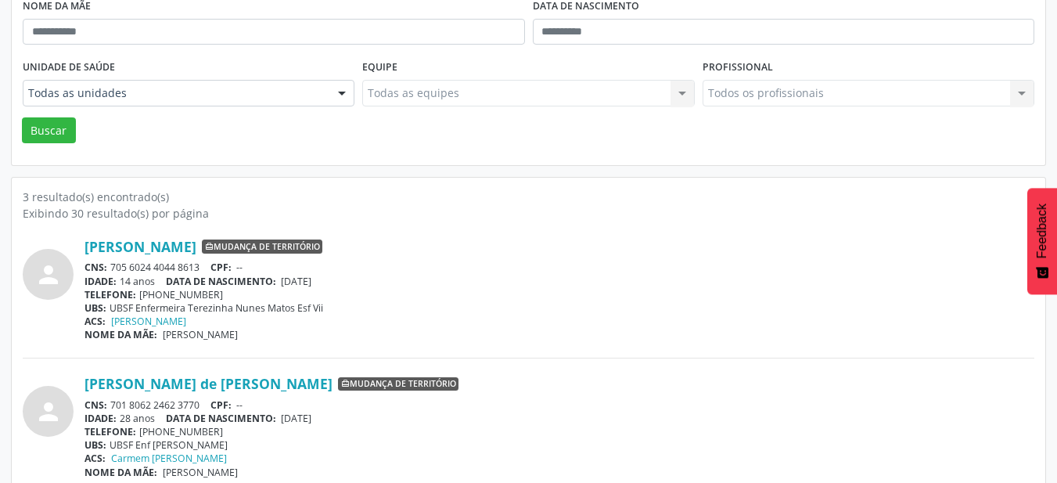
scroll to position [117, 0]
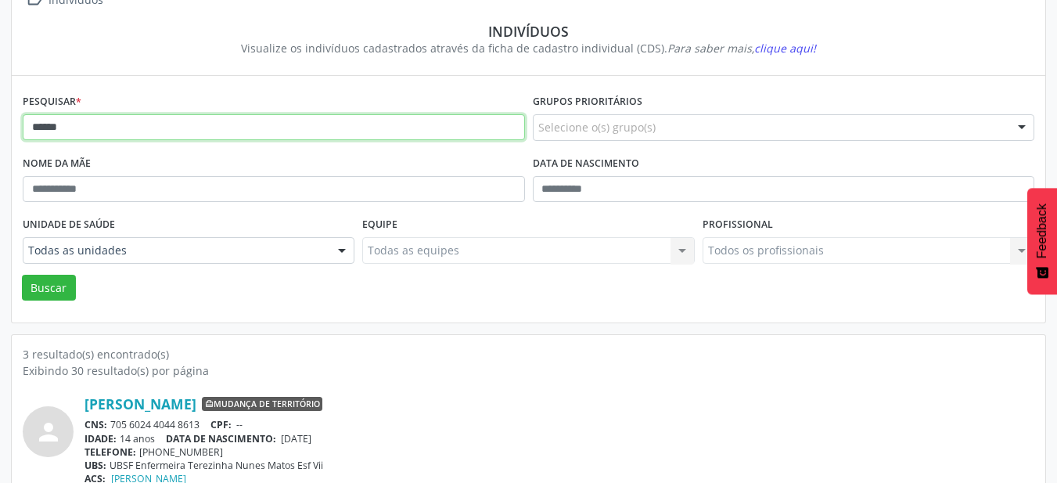
click at [203, 134] on input "******" at bounding box center [274, 127] width 502 height 27
click at [203, 132] on input "******" at bounding box center [274, 127] width 502 height 27
click at [22, 275] on button "Buscar" at bounding box center [49, 288] width 54 height 27
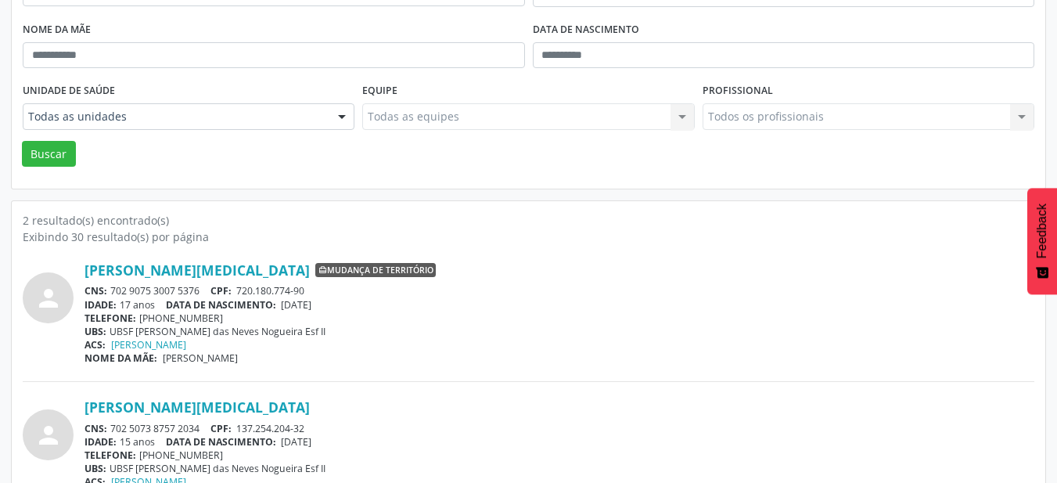
scroll to position [293, 0]
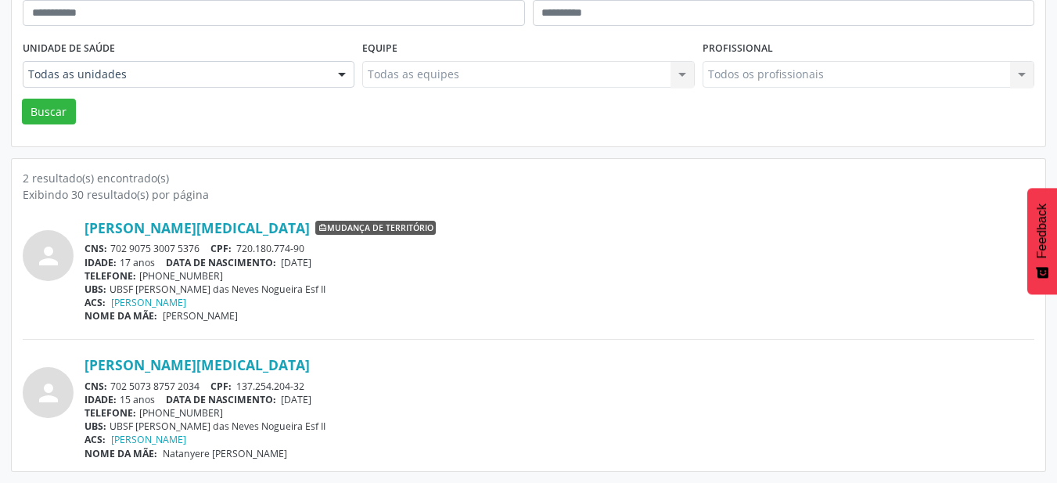
drag, startPoint x: 284, startPoint y: 398, endPoint x: 361, endPoint y: 401, distance: 76.7
click at [360, 401] on div "IDADE: 15 anos DATA DE NASCIMENTO: [DEMOGRAPHIC_DATA]" at bounding box center [559, 399] width 950 height 13
drag, startPoint x: 237, startPoint y: 386, endPoint x: 350, endPoint y: 351, distance: 118.0
click at [365, 386] on div "CNS: 702 5073 8757 2034 CPF: 137.254.204-32" at bounding box center [559, 385] width 950 height 13
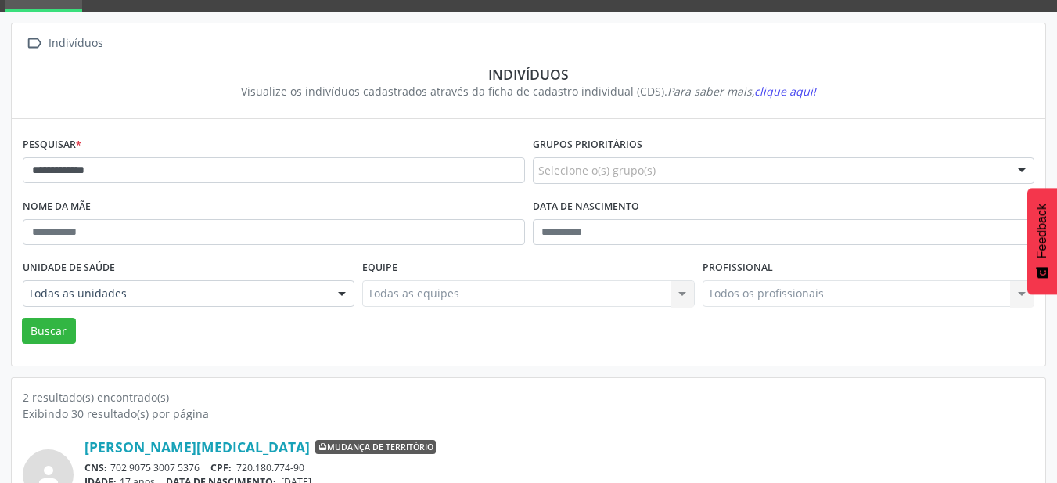
scroll to position [59, 0]
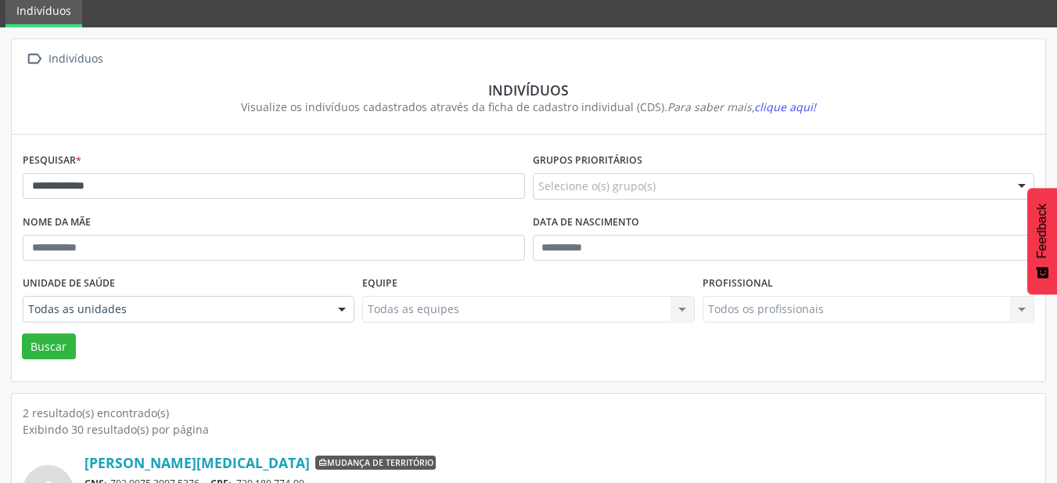
click at [229, 149] on div "**********" at bounding box center [274, 180] width 510 height 62
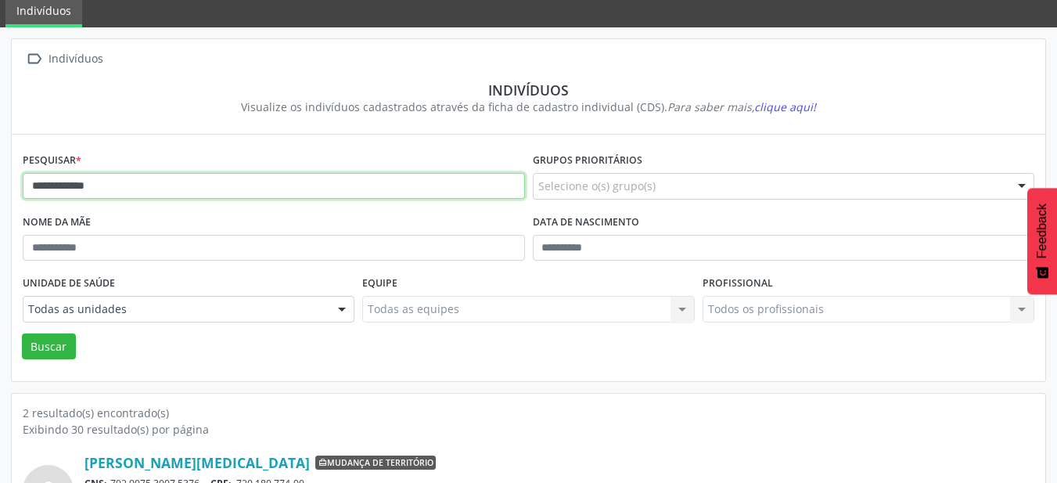
click at [237, 176] on input "**********" at bounding box center [274, 186] width 502 height 27
click at [22, 333] on button "Buscar" at bounding box center [49, 346] width 54 height 27
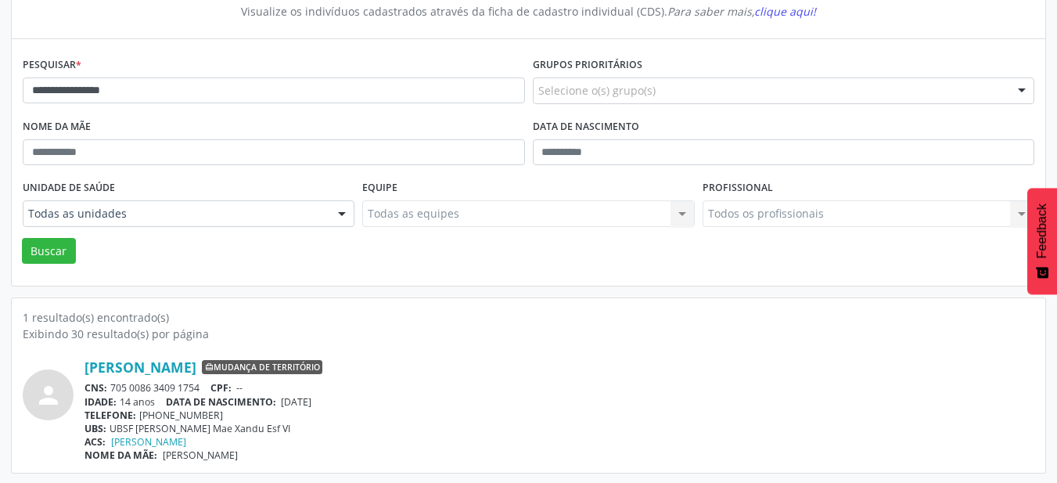
scroll to position [156, 0]
drag, startPoint x: 286, startPoint y: 397, endPoint x: 378, endPoint y: 398, distance: 92.3
click at [378, 398] on div "IDADE: 14 anos DATA DE NASCIMENTO: [DEMOGRAPHIC_DATA]" at bounding box center [559, 399] width 950 height 13
drag, startPoint x: 110, startPoint y: 386, endPoint x: 208, endPoint y: 387, distance: 98.6
click at [208, 387] on div "CNS: 705 0086 3409 1754 CPF: --" at bounding box center [559, 385] width 950 height 13
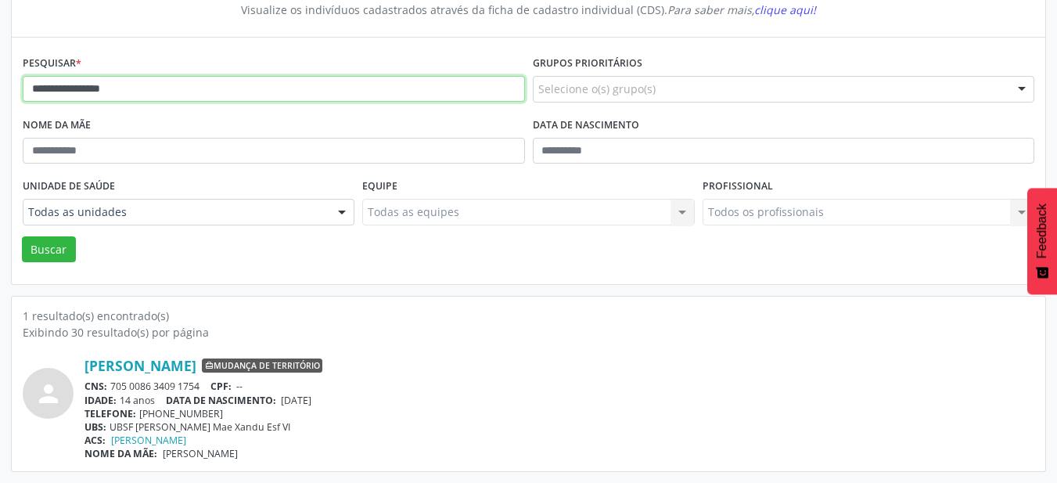
click at [280, 101] on input "**********" at bounding box center [274, 89] width 502 height 27
click at [22, 236] on button "Buscar" at bounding box center [49, 249] width 54 height 27
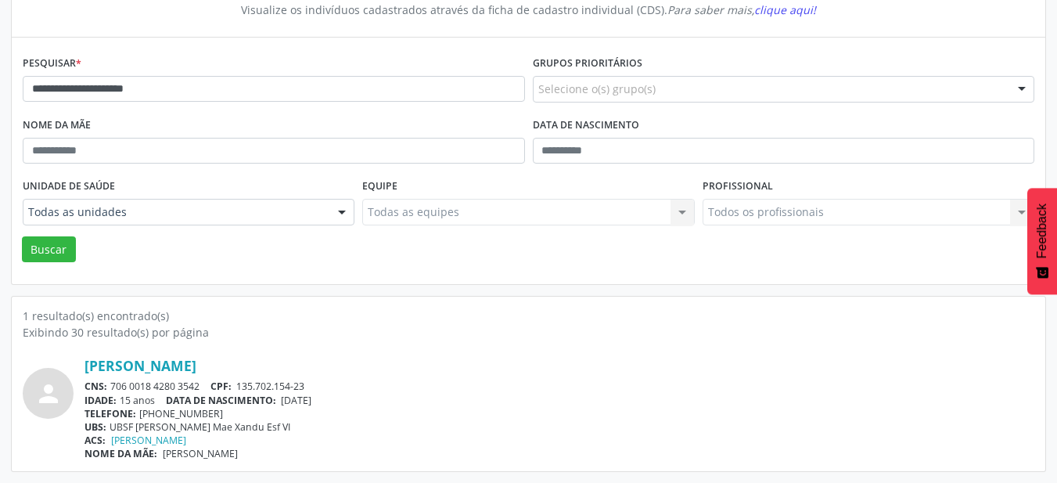
drag, startPoint x: 286, startPoint y: 401, endPoint x: 365, endPoint y: 402, distance: 79.0
click at [365, 402] on div "IDADE: 15 anos DATA DE NASCIMENTO: [DEMOGRAPHIC_DATA]" at bounding box center [559, 399] width 950 height 13
drag, startPoint x: 238, startPoint y: 387, endPoint x: 343, endPoint y: 386, distance: 104.8
click at [343, 386] on div "CNS: 706 0018 4280 3542 CPF: 135.702.154-23" at bounding box center [559, 385] width 950 height 13
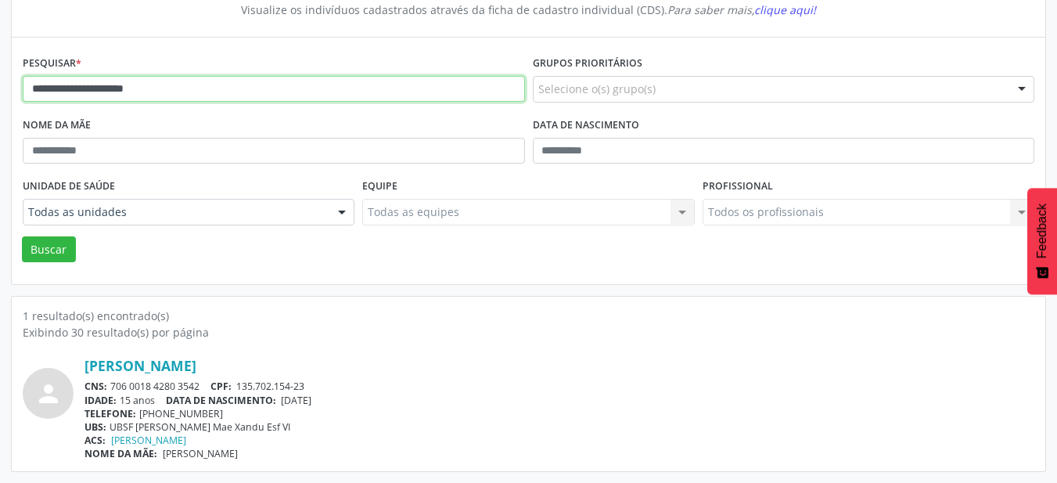
click at [251, 96] on input "**********" at bounding box center [274, 89] width 502 height 27
type input "**********"
click at [22, 236] on button "Buscar" at bounding box center [49, 249] width 54 height 27
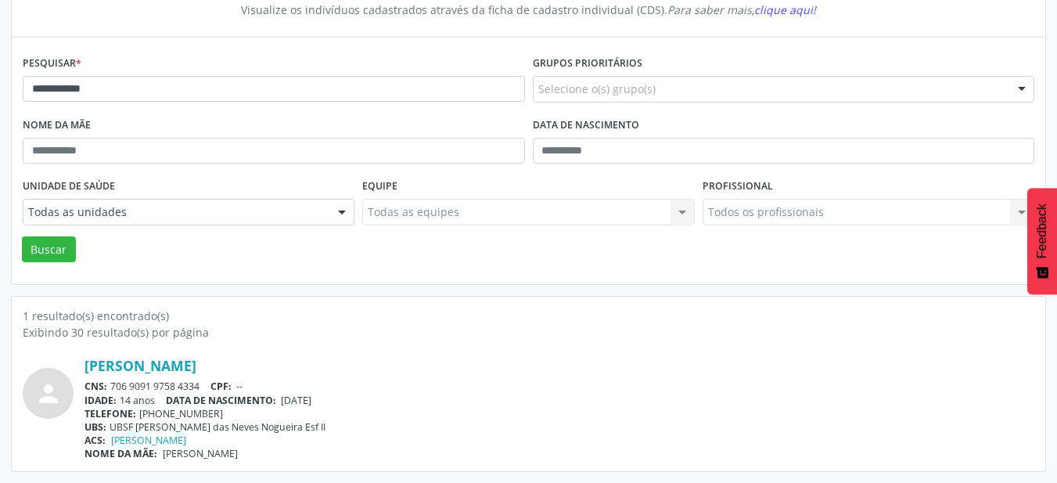
drag, startPoint x: 289, startPoint y: 398, endPoint x: 377, endPoint y: 398, distance: 88.4
click at [377, 398] on div "IDADE: 14 anos DATA DE NASCIMENTO: [DEMOGRAPHIC_DATA]" at bounding box center [559, 399] width 950 height 13
drag, startPoint x: 112, startPoint y: 387, endPoint x: 206, endPoint y: 387, distance: 93.9
click at [206, 387] on div "CNS: 706 9091 9758 4334 CPF: --" at bounding box center [559, 385] width 950 height 13
